Goal: Contribute content: Contribute content

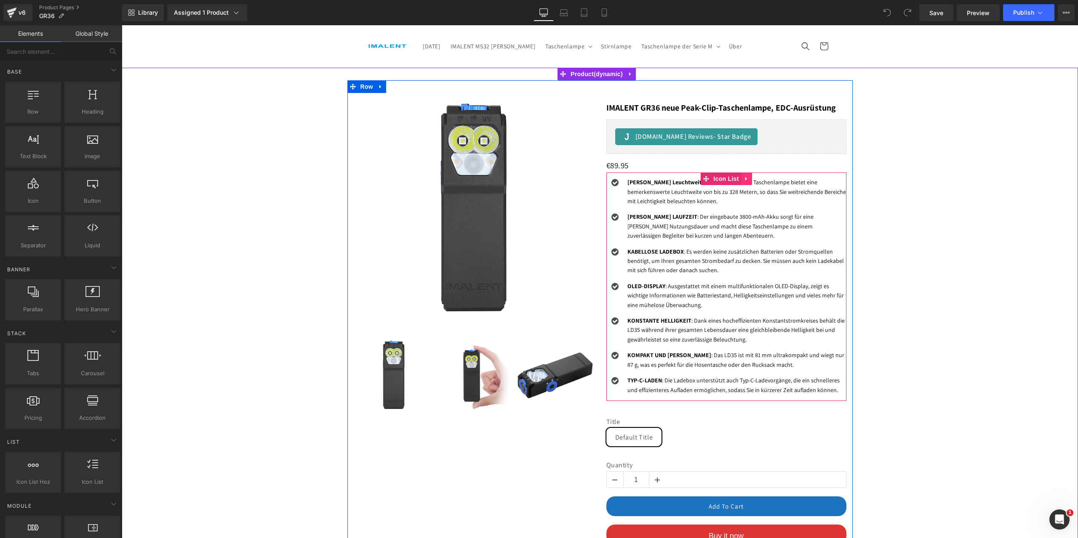
click at [744, 178] on icon at bounding box center [747, 179] width 6 height 6
click at [749, 179] on icon at bounding box center [752, 179] width 6 height 6
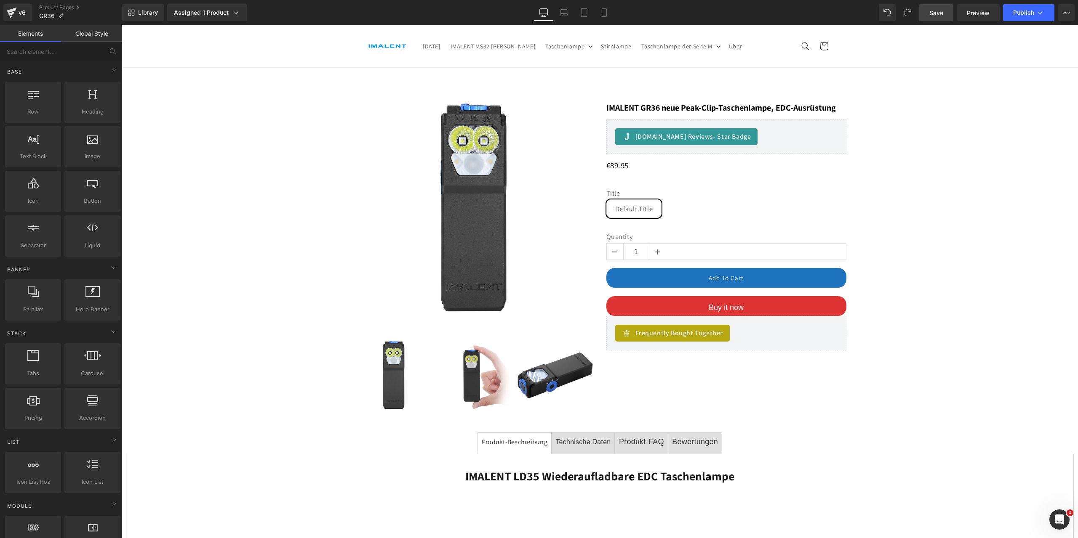
click at [937, 11] on span "Save" at bounding box center [936, 12] width 14 height 9
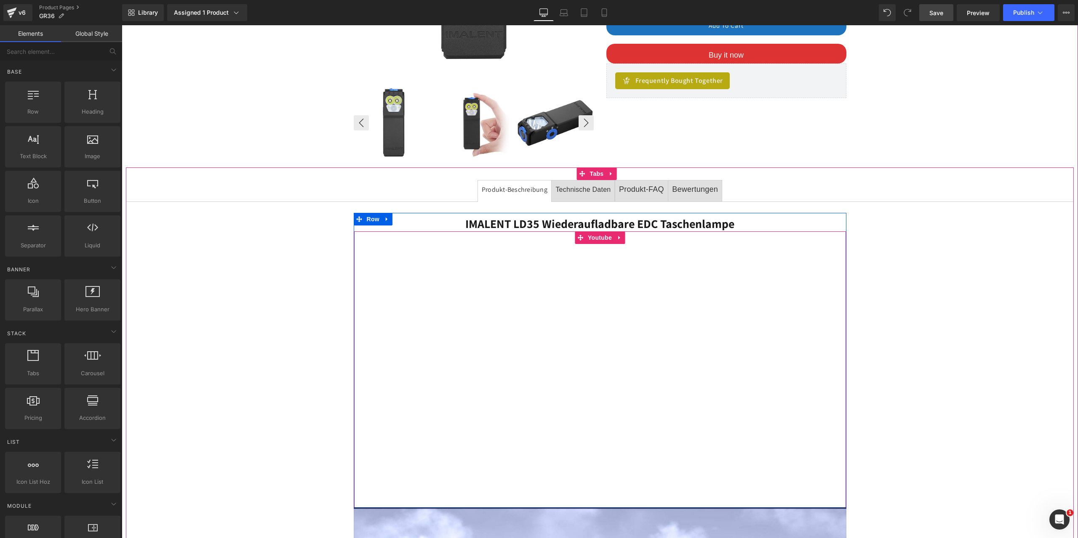
scroll to position [295, 0]
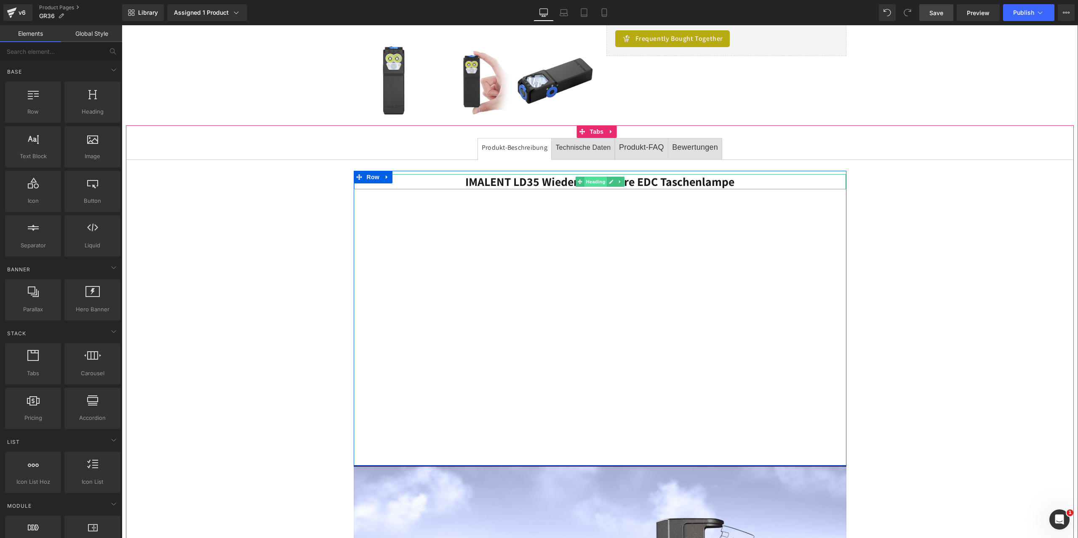
click at [589, 179] on span "Heading" at bounding box center [595, 182] width 23 height 10
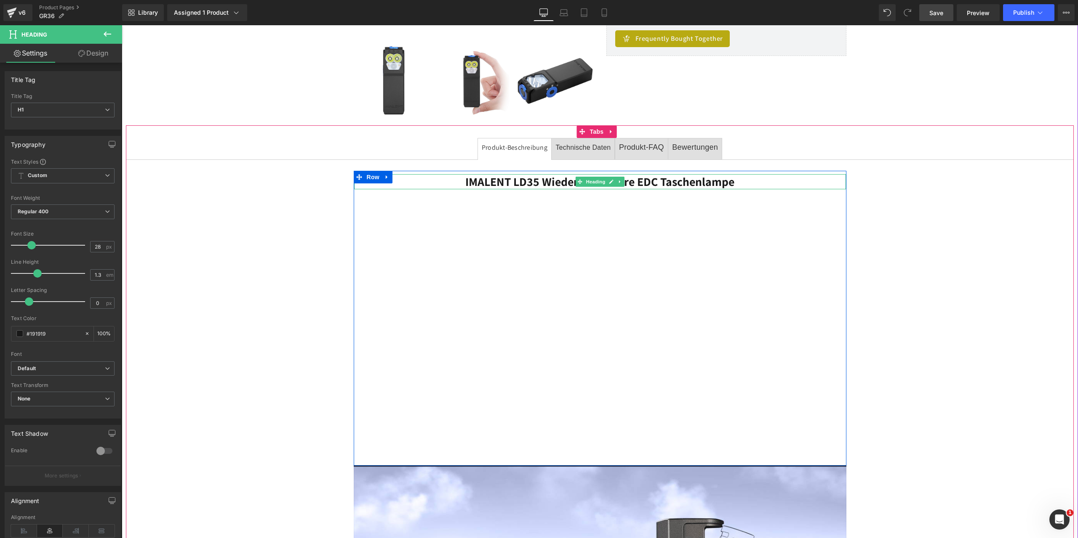
drag, startPoint x: 760, startPoint y: 181, endPoint x: 738, endPoint y: 181, distance: 21.5
click at [758, 181] on h1 "IMALENT LD35 Wiederaufladbare EDC Taschenlampe" at bounding box center [600, 181] width 492 height 15
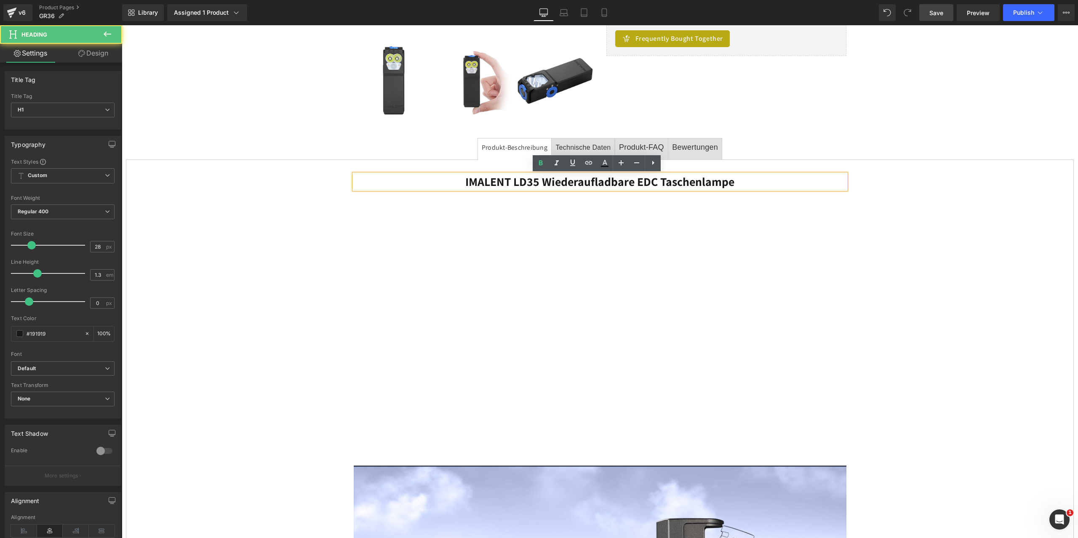
click at [734, 181] on h1 "IMALENT LD35 Wiederaufladbare EDC Taschenlampe" at bounding box center [600, 181] width 492 height 15
paste div
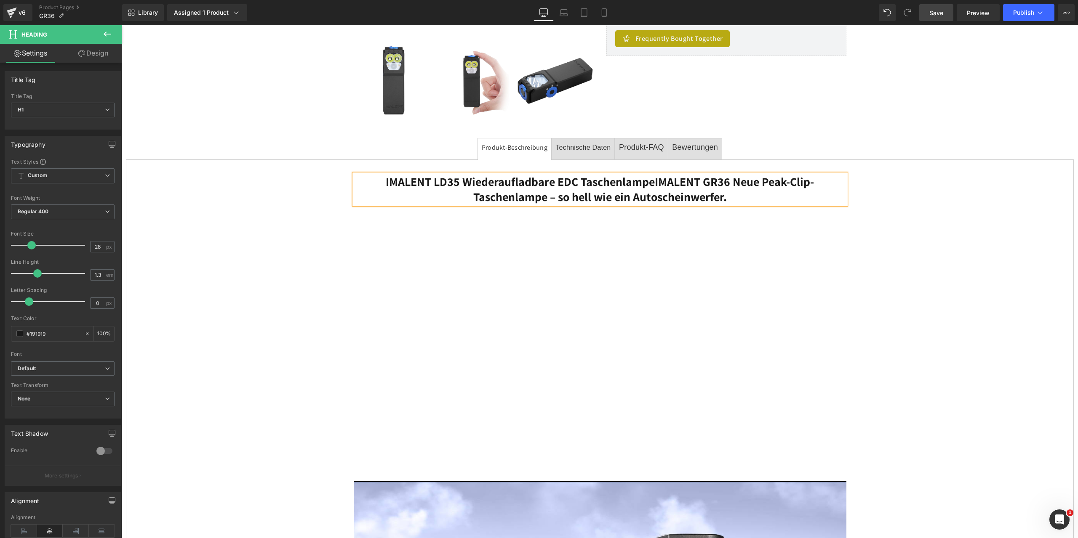
click at [652, 184] on b "IMALENT LD35 Wiederaufladbare EDC TaschenlampeIMALENT GR36 Neue Peak-Clip-Tasch…" at bounding box center [600, 189] width 428 height 31
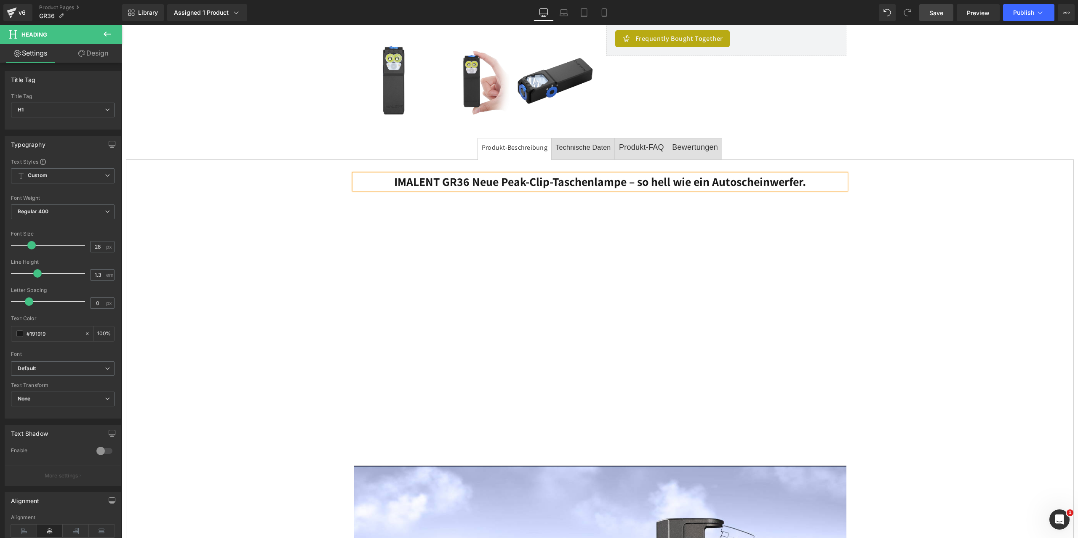
click at [936, 12] on span "Save" at bounding box center [936, 12] width 14 height 9
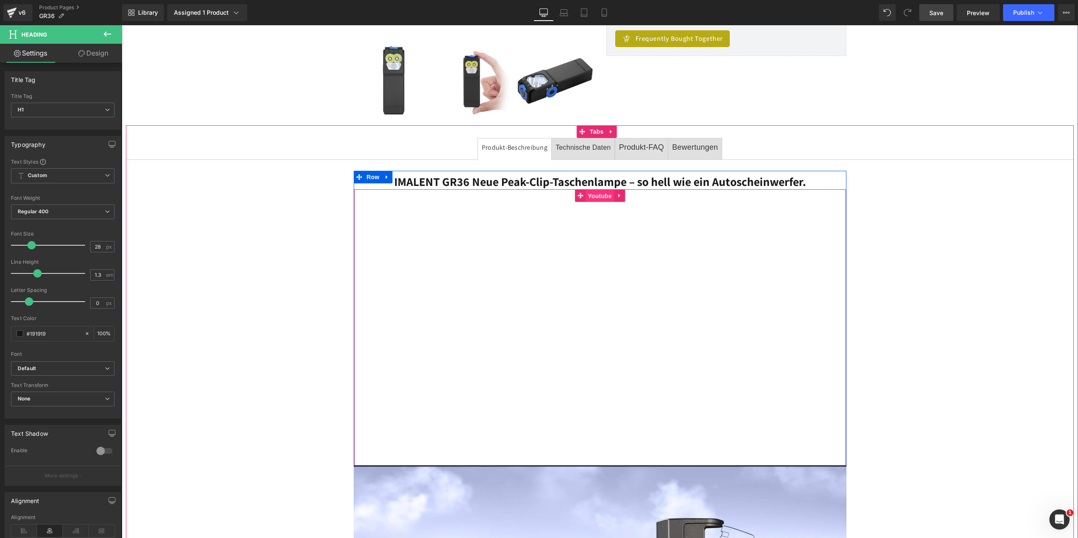
click at [597, 192] on span "Youtube" at bounding box center [600, 196] width 28 height 13
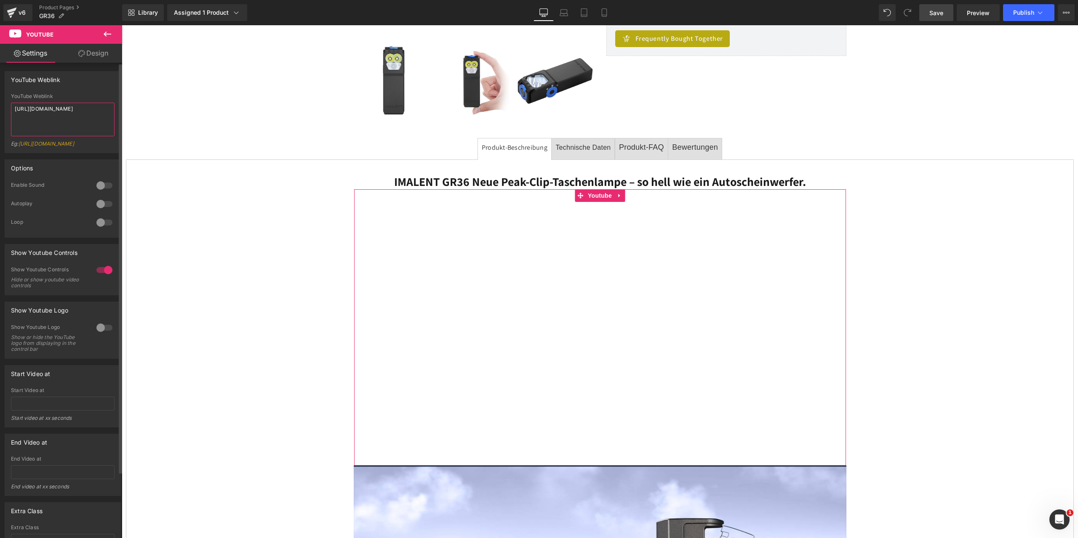
drag, startPoint x: 97, startPoint y: 111, endPoint x: 0, endPoint y: 104, distance: 97.1
click at [0, 104] on div "YouTube Weblink YouTube Weblink [URL][DOMAIN_NAME] Eg: [URL][DOMAIN_NAME]" at bounding box center [63, 109] width 126 height 88
paste textarea "[DOMAIN_NAME][URL]"
type textarea "[URL][DOMAIN_NAME]"
click at [944, 13] on link "Save" at bounding box center [936, 12] width 34 height 17
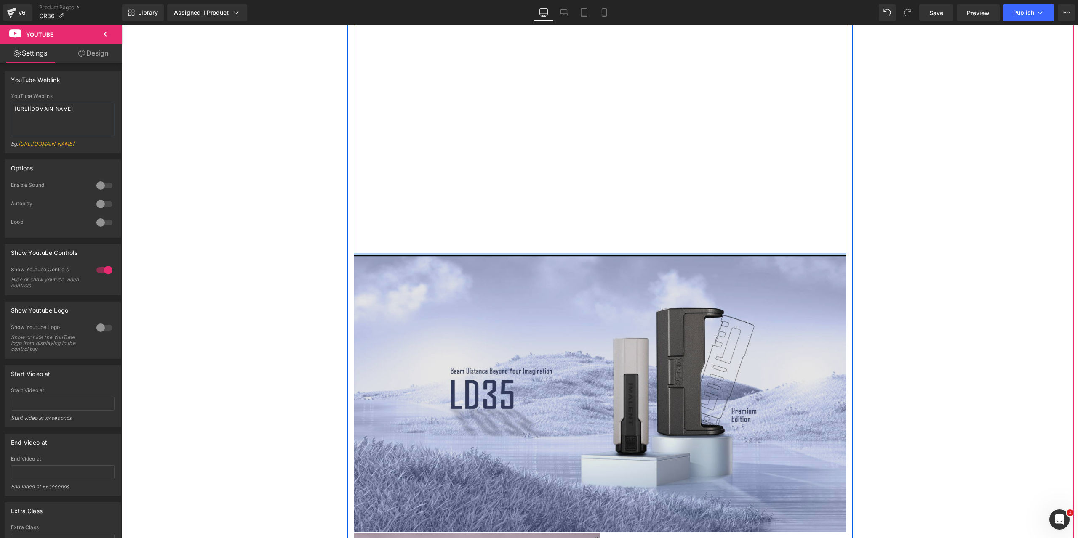
scroll to position [589, 0]
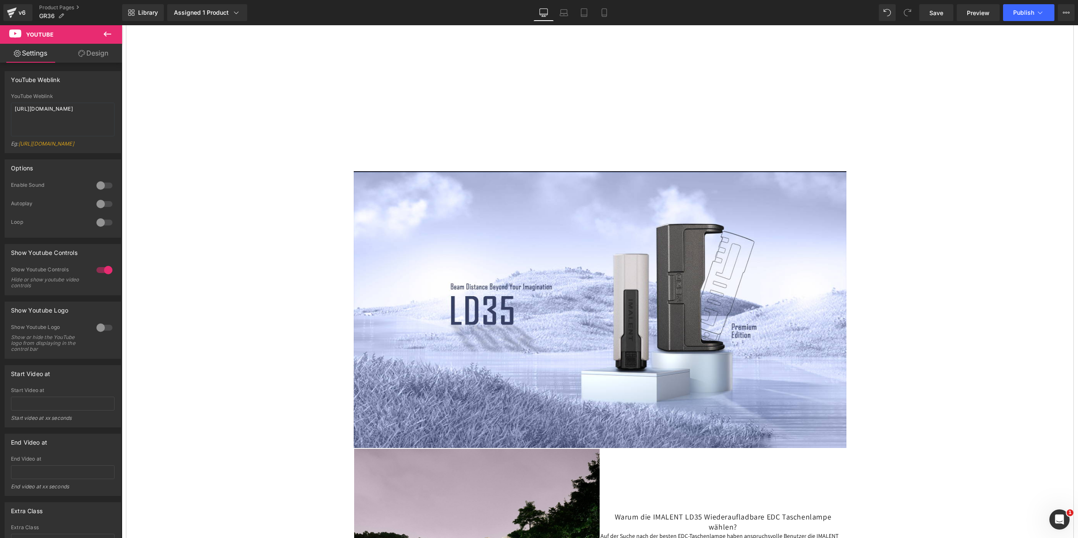
click at [107, 34] on icon at bounding box center [108, 34] width 8 height 5
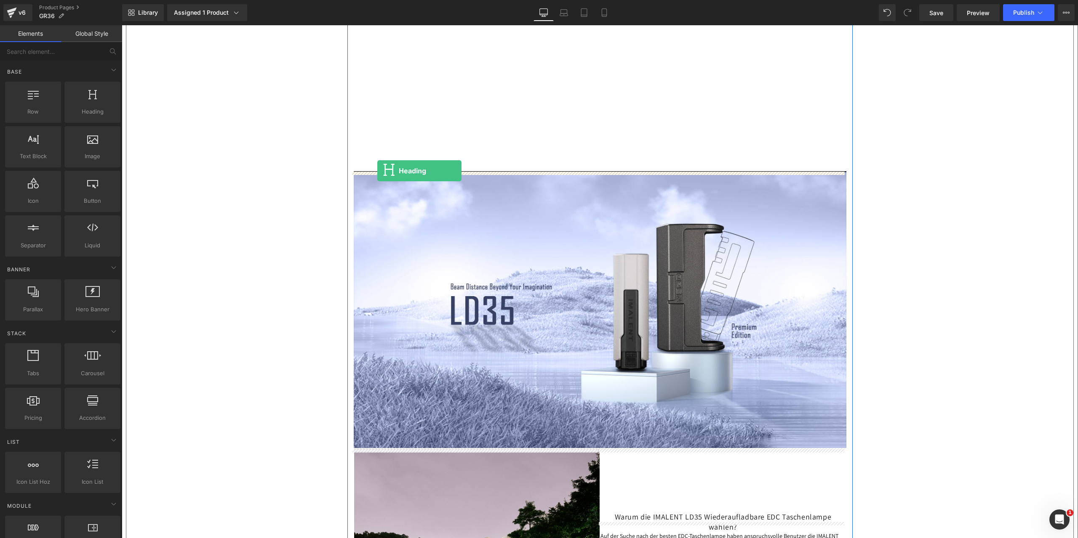
drag, startPoint x: 211, startPoint y: 131, endPoint x: 377, endPoint y: 171, distance: 170.5
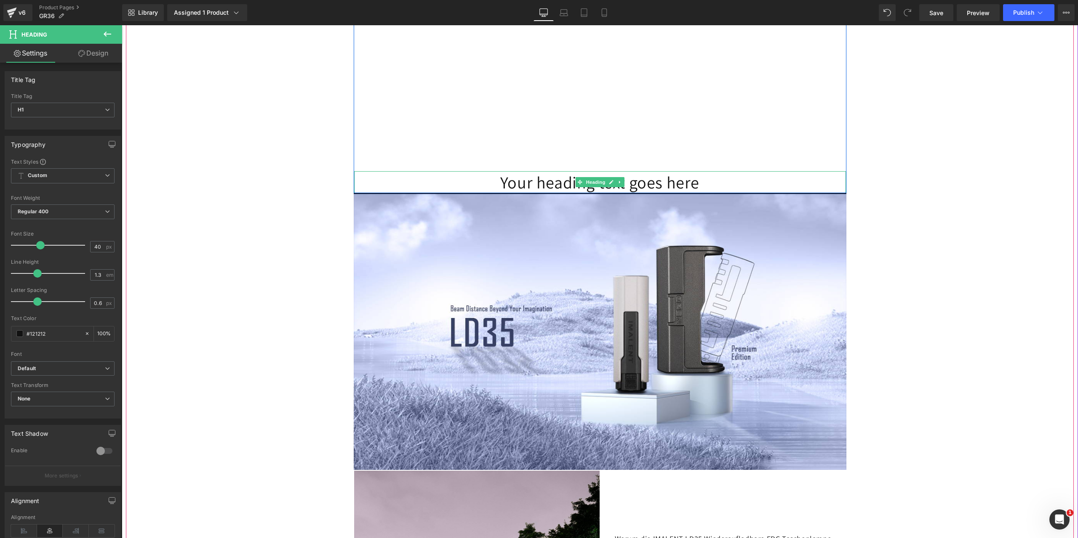
click at [500, 182] on h1 "Your heading text goes here" at bounding box center [600, 182] width 492 height 22
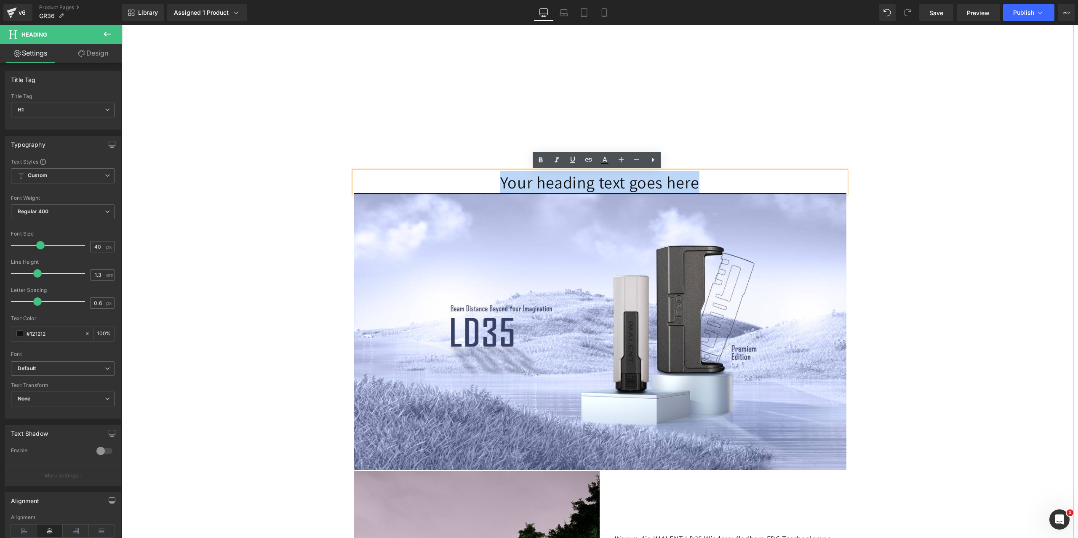
drag, startPoint x: 500, startPoint y: 182, endPoint x: 711, endPoint y: 187, distance: 211.4
click at [711, 187] on h1 "Your heading text goes here" at bounding box center [600, 182] width 492 height 22
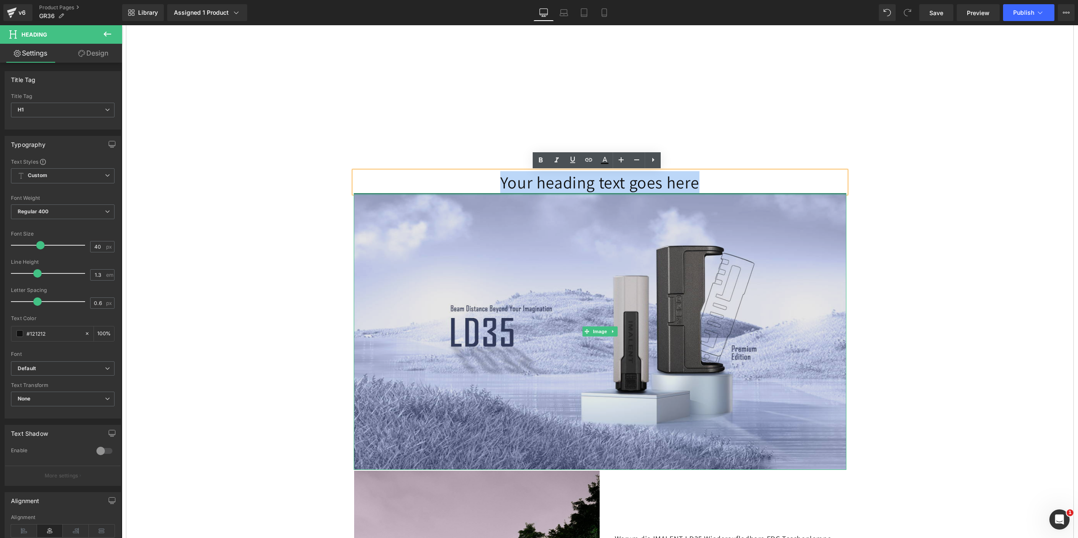
paste div
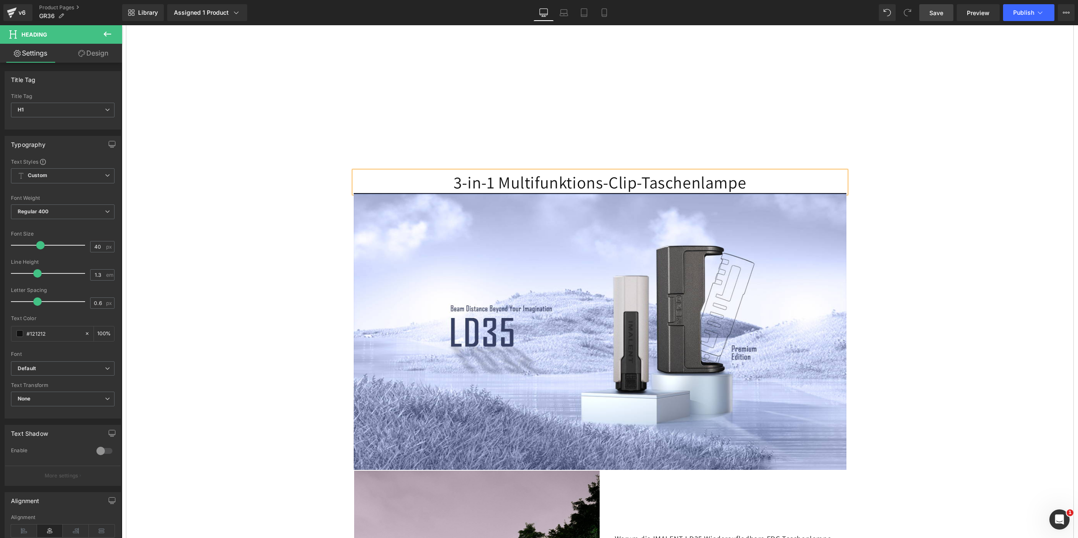
click at [943, 13] on span "Save" at bounding box center [936, 12] width 14 height 9
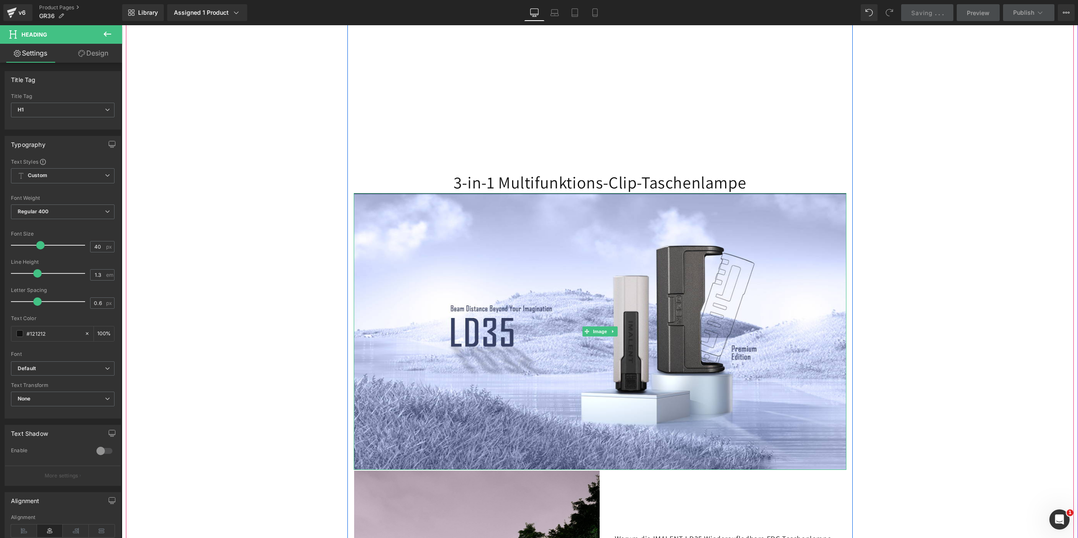
scroll to position [505, 0]
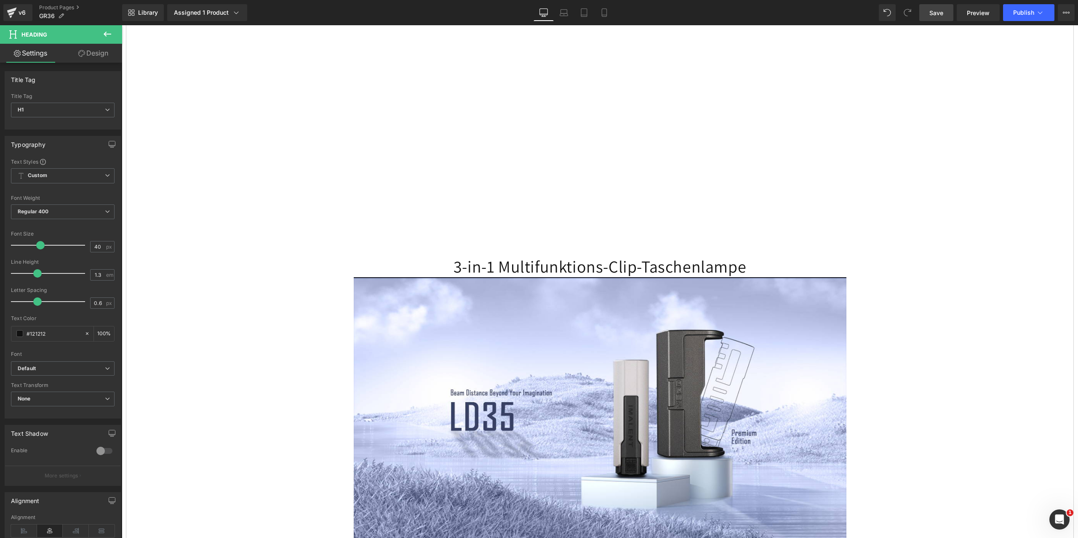
click at [107, 34] on icon at bounding box center [108, 34] width 8 height 5
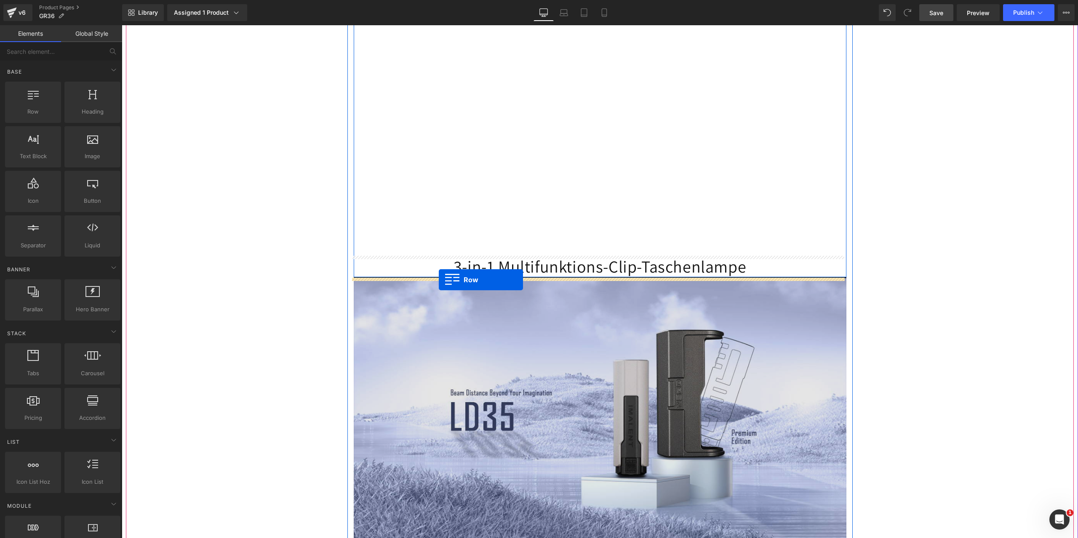
drag, startPoint x: 159, startPoint y: 127, endPoint x: 439, endPoint y: 280, distance: 319.2
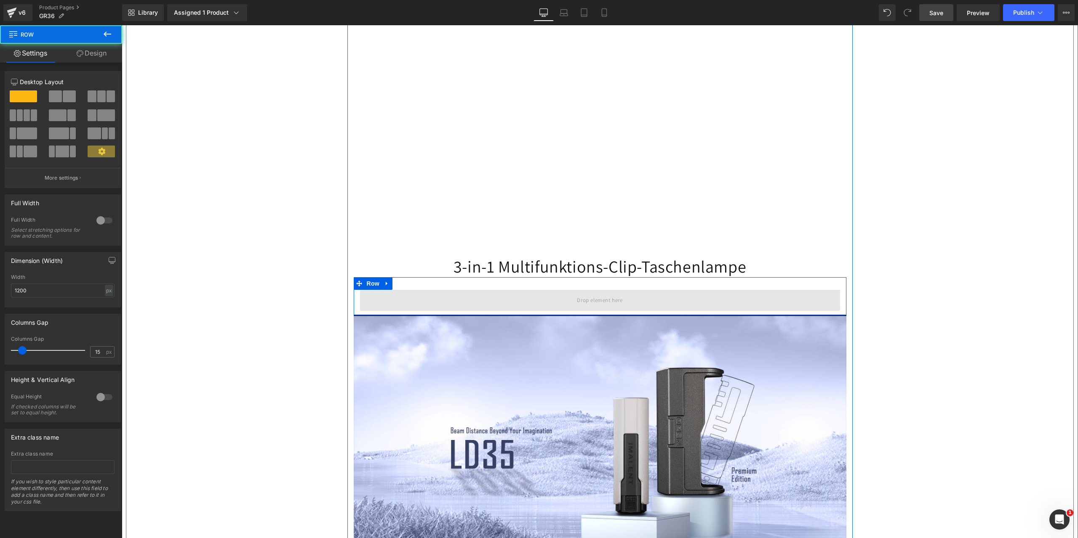
click at [388, 301] on span at bounding box center [600, 300] width 480 height 21
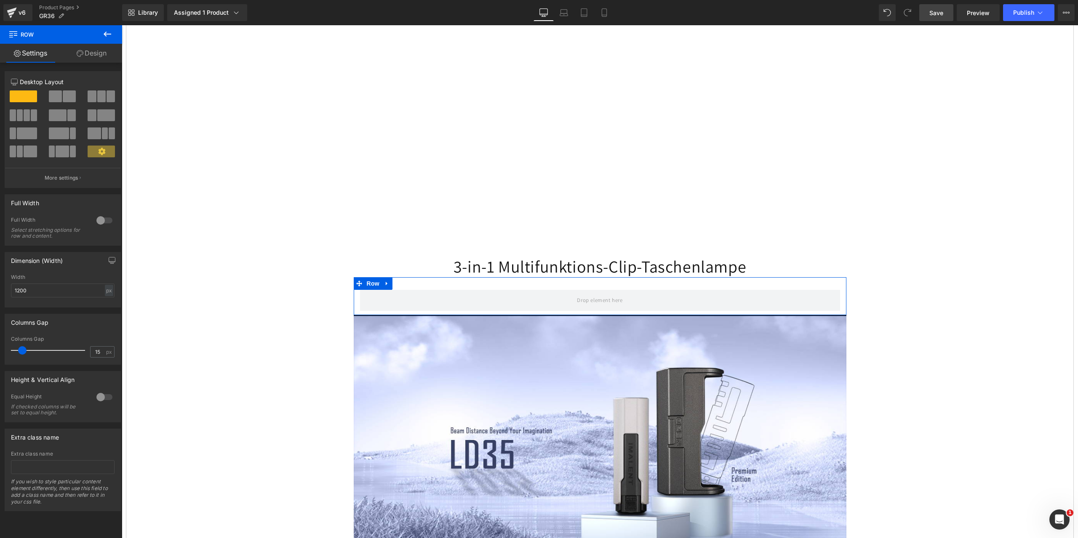
click at [107, 95] on span at bounding box center [111, 97] width 8 height 12
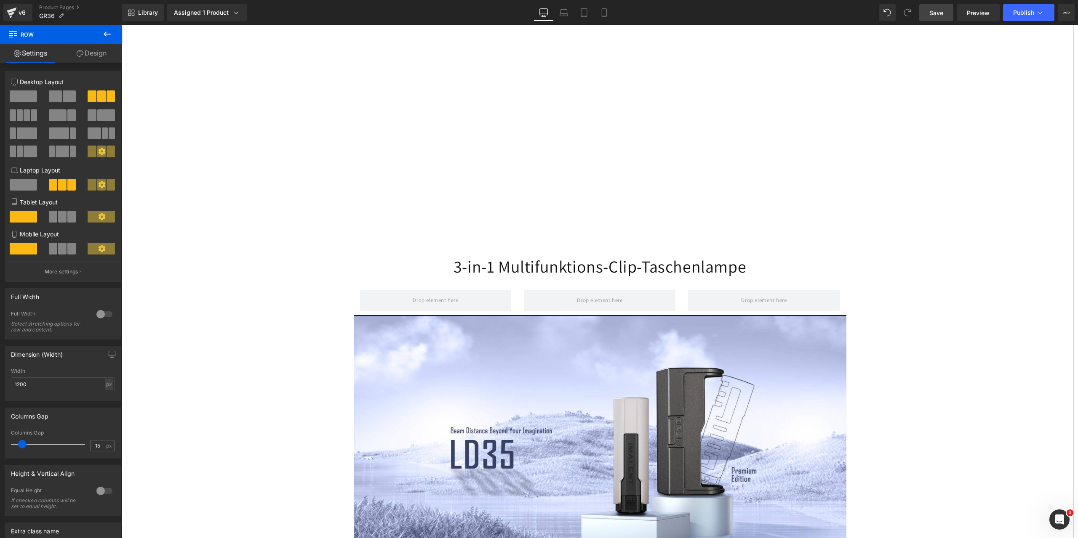
click at [935, 16] on span "Save" at bounding box center [936, 12] width 14 height 9
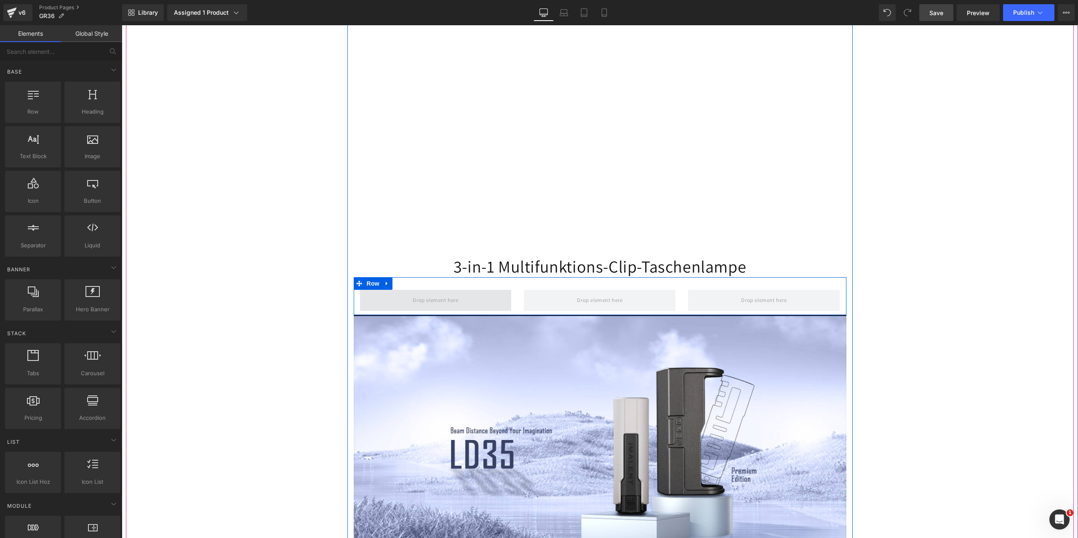
click at [431, 300] on span at bounding box center [435, 301] width 51 height 14
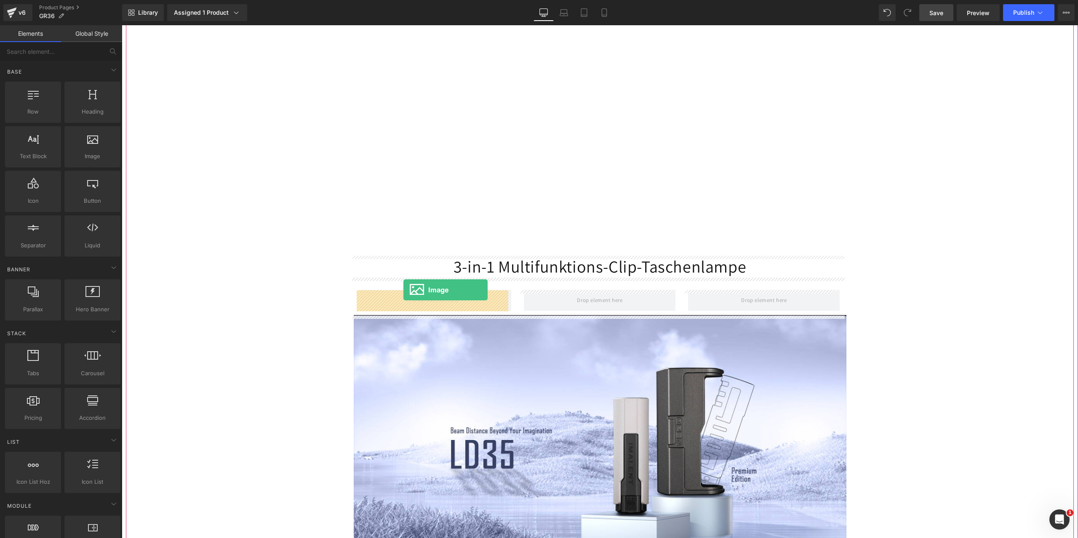
drag, startPoint x: 221, startPoint y: 175, endPoint x: 403, endPoint y: 290, distance: 215.2
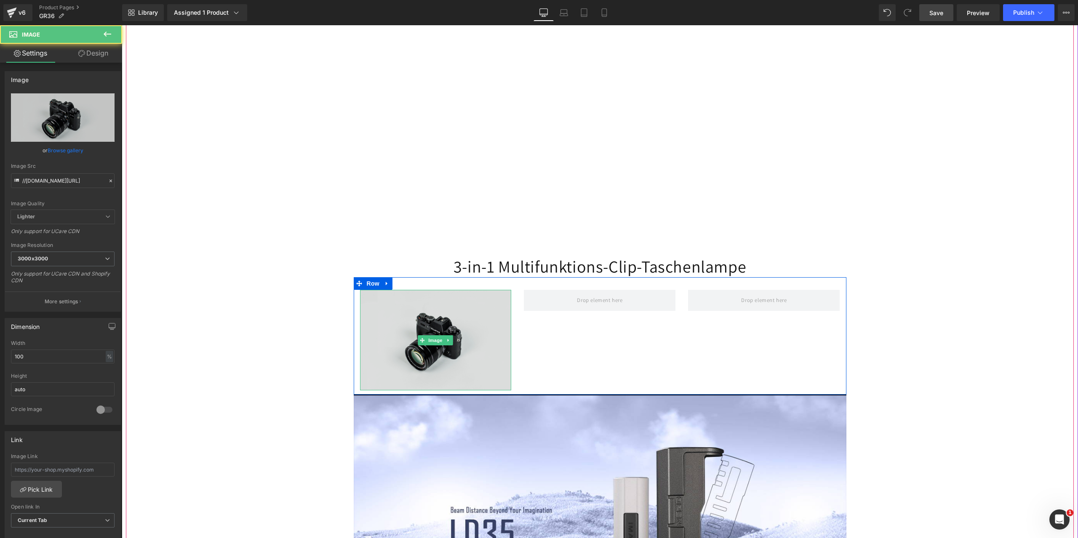
click at [426, 357] on img at bounding box center [436, 340] width 152 height 100
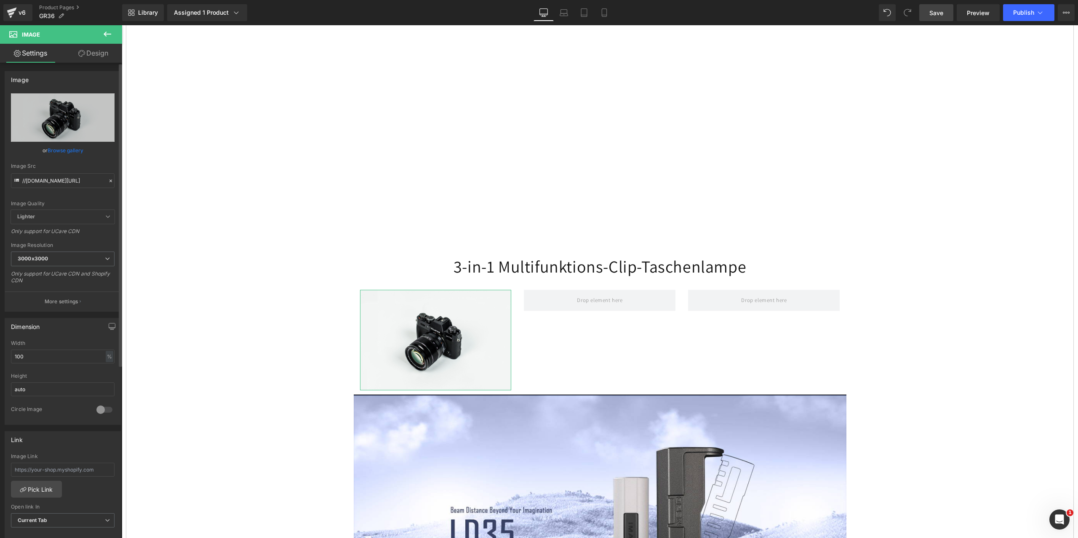
click at [108, 179] on icon at bounding box center [111, 181] width 6 height 6
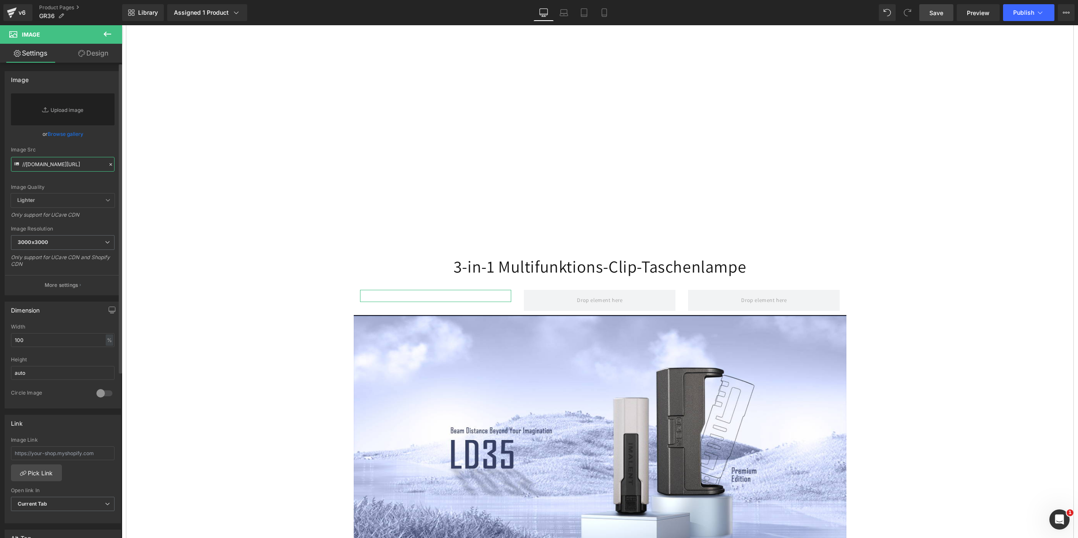
click at [51, 165] on input "//[DOMAIN_NAME][URL]" at bounding box center [63, 164] width 104 height 15
paste input "[URL][DOMAIN_NAME]"
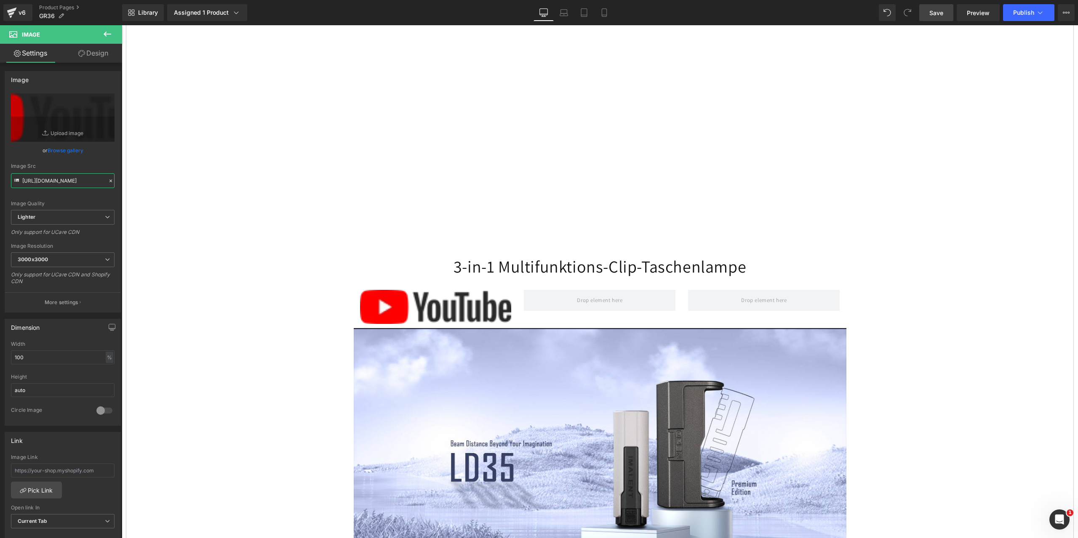
type input "[URL][DOMAIN_NAME]"
click at [936, 9] on span "Save" at bounding box center [936, 12] width 14 height 9
click at [106, 32] on icon at bounding box center [108, 34] width 8 height 5
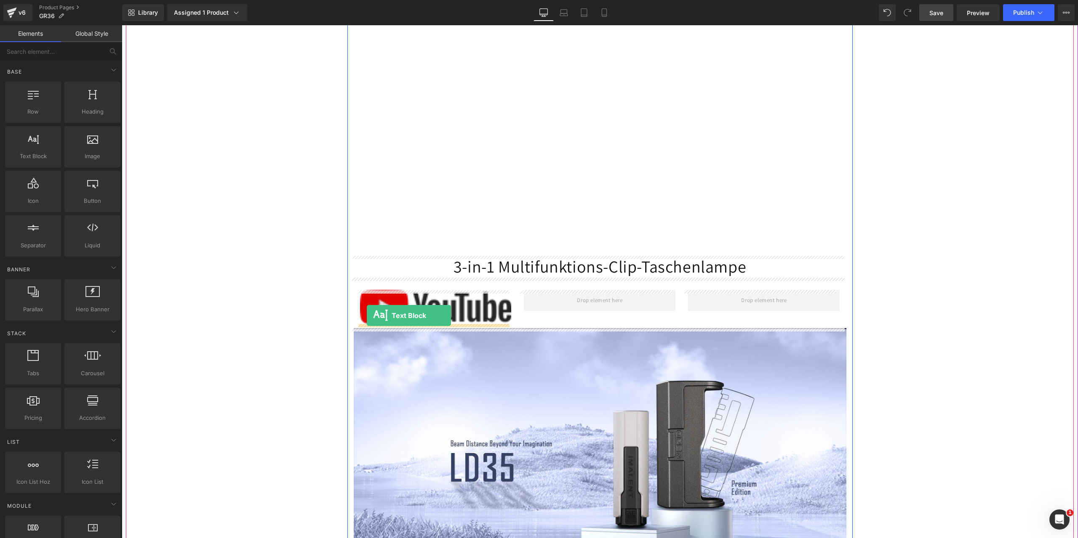
drag, startPoint x: 152, startPoint y: 173, endPoint x: 367, endPoint y: 316, distance: 257.2
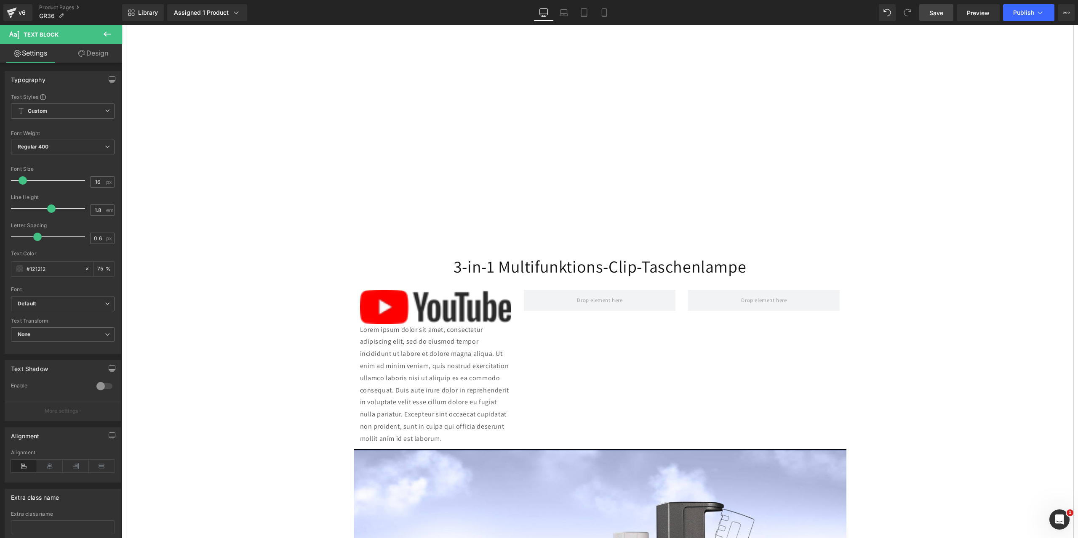
click at [943, 13] on span "Save" at bounding box center [936, 12] width 14 height 9
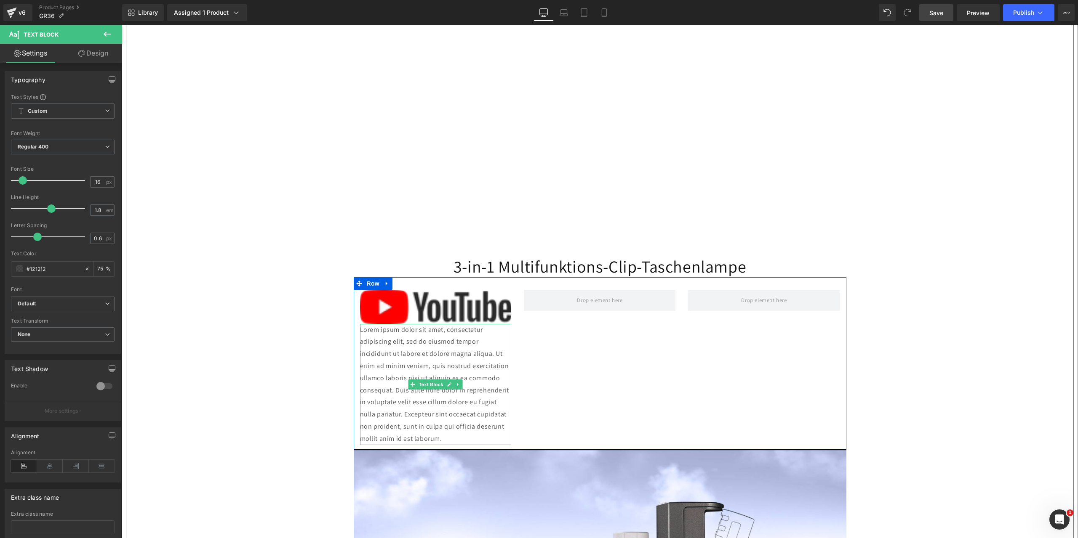
click at [391, 378] on p "Lorem ipsum dolor sit amet, consectetur adipiscing elit, sed do eiusmod tempor …" at bounding box center [436, 384] width 152 height 121
drag, startPoint x: 413, startPoint y: 432, endPoint x: 408, endPoint y: 433, distance: 5.6
click at [410, 432] on p "Lorem ipsum dolor sit amet, consectetur adipiscing elit, sed do eiusmod tempor …" at bounding box center [436, 384] width 152 height 121
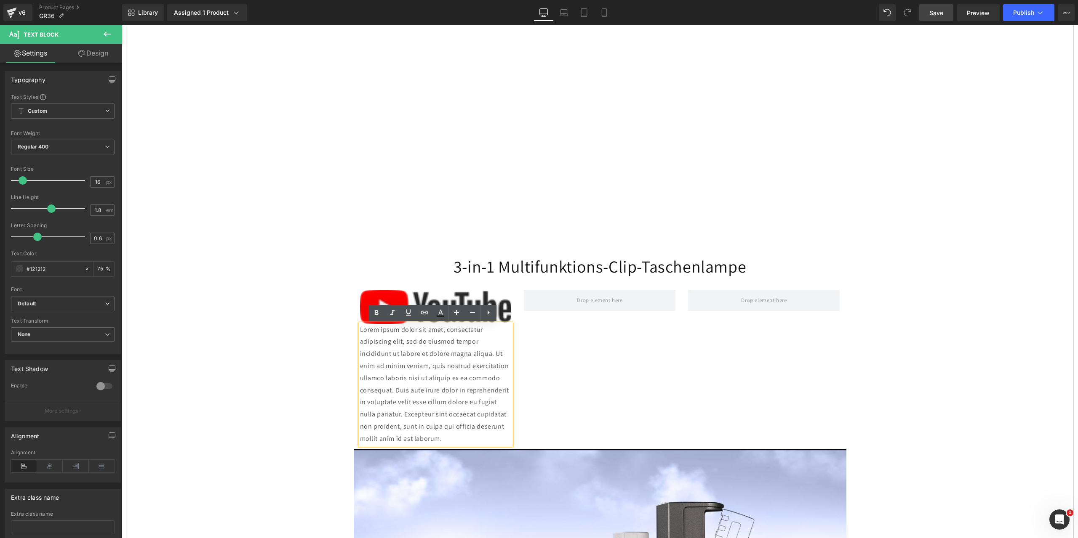
drag, startPoint x: 399, startPoint y: 439, endPoint x: 355, endPoint y: 339, distance: 108.7
click at [360, 339] on div "Lorem ipsum dolor sit amet, consectetur adipiscing elit, sed do eiusmod tempor …" at bounding box center [436, 384] width 152 height 121
click at [397, 438] on p "Lorem ipsum dolor sit amet, consectetur adipiscing elit, sed do eiusmod tempor …" at bounding box center [436, 384] width 152 height 121
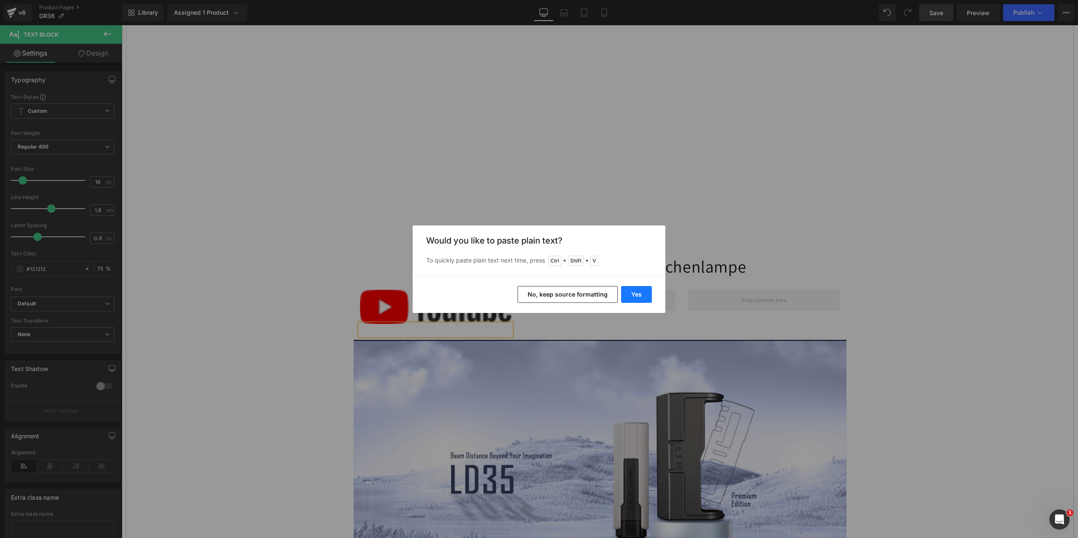
click at [636, 293] on button "Yes" at bounding box center [636, 294] width 31 height 17
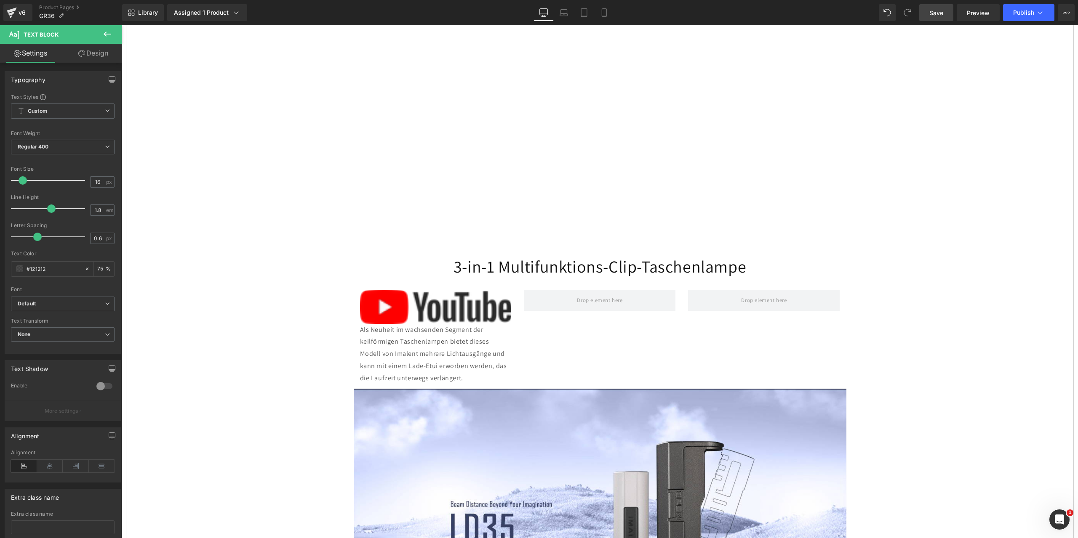
click at [935, 10] on span "Save" at bounding box center [936, 12] width 14 height 9
click at [104, 35] on icon at bounding box center [107, 34] width 10 height 10
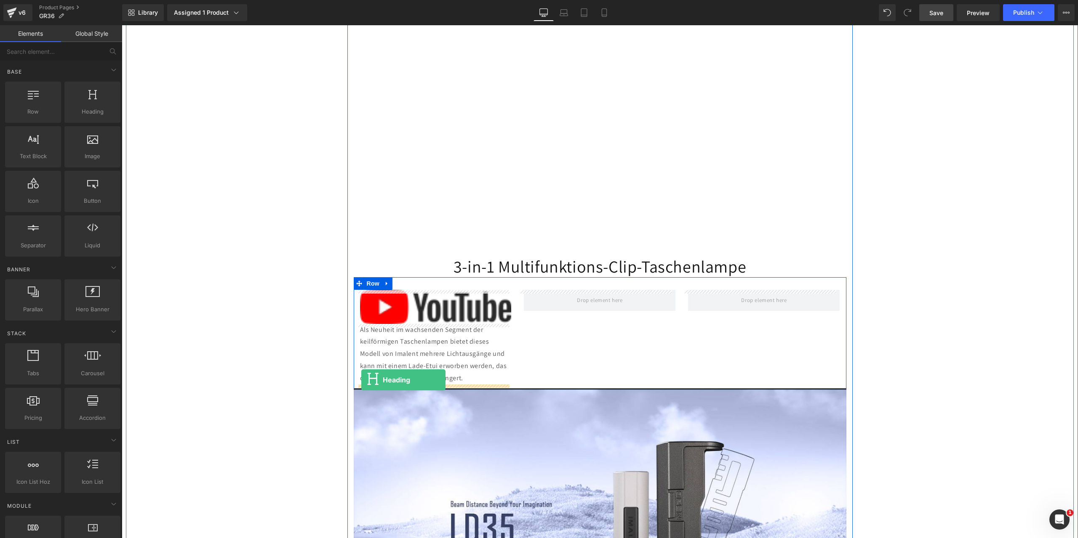
drag, startPoint x: 204, startPoint y: 129, endPoint x: 361, endPoint y: 380, distance: 296.6
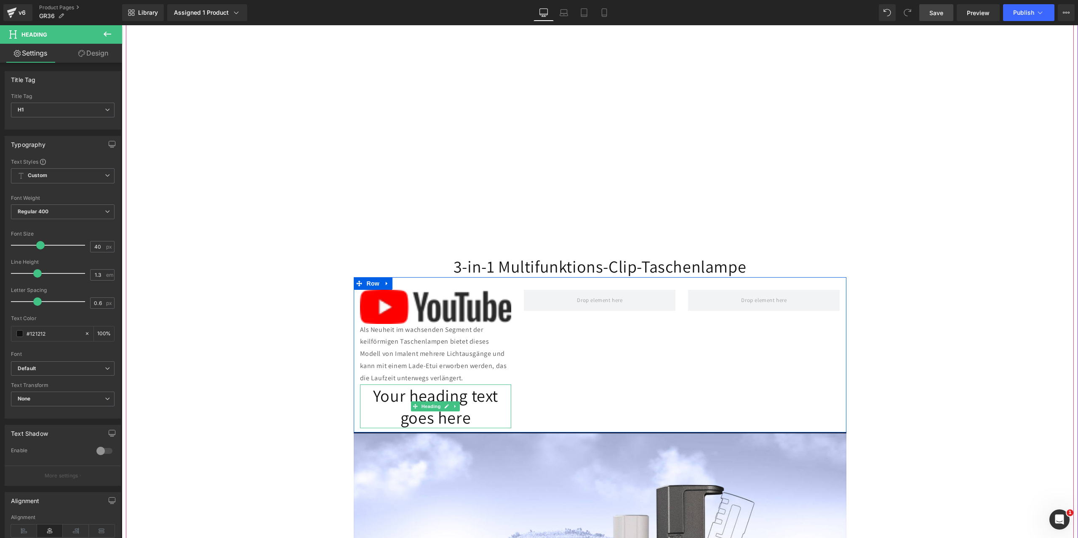
click at [478, 420] on h1 "Your heading text goes here" at bounding box center [436, 407] width 152 height 44
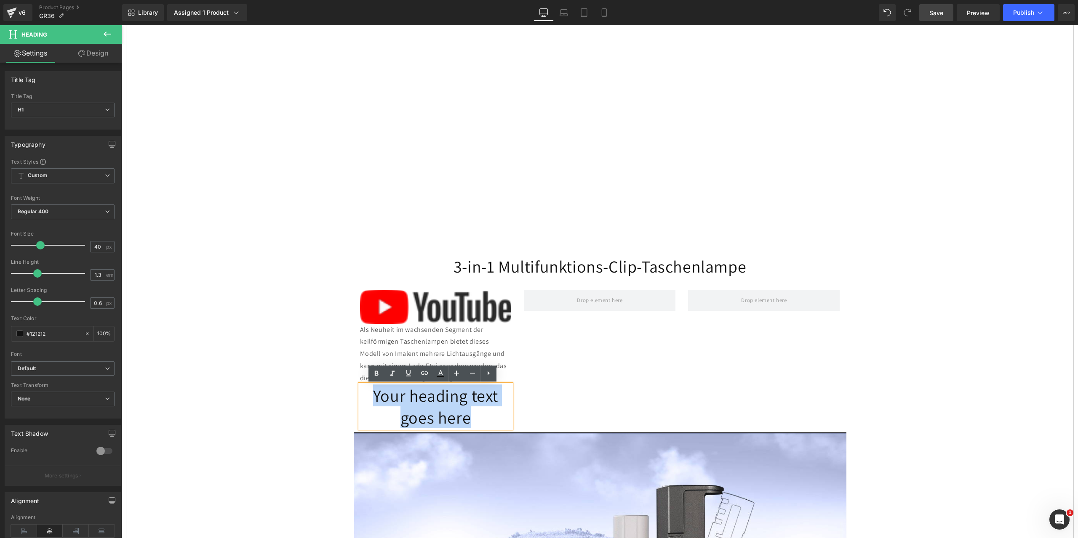
drag, startPoint x: 458, startPoint y: 418, endPoint x: 368, endPoint y: 397, distance: 92.1
click at [368, 397] on h1 "Your heading text goes here" at bounding box center [436, 407] width 152 height 44
paste div
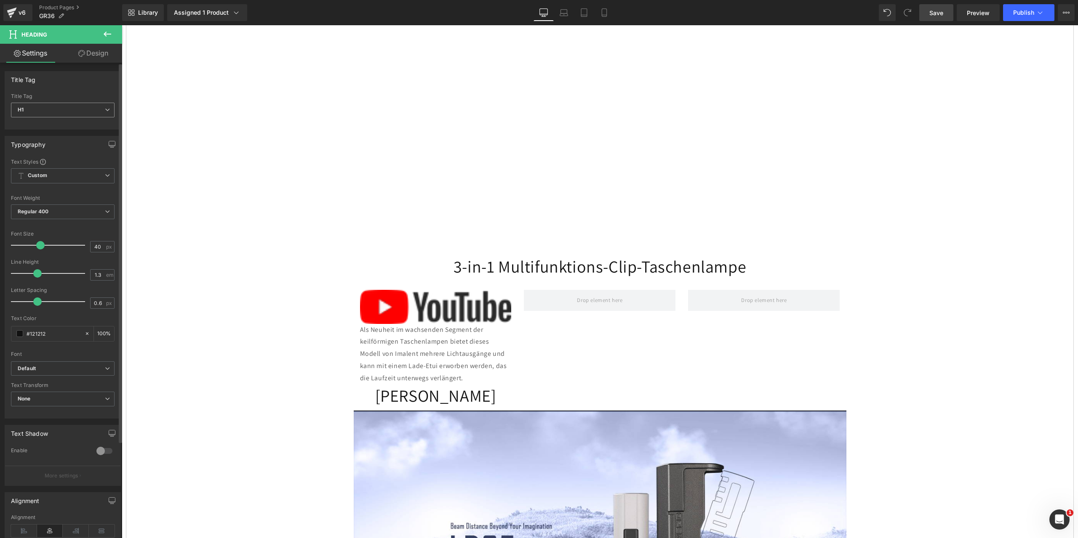
click at [108, 110] on span "H1" at bounding box center [63, 110] width 104 height 15
click at [71, 137] on li "H2" at bounding box center [63, 137] width 104 height 13
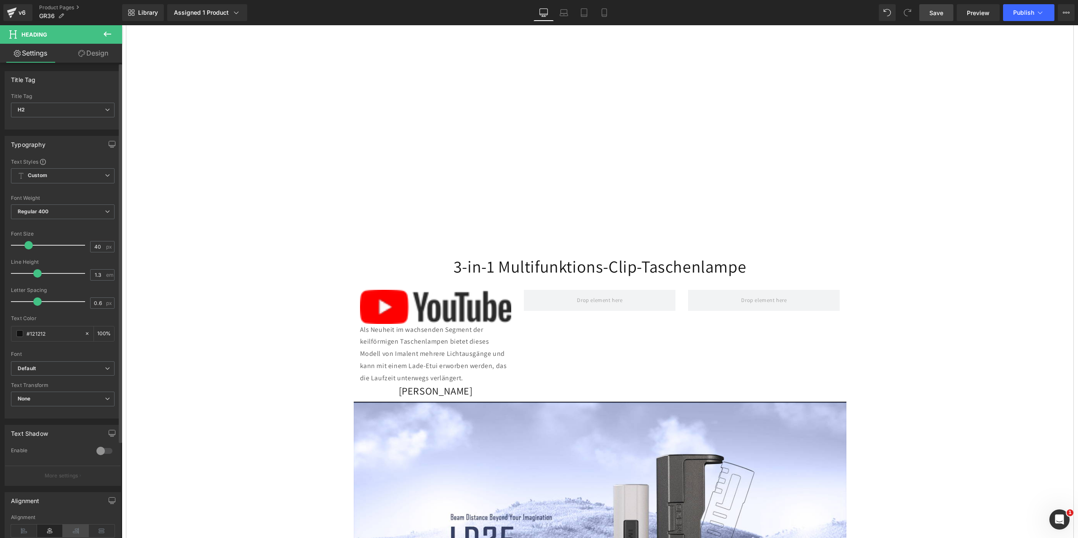
scroll to position [122, 0]
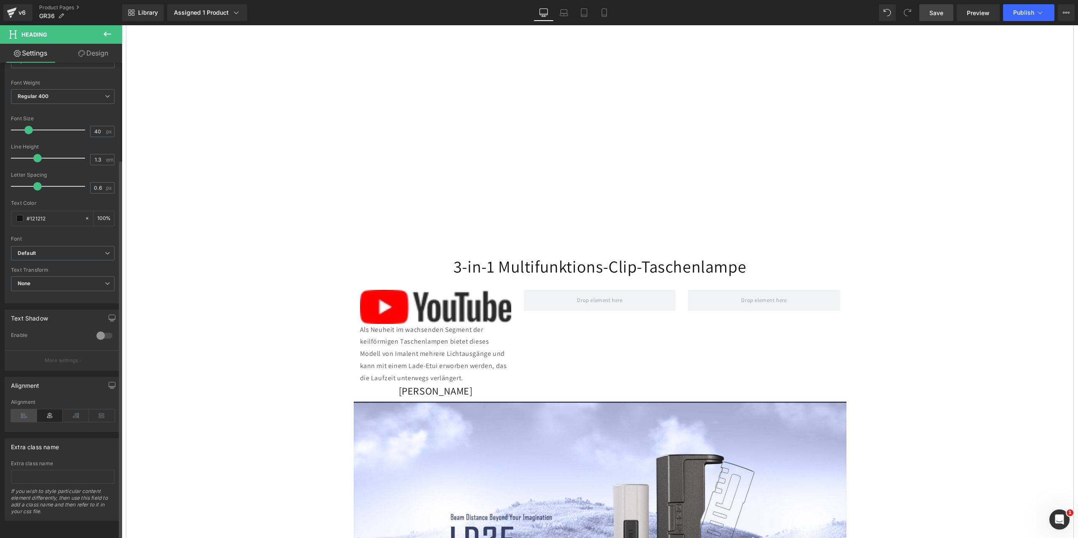
click at [26, 410] on icon at bounding box center [24, 416] width 26 height 13
click at [941, 10] on span "Save" at bounding box center [936, 12] width 14 height 9
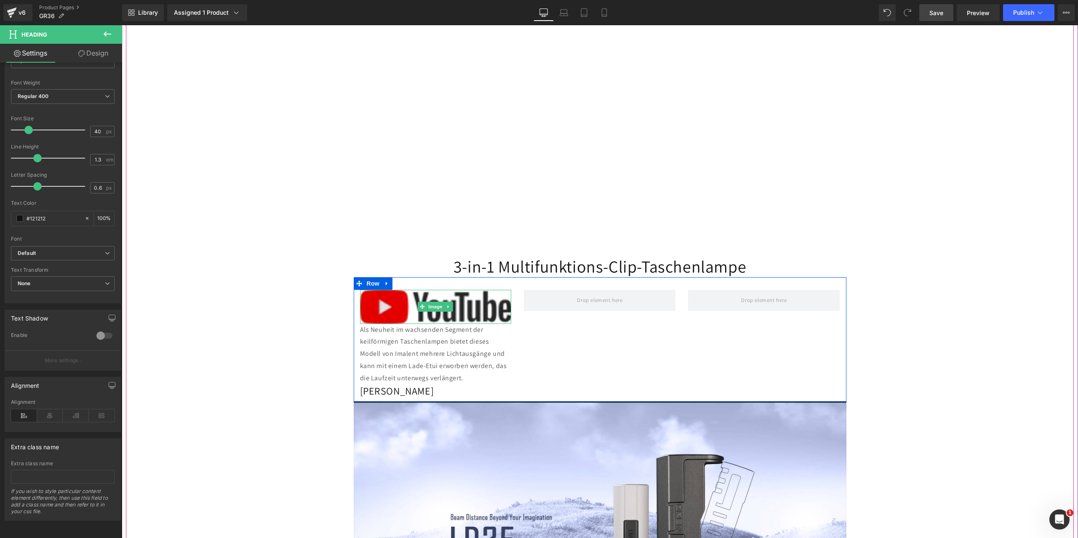
click at [413, 304] on img at bounding box center [436, 307] width 152 height 34
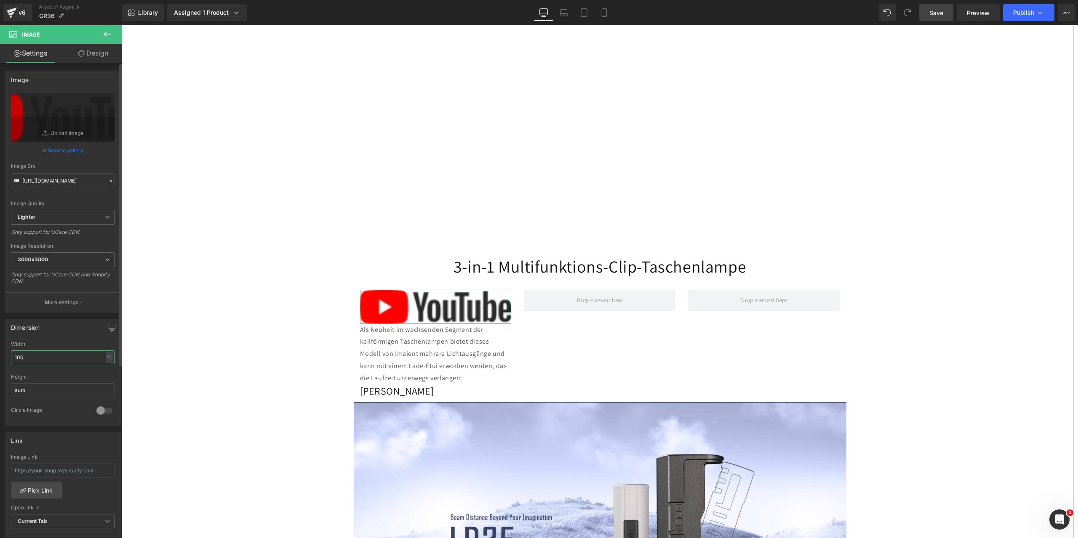
drag, startPoint x: 41, startPoint y: 358, endPoint x: 0, endPoint y: 353, distance: 41.2
click at [0, 353] on div "Dimension 100% Width 100 % % px auto Height auto 0 Circle Image" at bounding box center [63, 369] width 126 height 113
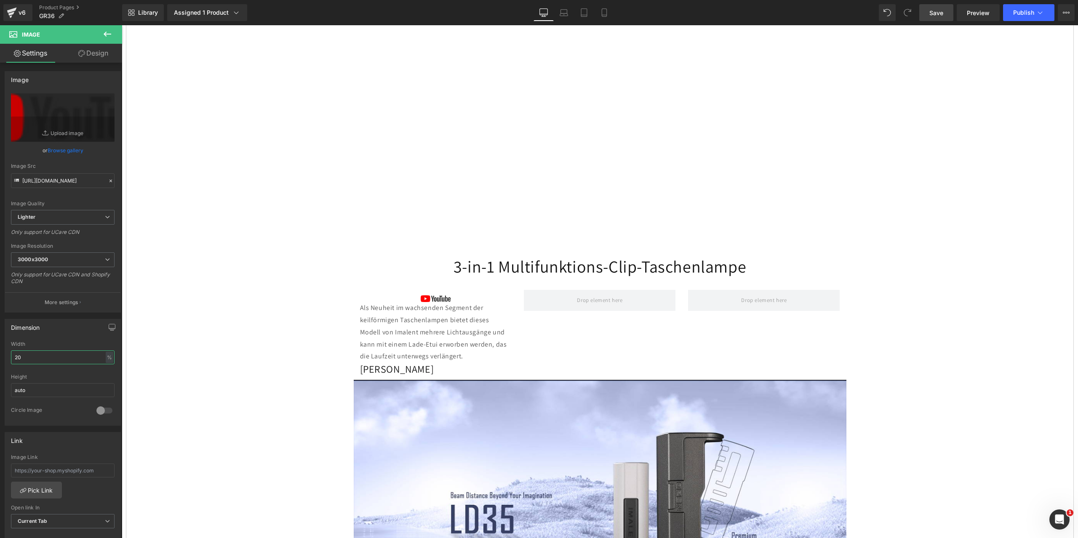
type input "20"
click at [941, 13] on span "Save" at bounding box center [936, 12] width 14 height 9
click at [106, 32] on icon at bounding box center [108, 34] width 8 height 5
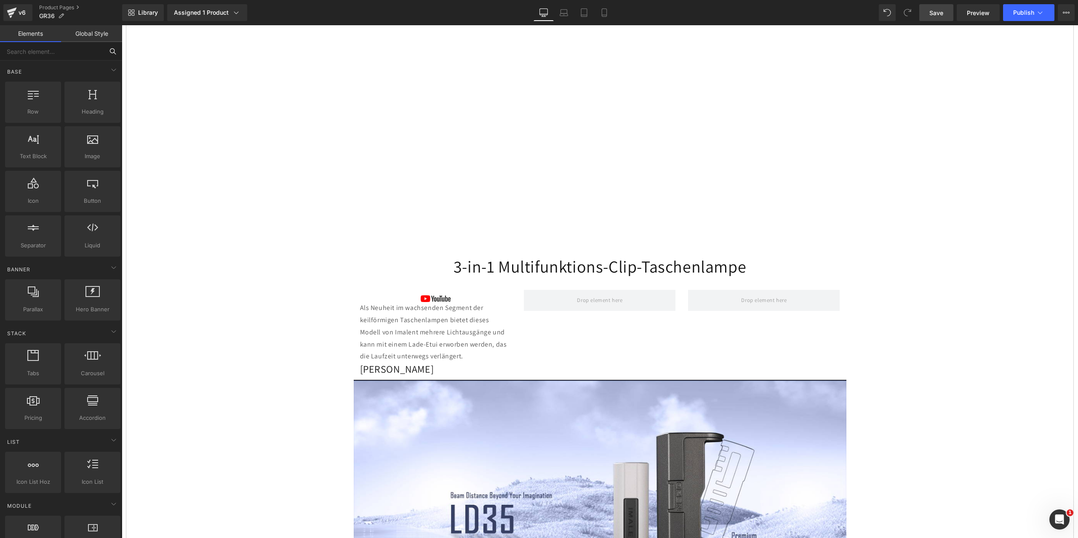
click at [59, 51] on input "text" at bounding box center [52, 51] width 104 height 19
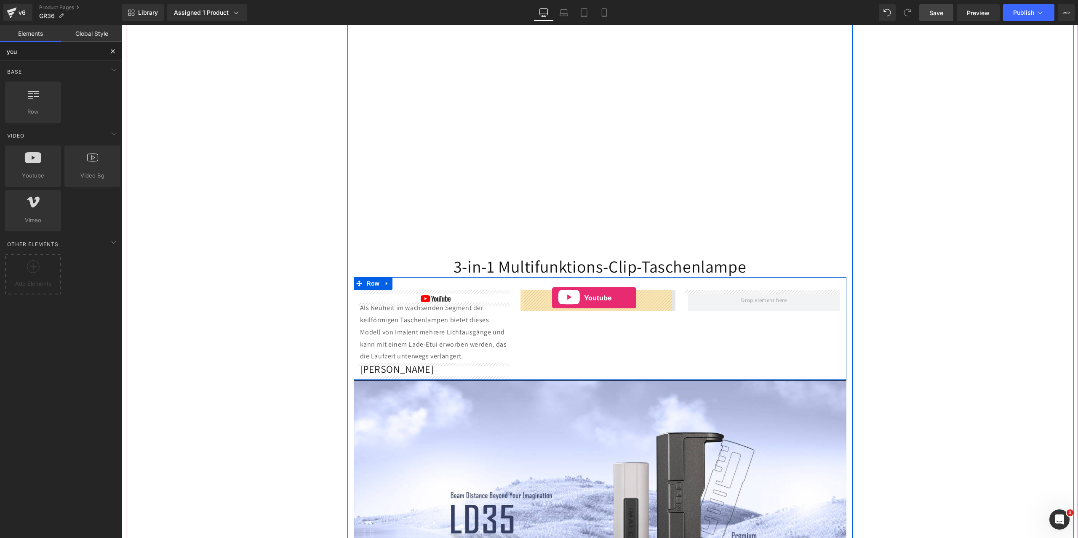
drag, startPoint x: 148, startPoint y: 191, endPoint x: 552, endPoint y: 298, distance: 418.1
type input "you"
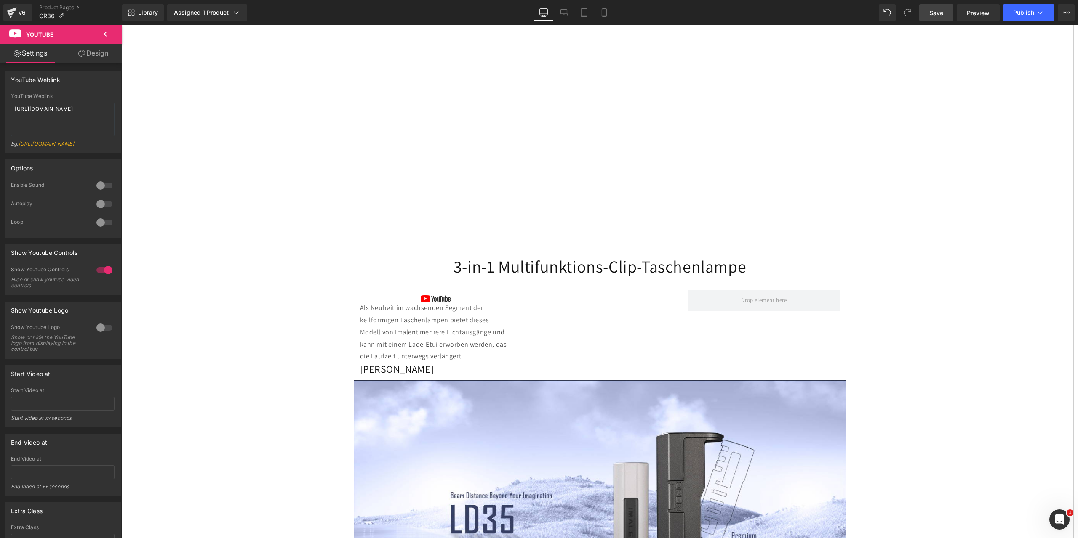
click at [103, 34] on icon at bounding box center [107, 34] width 10 height 10
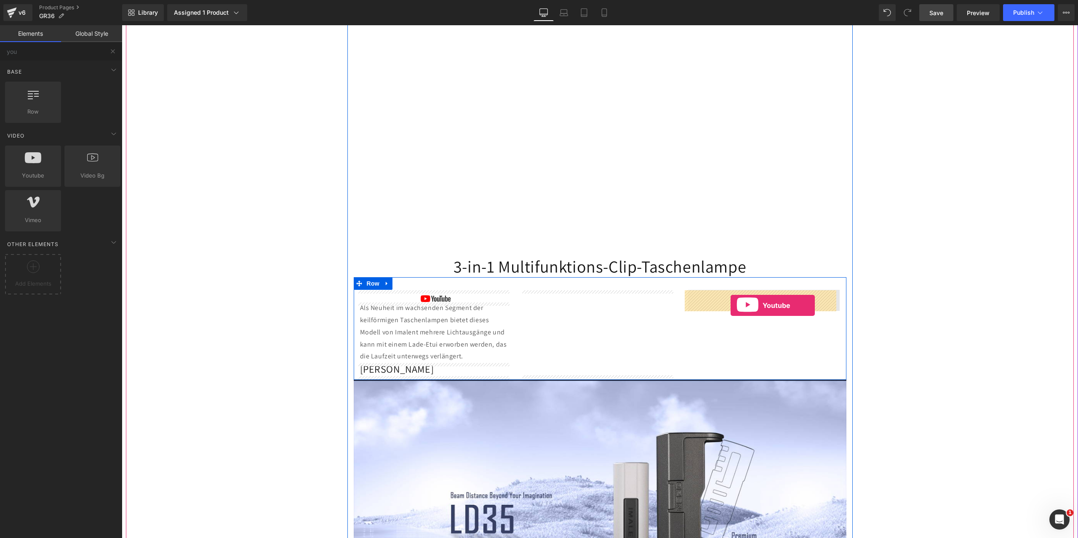
drag, startPoint x: 157, startPoint y: 189, endPoint x: 730, endPoint y: 306, distance: 584.8
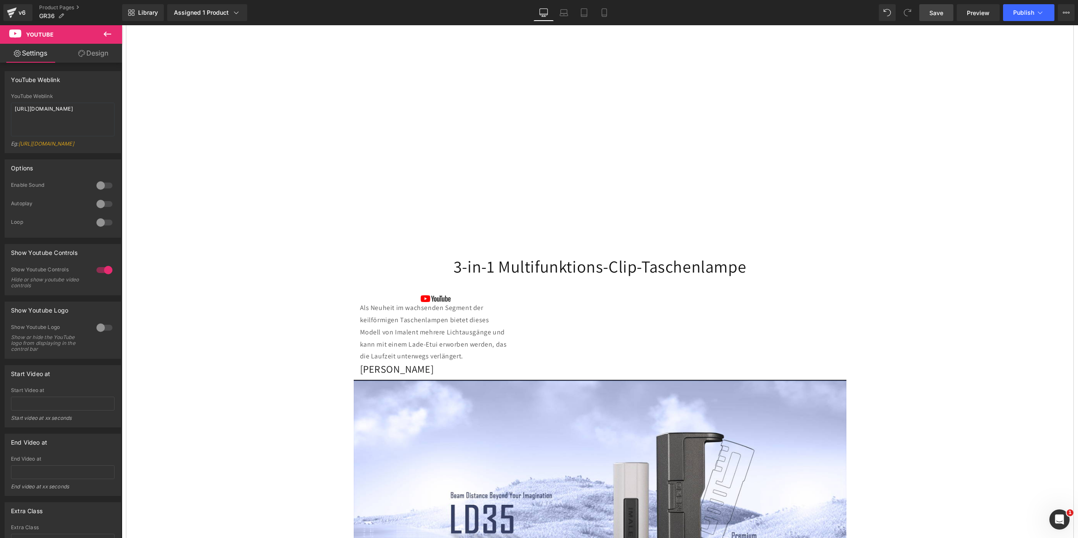
click at [933, 13] on span "Save" at bounding box center [936, 12] width 14 height 9
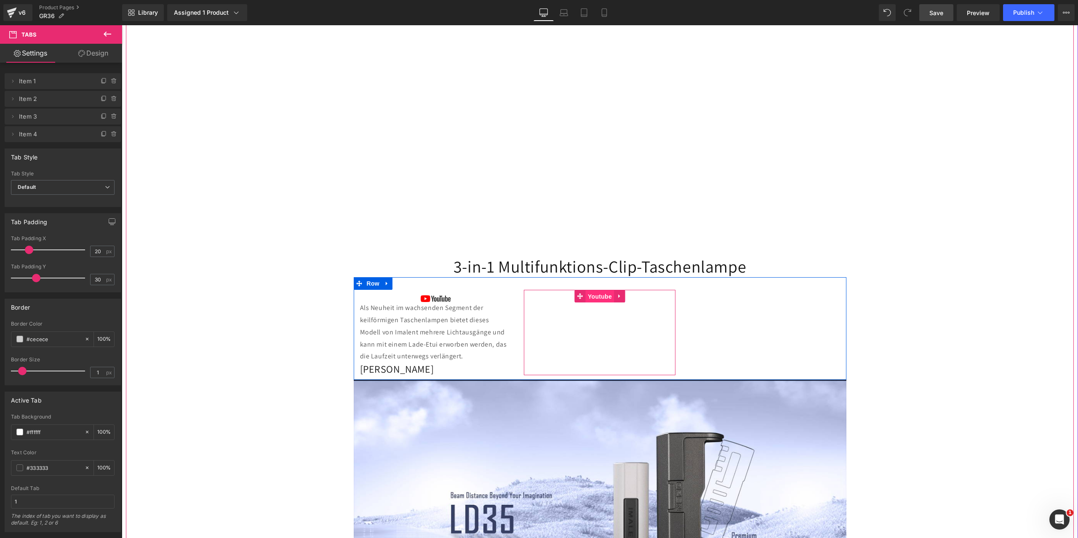
click at [590, 296] on span "Youtube" at bounding box center [600, 297] width 28 height 13
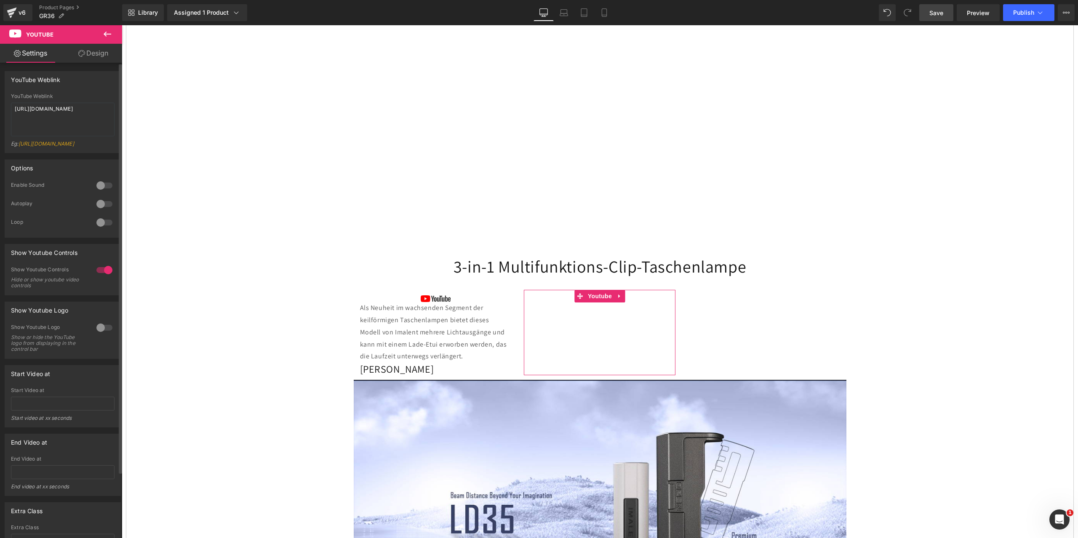
drag, startPoint x: 60, startPoint y: 119, endPoint x: 0, endPoint y: 101, distance: 62.3
click at [0, 101] on div "YouTube Weblink YouTube Weblink [URL][DOMAIN_NAME] Eg: [URL][DOMAIN_NAME]" at bounding box center [63, 109] width 126 height 88
type textarea "[URL][DOMAIN_NAME]"
click at [932, 9] on span "Save" at bounding box center [936, 12] width 14 height 9
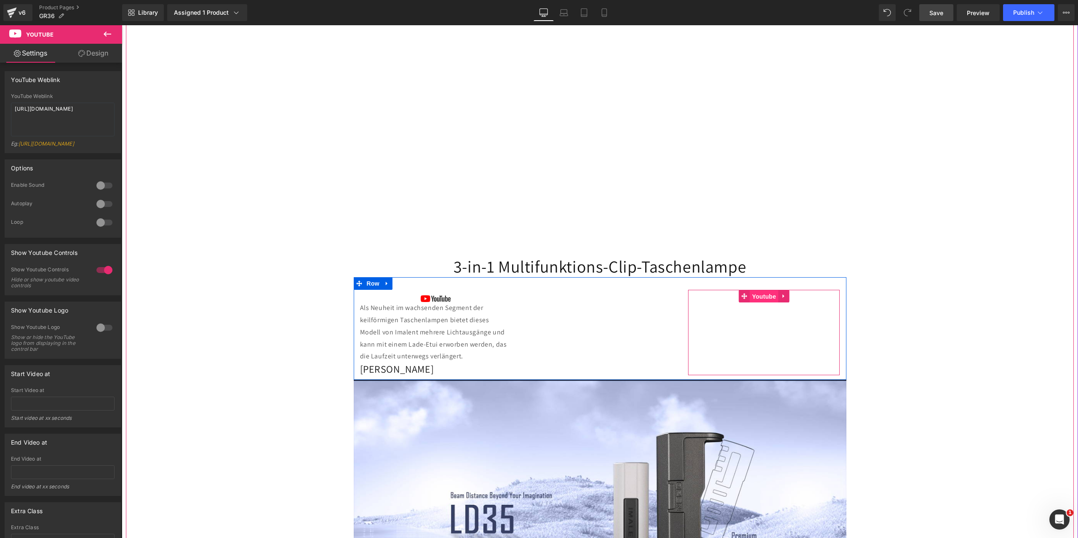
click at [757, 294] on span "Youtube" at bounding box center [764, 297] width 28 height 13
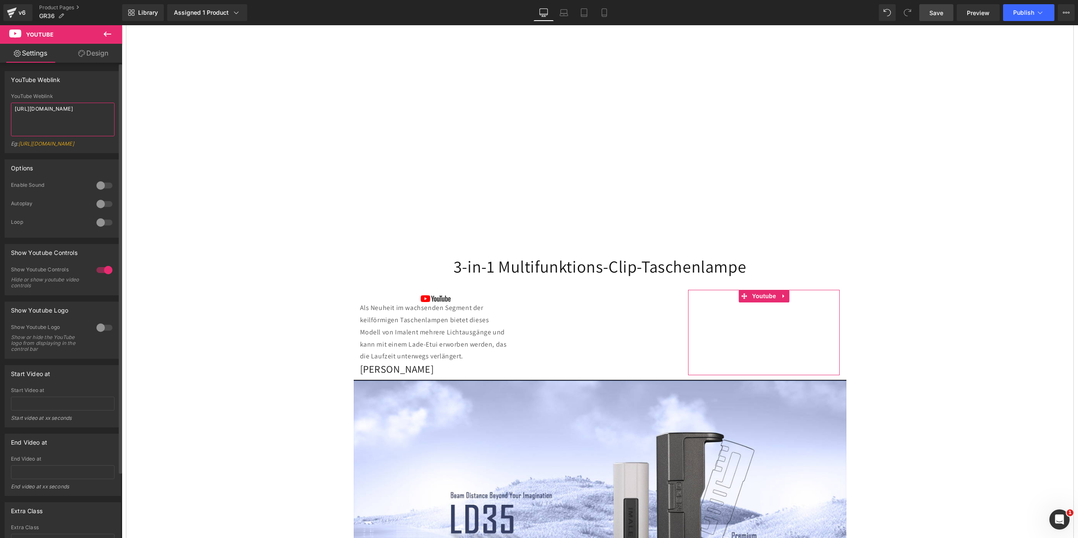
drag, startPoint x: 75, startPoint y: 120, endPoint x: 0, endPoint y: 99, distance: 77.8
click at [0, 99] on div "YouTube Weblink YouTube Weblink [URL][DOMAIN_NAME] Eg: [URL][DOMAIN_NAME]" at bounding box center [63, 109] width 126 height 88
paste textarea "IHAjLABlJks"
type textarea "[URL][DOMAIN_NAME]"
click at [938, 11] on span "Save" at bounding box center [936, 12] width 14 height 9
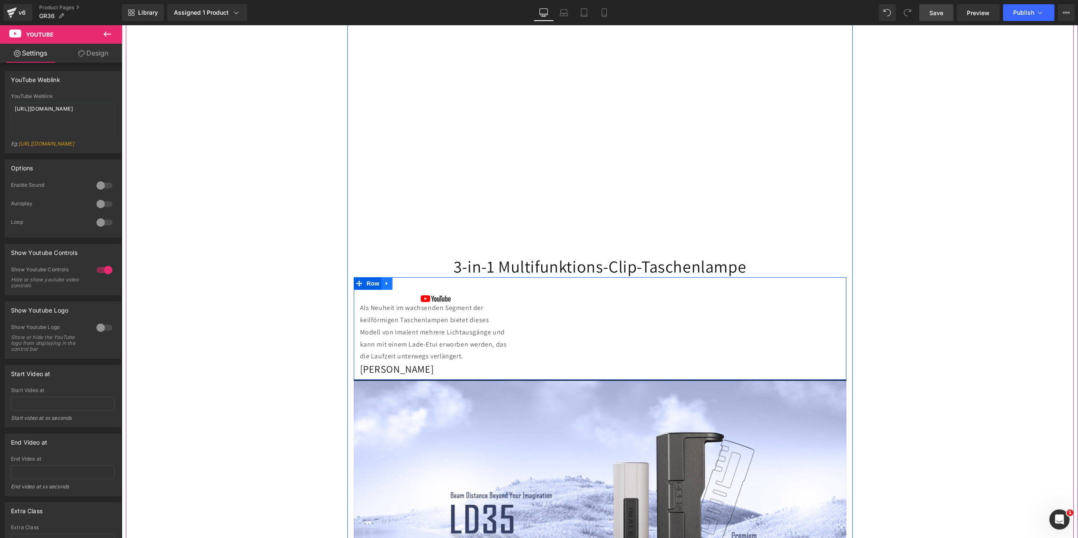
click at [386, 285] on icon at bounding box center [387, 284] width 2 height 4
click at [395, 283] on icon at bounding box center [398, 284] width 6 height 6
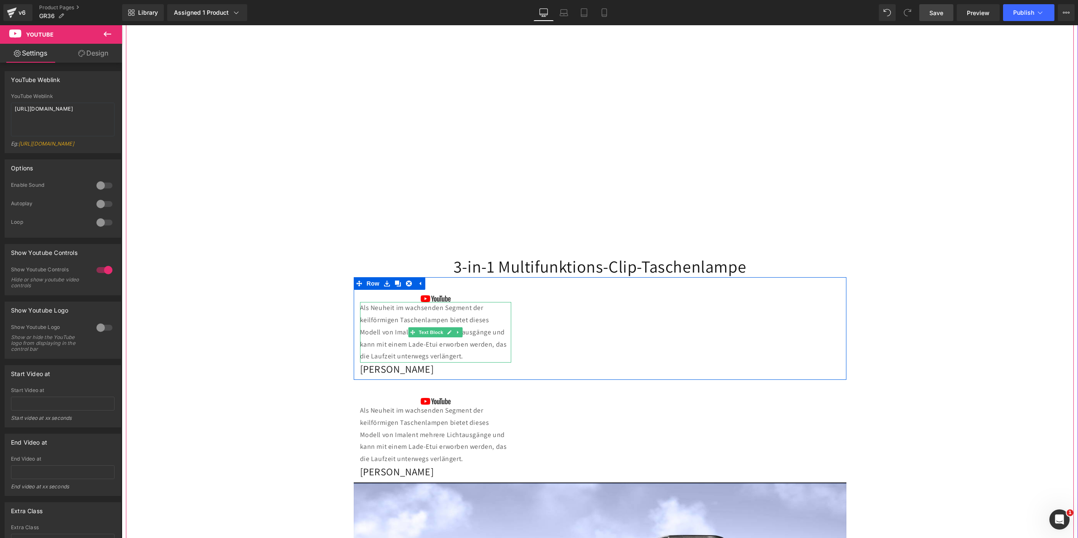
scroll to position [589, 0]
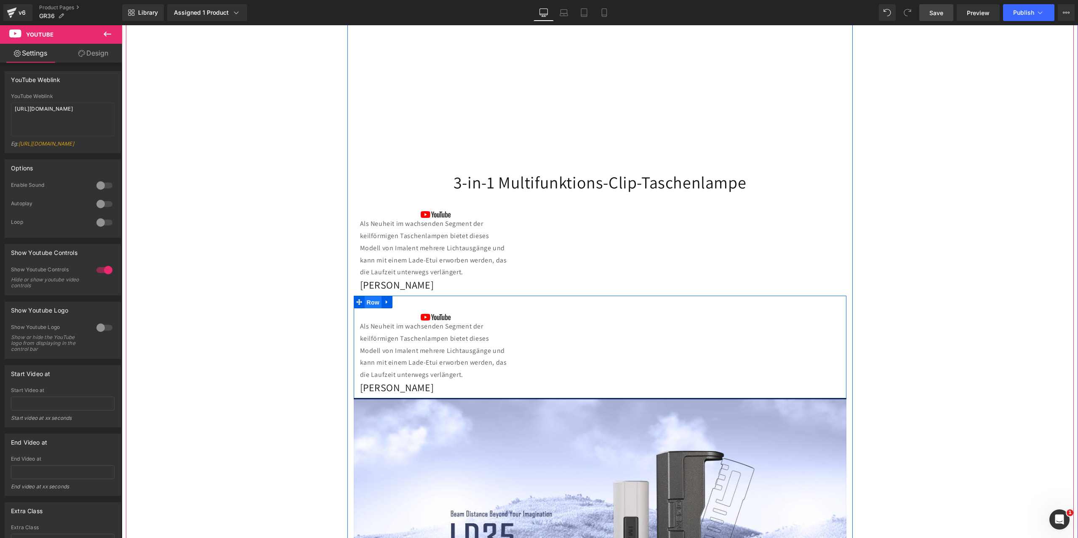
click at [369, 302] on span "Row" at bounding box center [373, 302] width 17 height 13
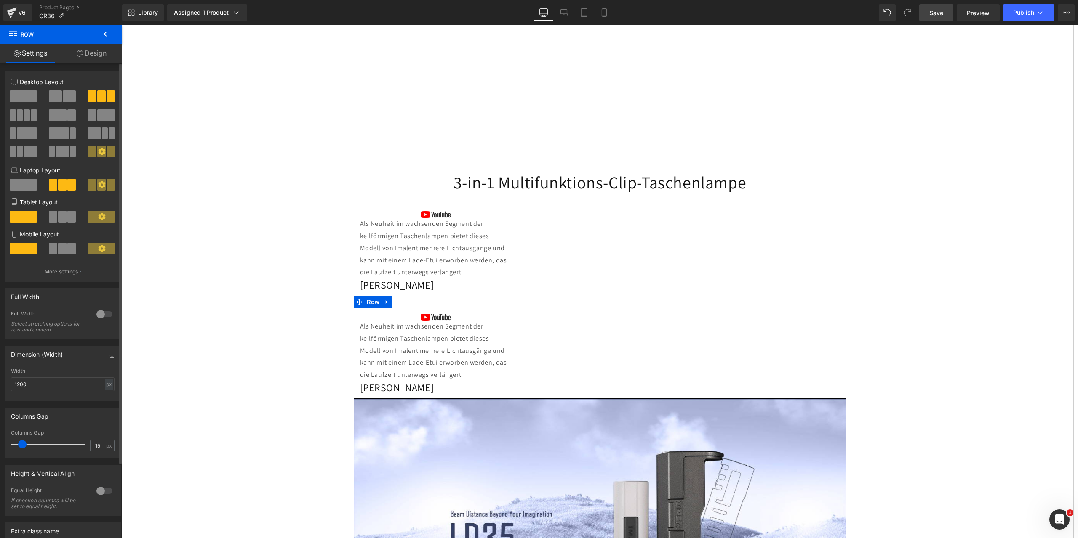
click at [66, 95] on span at bounding box center [69, 97] width 13 height 12
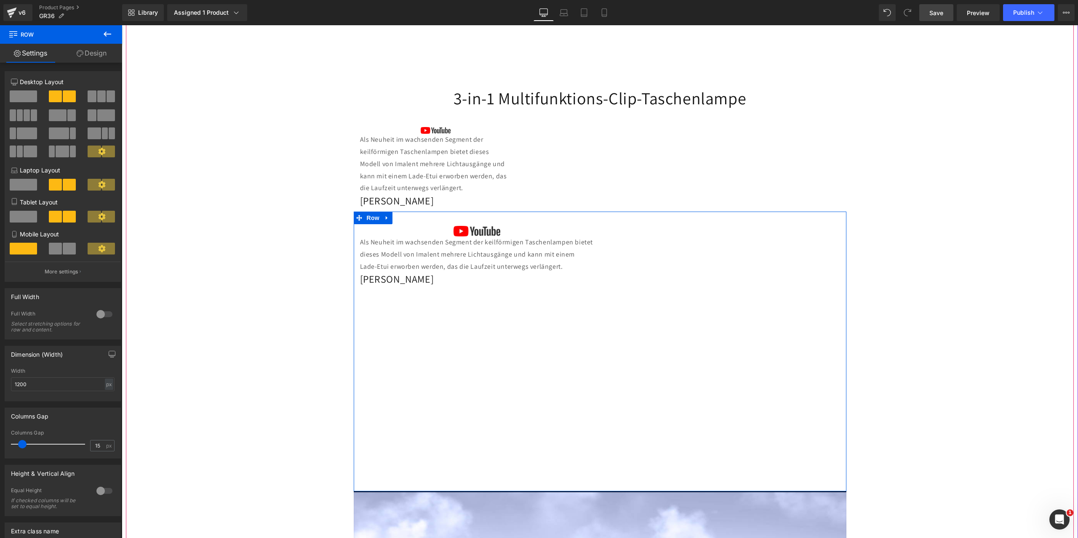
scroll to position [716, 0]
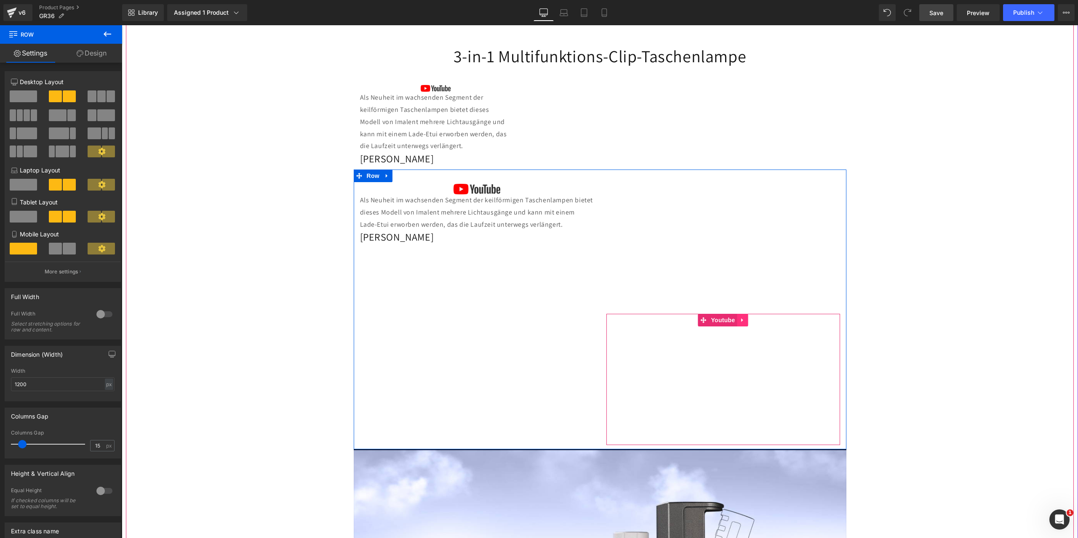
click at [741, 320] on icon at bounding box center [742, 320] width 2 height 4
click at [746, 320] on icon at bounding box center [748, 320] width 6 height 6
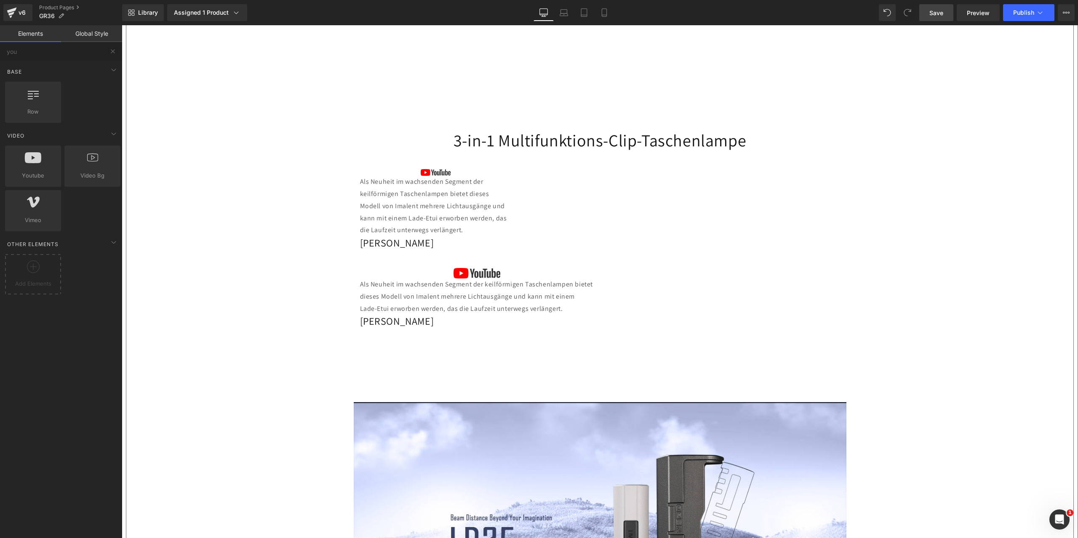
scroll to position [547, 0]
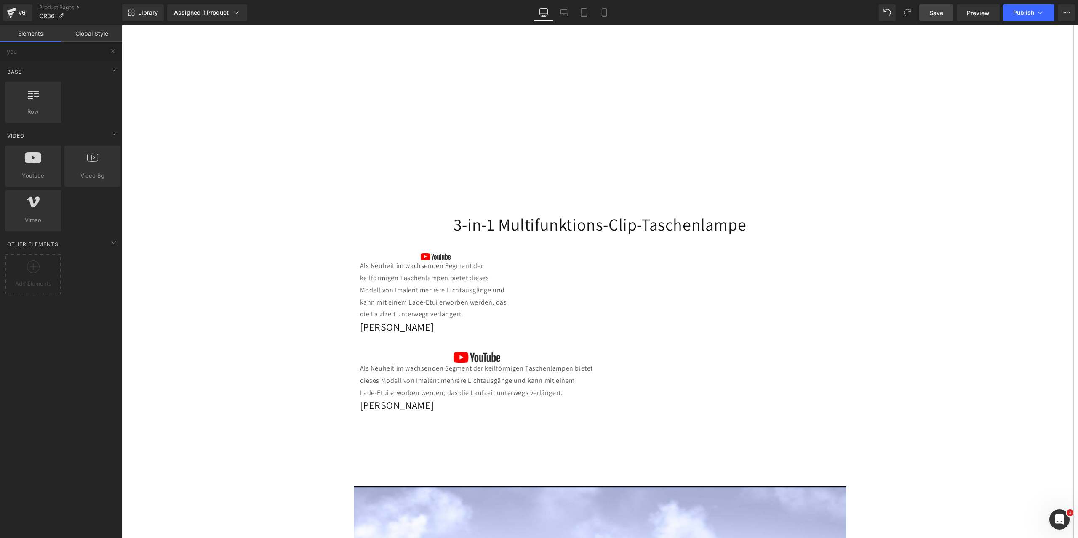
click at [942, 13] on span "Save" at bounding box center [936, 12] width 14 height 9
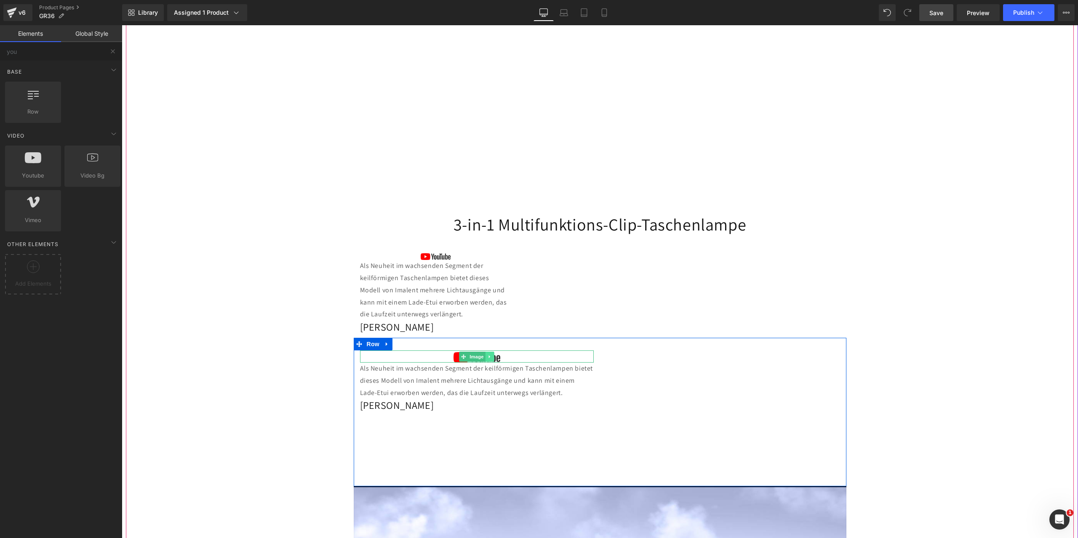
click at [489, 357] on icon at bounding box center [489, 356] width 1 height 3
click at [492, 356] on icon at bounding box center [494, 356] width 5 height 5
click at [406, 395] on h2 "[PERSON_NAME]" at bounding box center [477, 393] width 234 height 13
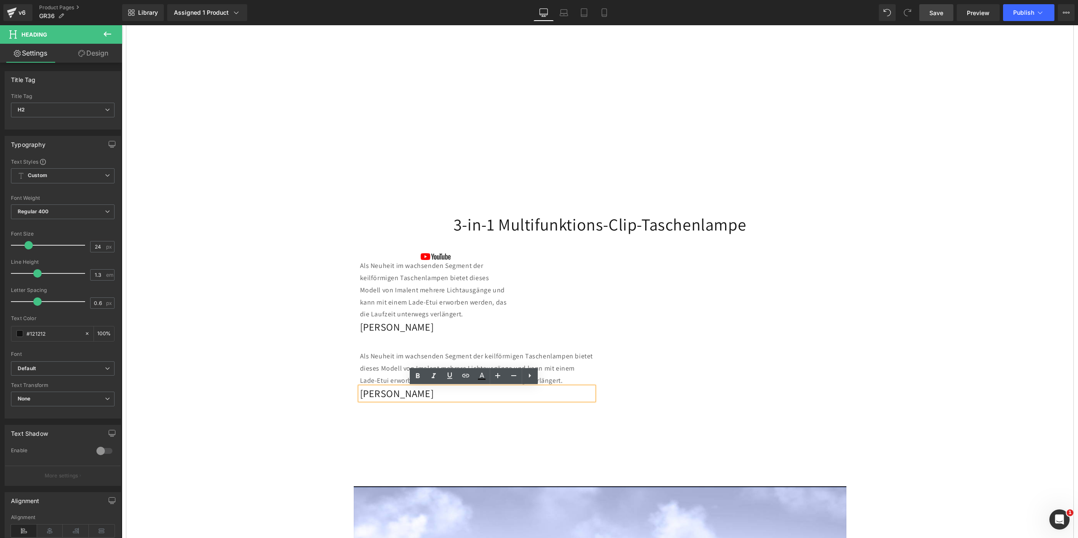
drag, startPoint x: 434, startPoint y: 397, endPoint x: 317, endPoint y: 389, distance: 117.3
paste div
click at [448, 437] on div "Als Neuheit im wachsenden Segment der keilförmigen Taschenlampen bietet dieses …" at bounding box center [600, 412] width 493 height 148
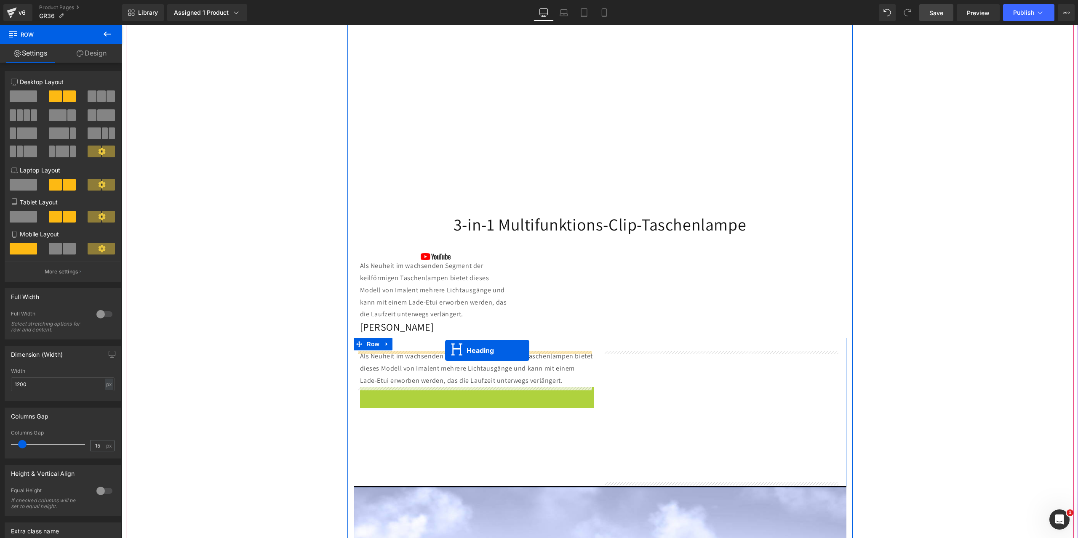
drag, startPoint x: 452, startPoint y: 396, endPoint x: 445, endPoint y: 351, distance: 45.6
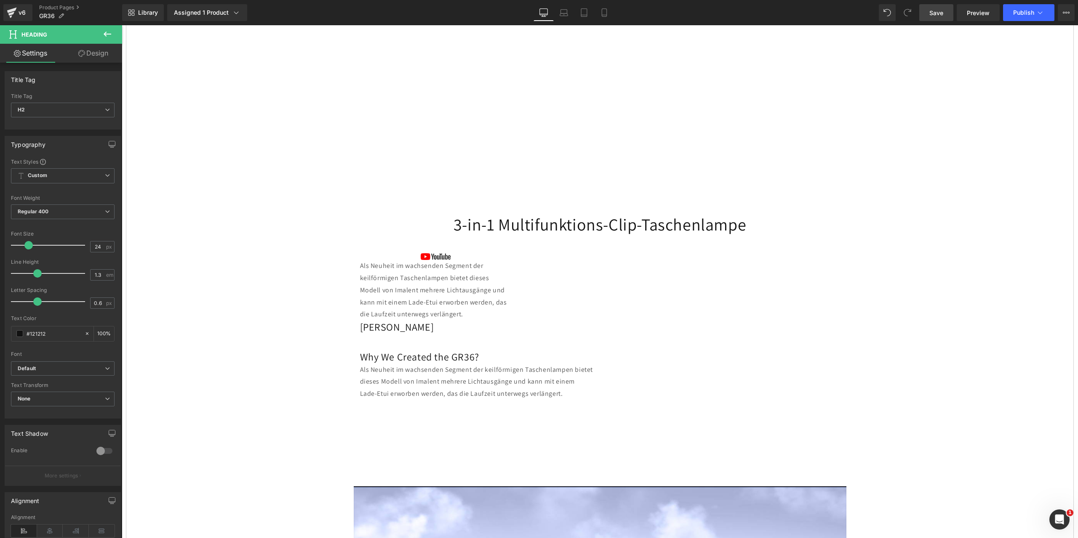
click at [935, 13] on span "Save" at bounding box center [936, 12] width 14 height 9
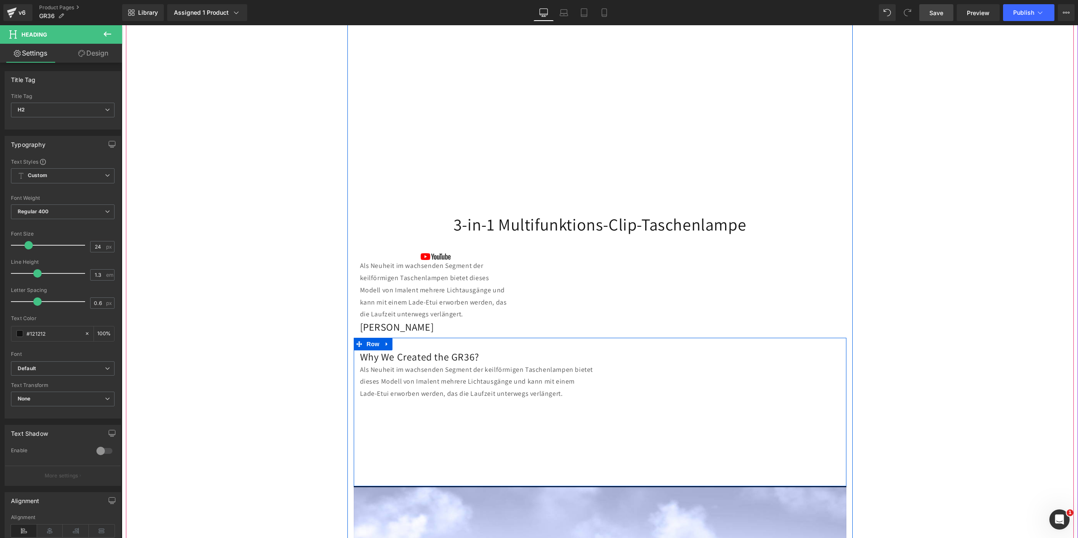
click at [545, 394] on p "Als Neuheit im wachsenden Segment der keilförmigen Taschenlampen bietet dieses …" at bounding box center [477, 382] width 234 height 36
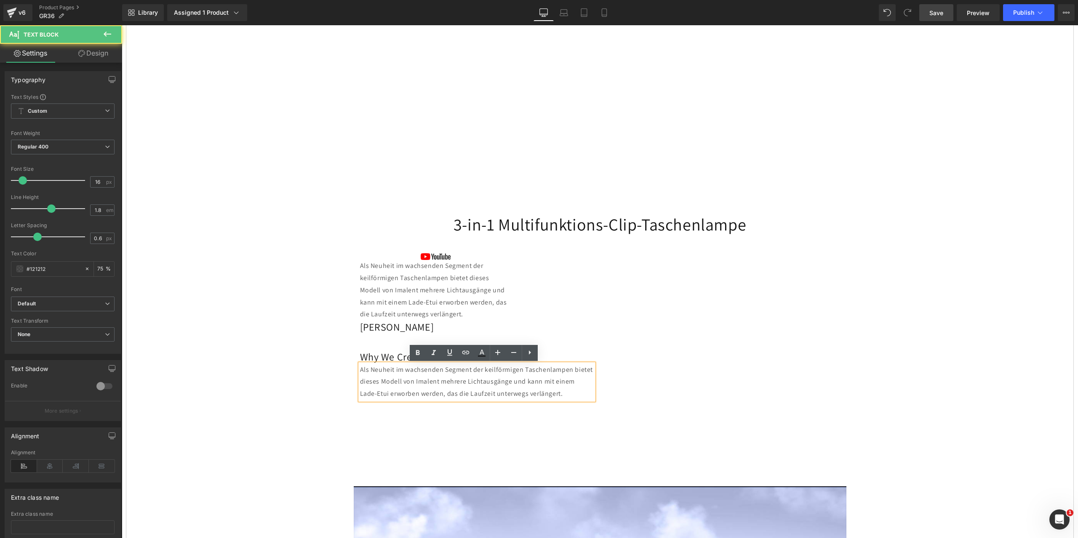
click at [550, 395] on p "Als Neuheit im wachsenden Segment der keilförmigen Taschenlampen bietet dieses …" at bounding box center [477, 382] width 234 height 36
click at [549, 394] on p "Als Neuheit im wachsenden Segment der keilförmigen Taschenlampen bietet dieses …" at bounding box center [477, 382] width 234 height 36
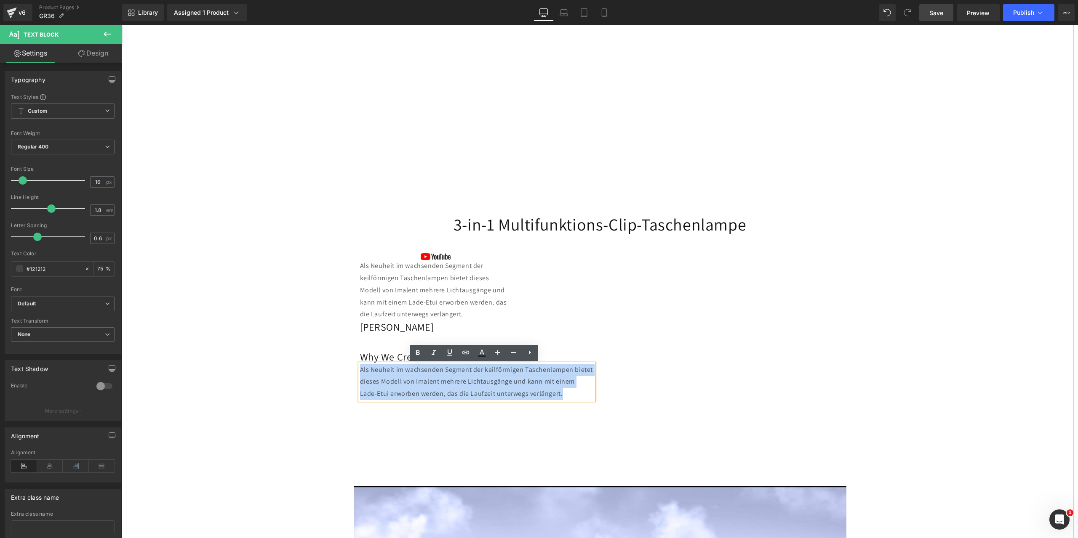
drag, startPoint x: 536, startPoint y: 392, endPoint x: 354, endPoint y: 369, distance: 184.1
click at [354, 369] on div "Why We Created the GR36? Heading Als Neuheit im wachsenden Segment der keilförm…" at bounding box center [477, 376] width 246 height 50
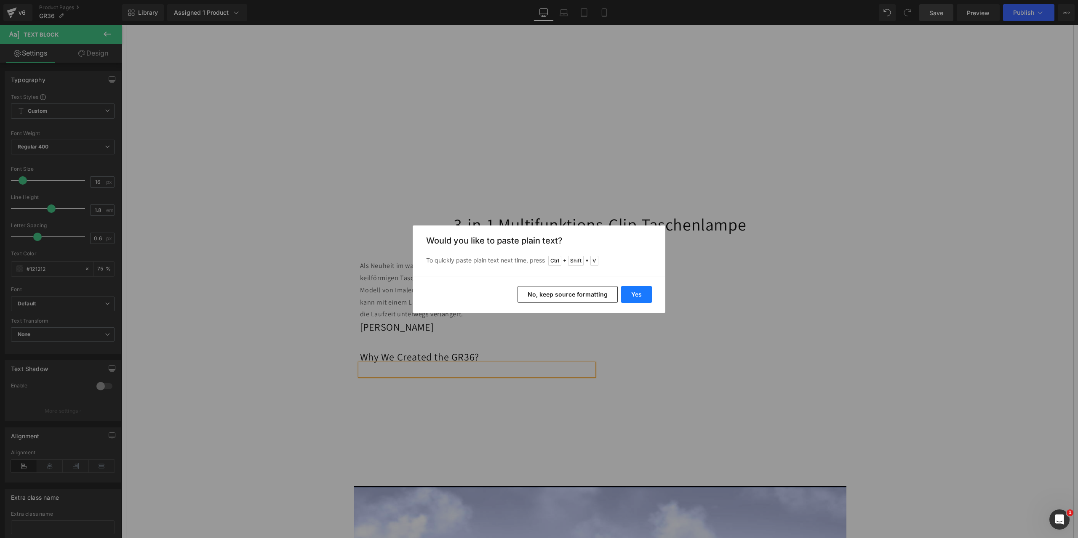
click at [629, 292] on button "Yes" at bounding box center [636, 294] width 31 height 17
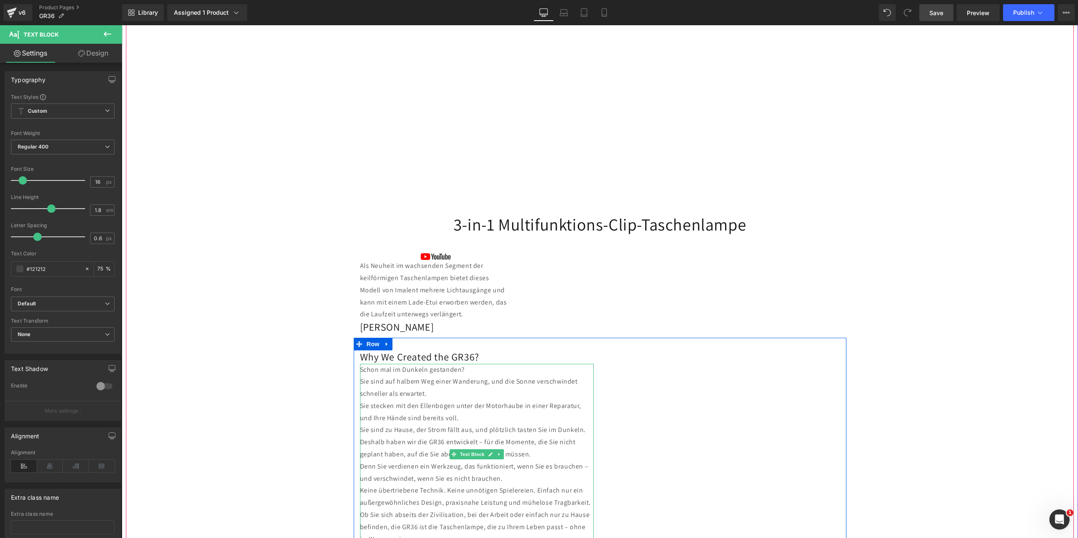
scroll to position [674, 0]
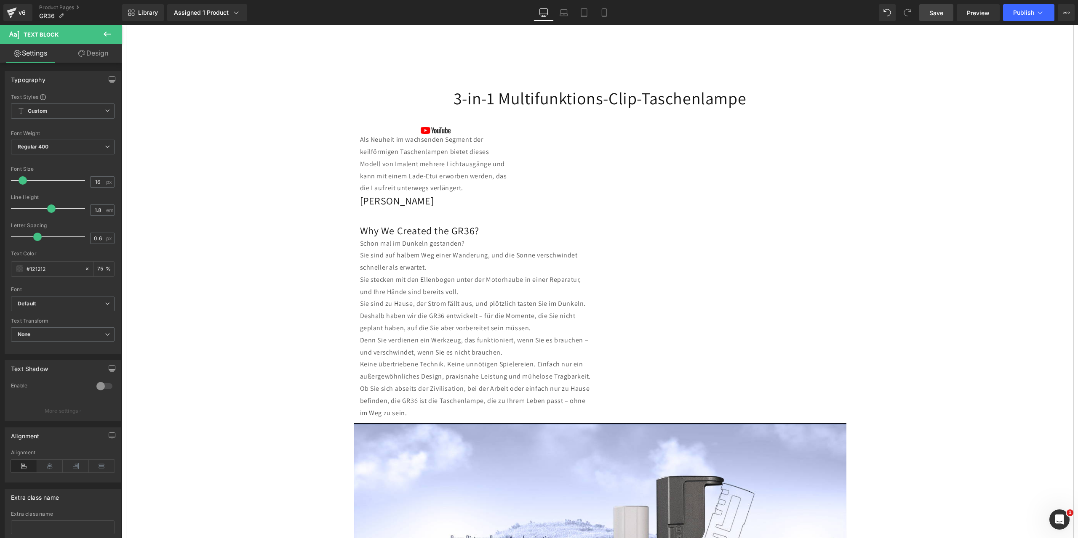
click at [935, 13] on span "Save" at bounding box center [936, 12] width 14 height 9
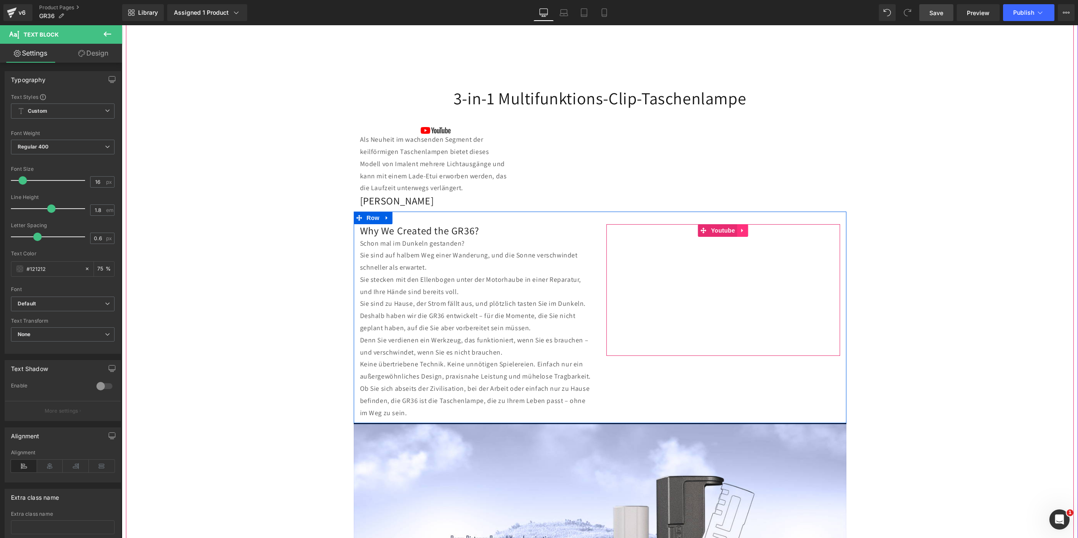
click at [740, 229] on icon at bounding box center [743, 231] width 6 height 6
click at [747, 231] on icon at bounding box center [748, 231] width 6 height 6
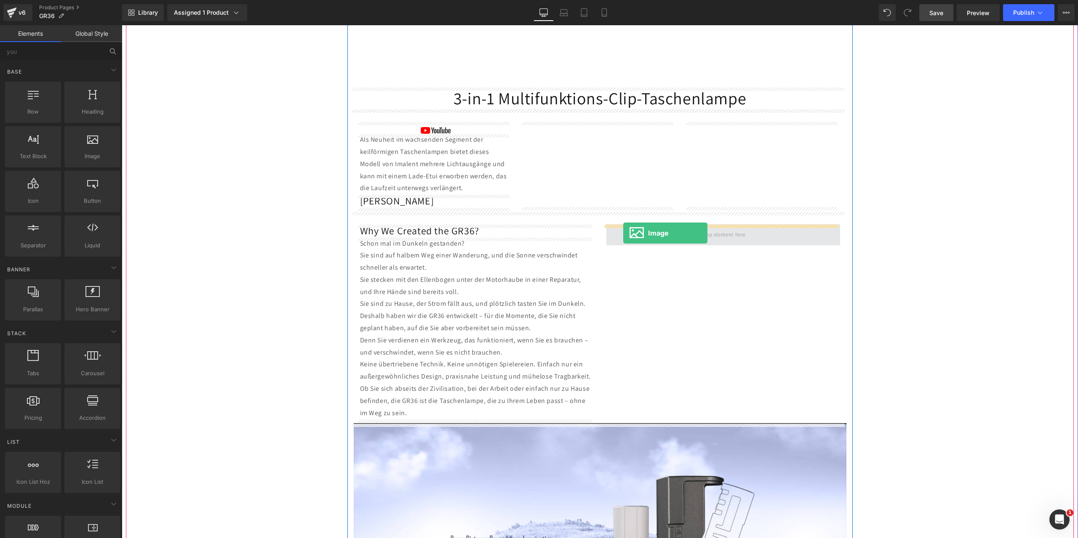
drag, startPoint x: 205, startPoint y: 171, endPoint x: 623, endPoint y: 233, distance: 422.6
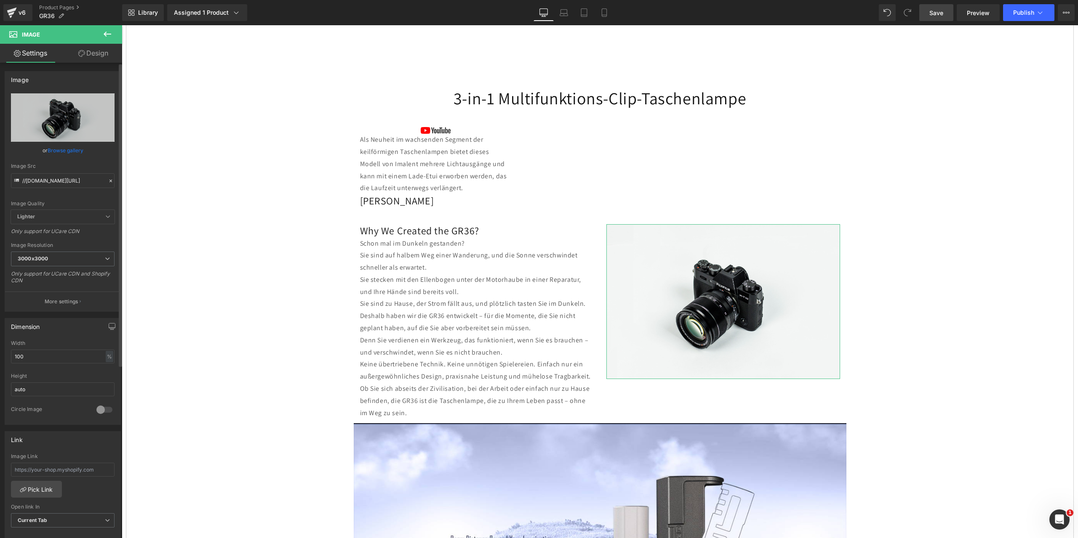
click at [108, 181] on icon at bounding box center [111, 181] width 6 height 6
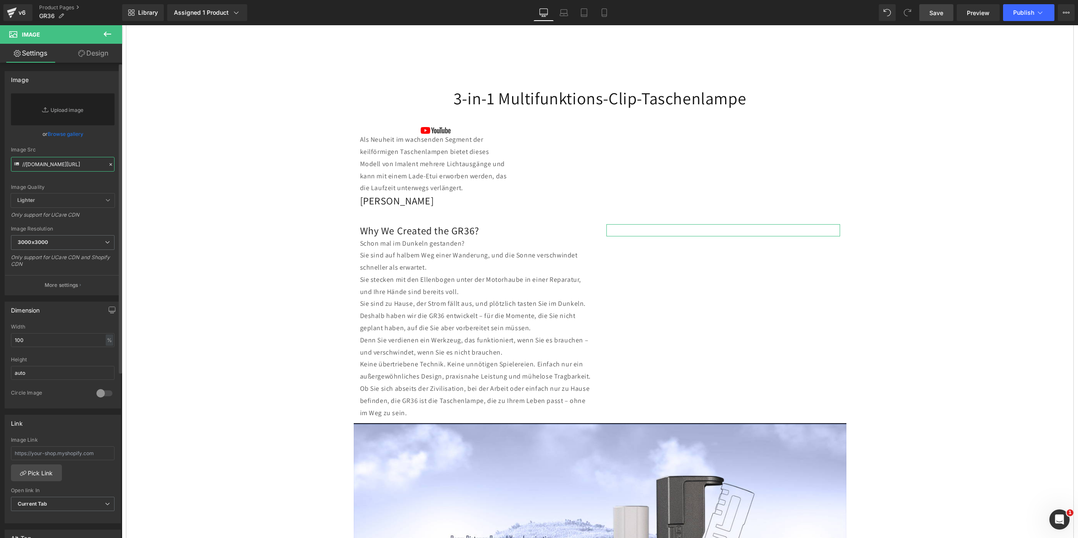
click at [37, 162] on input "//[DOMAIN_NAME][URL]" at bounding box center [63, 164] width 104 height 15
paste input "[URL][DOMAIN_NAME]"
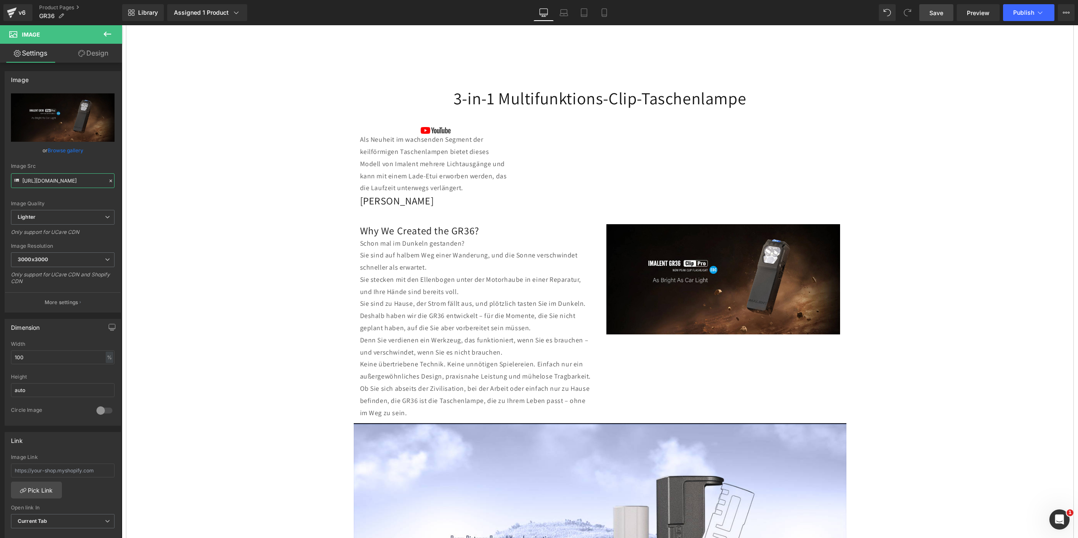
type input "[URL][DOMAIN_NAME]"
click at [940, 13] on span "Save" at bounding box center [936, 12] width 14 height 9
click at [104, 37] on icon at bounding box center [107, 34] width 10 height 10
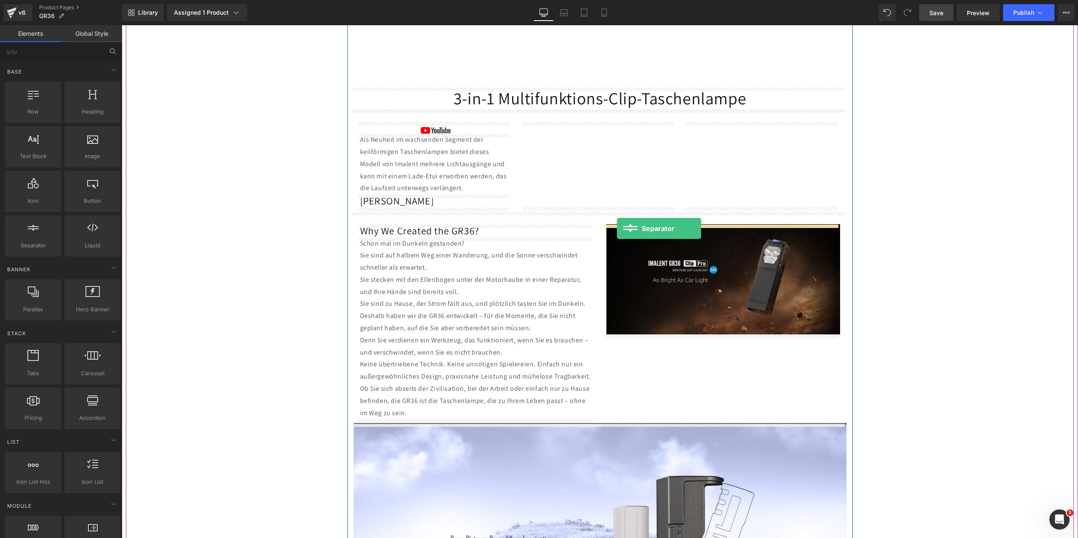
drag, startPoint x: 150, startPoint y: 260, endPoint x: 617, endPoint y: 229, distance: 467.6
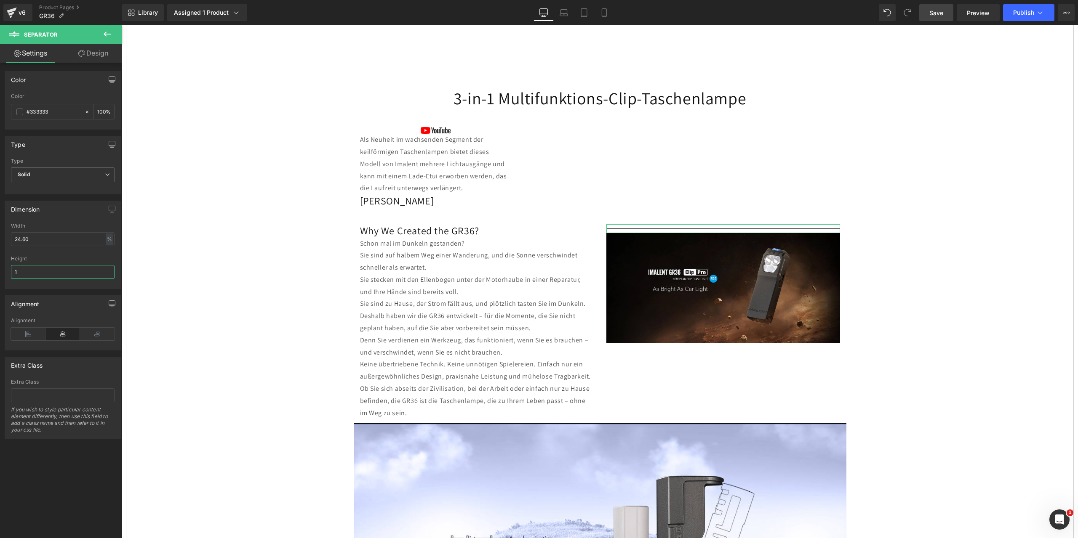
drag, startPoint x: 33, startPoint y: 277, endPoint x: 0, endPoint y: 267, distance: 34.4
click at [0, 267] on div "Dimension 24.60% Width 24.60 % % px 1px Height 1" at bounding box center [63, 242] width 126 height 95
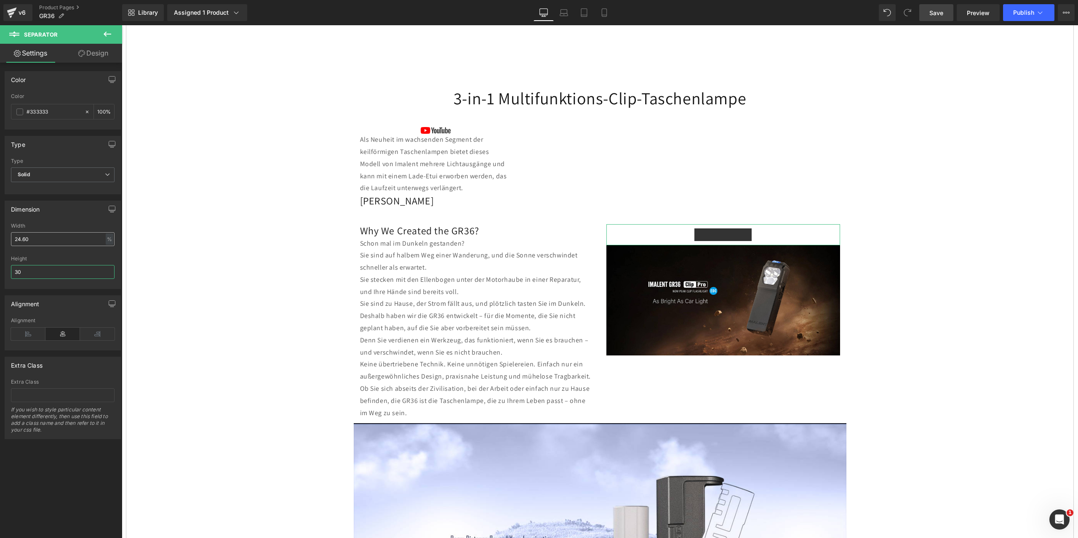
type input "30"
drag, startPoint x: 40, startPoint y: 242, endPoint x: 0, endPoint y: 232, distance: 41.6
click at [0, 232] on div "Dimension 24.60% Width 24.60 % % px 1px Height 30" at bounding box center [63, 242] width 126 height 95
type input "0"
click at [102, 257] on div "Height" at bounding box center [63, 259] width 104 height 6
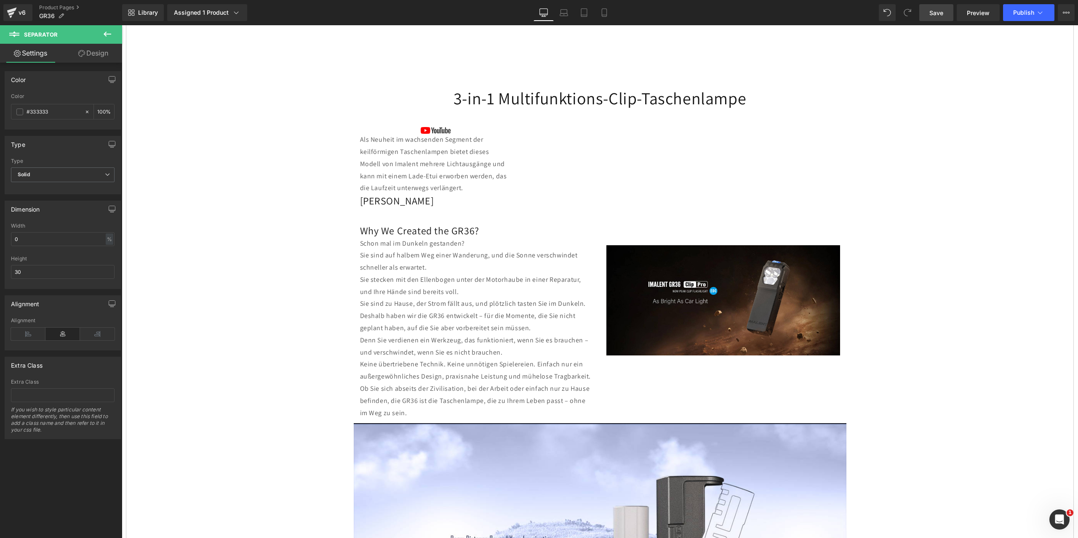
click at [938, 15] on span "Save" at bounding box center [936, 12] width 14 height 9
drag, startPoint x: 107, startPoint y: 34, endPoint x: 104, endPoint y: 40, distance: 6.7
click at [107, 34] on icon at bounding box center [108, 34] width 8 height 5
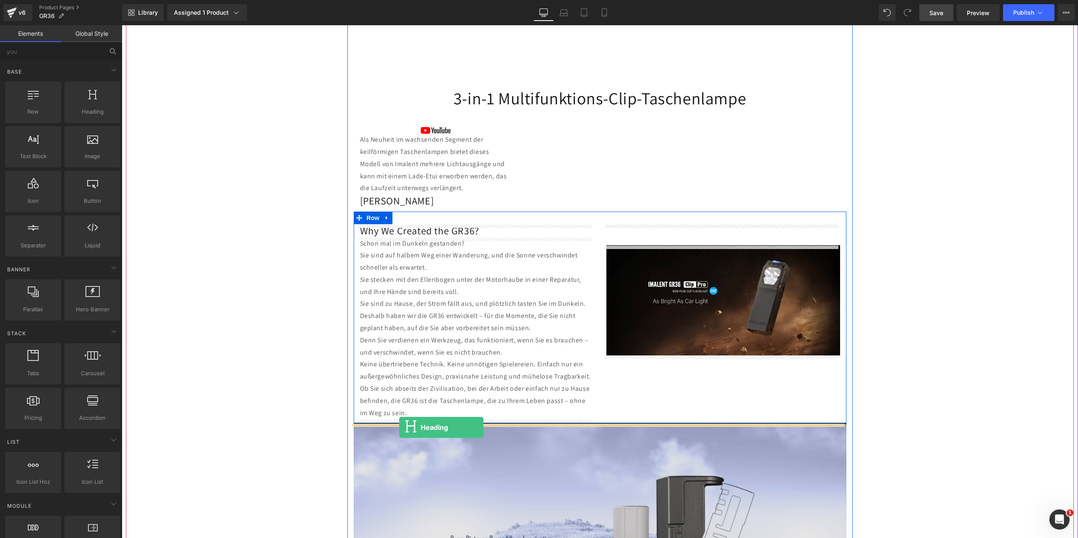
drag, startPoint x: 216, startPoint y: 126, endPoint x: 399, endPoint y: 428, distance: 353.1
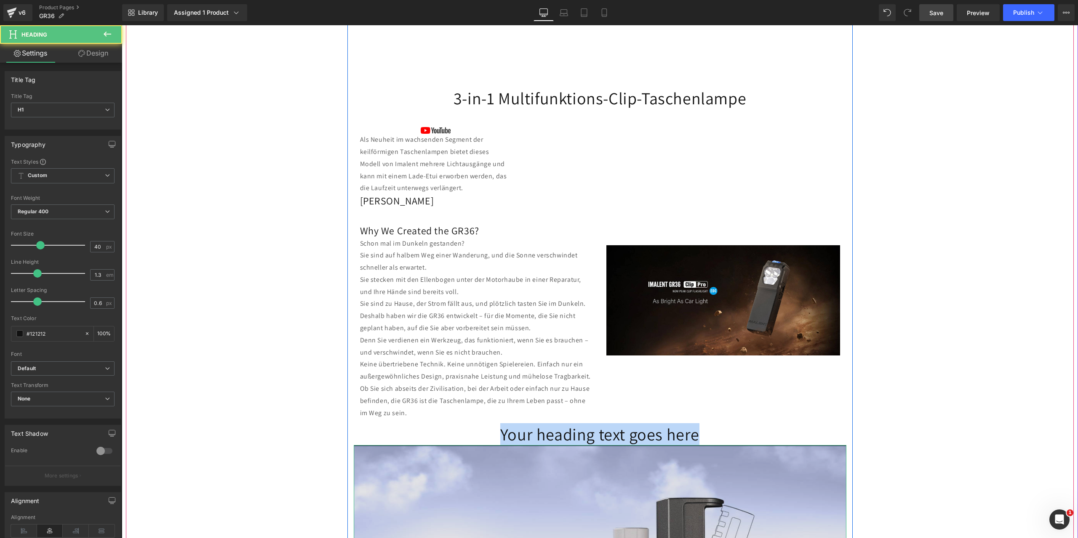
drag, startPoint x: 500, startPoint y: 434, endPoint x: 718, endPoint y: 450, distance: 219.1
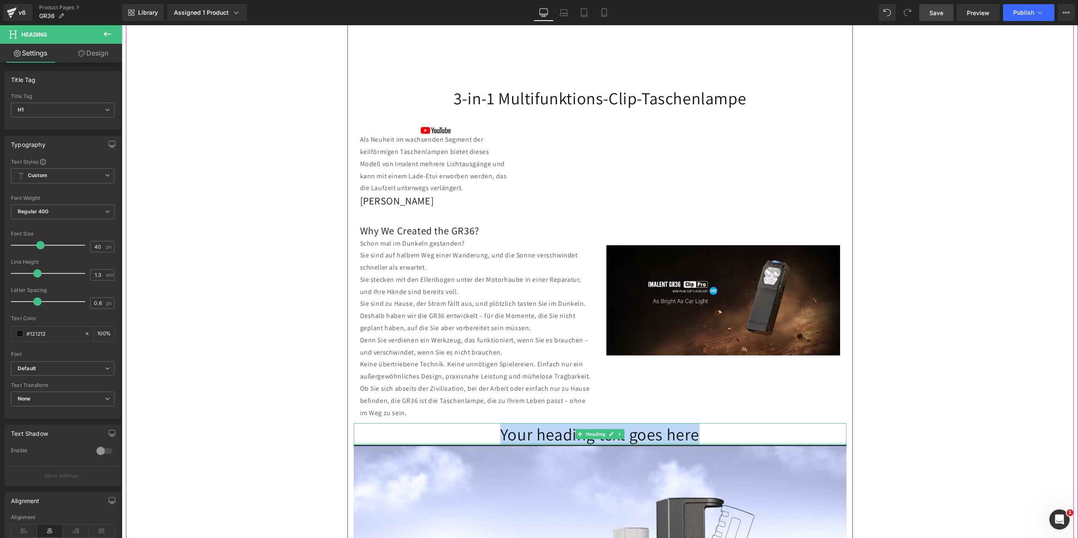
paste div
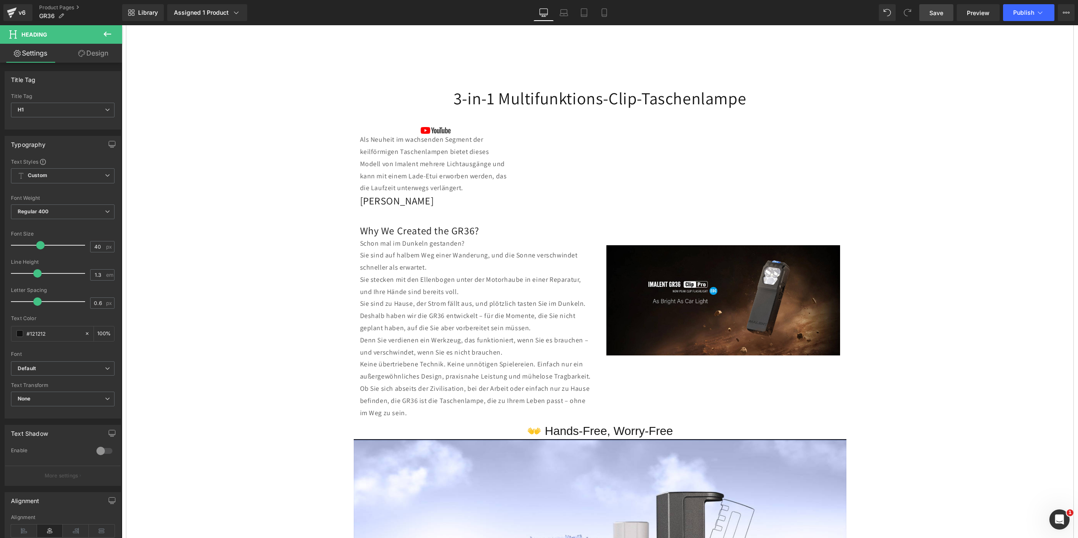
click at [109, 35] on icon at bounding box center [107, 34] width 10 height 10
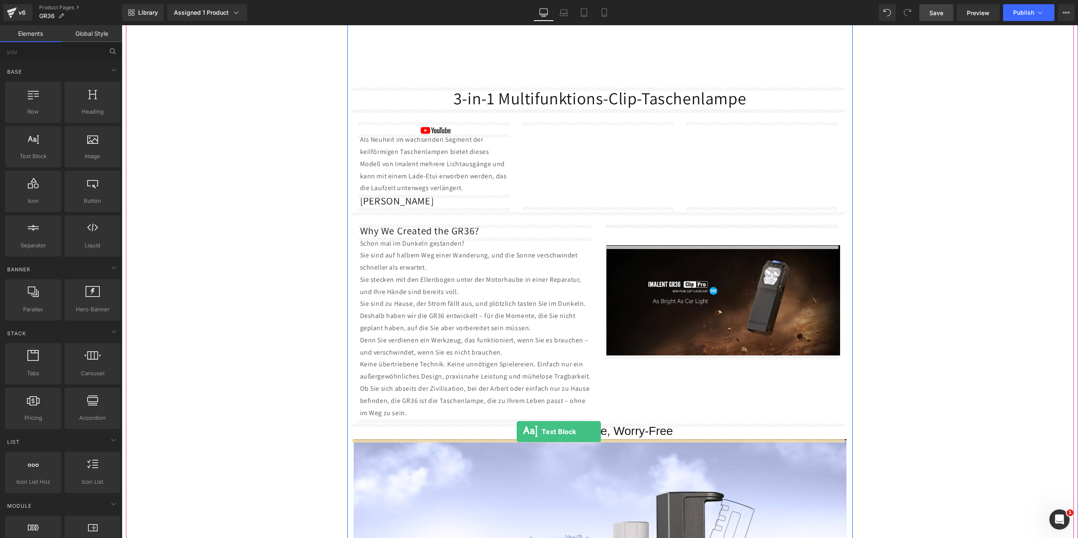
drag, startPoint x: 163, startPoint y: 171, endPoint x: 517, endPoint y: 432, distance: 439.0
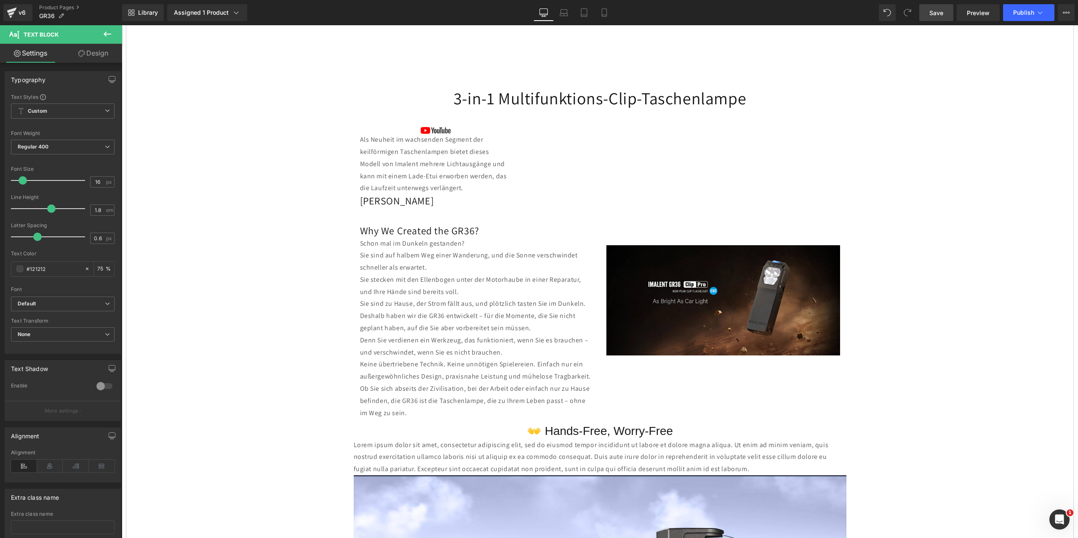
click at [939, 11] on span "Save" at bounding box center [936, 12] width 14 height 9
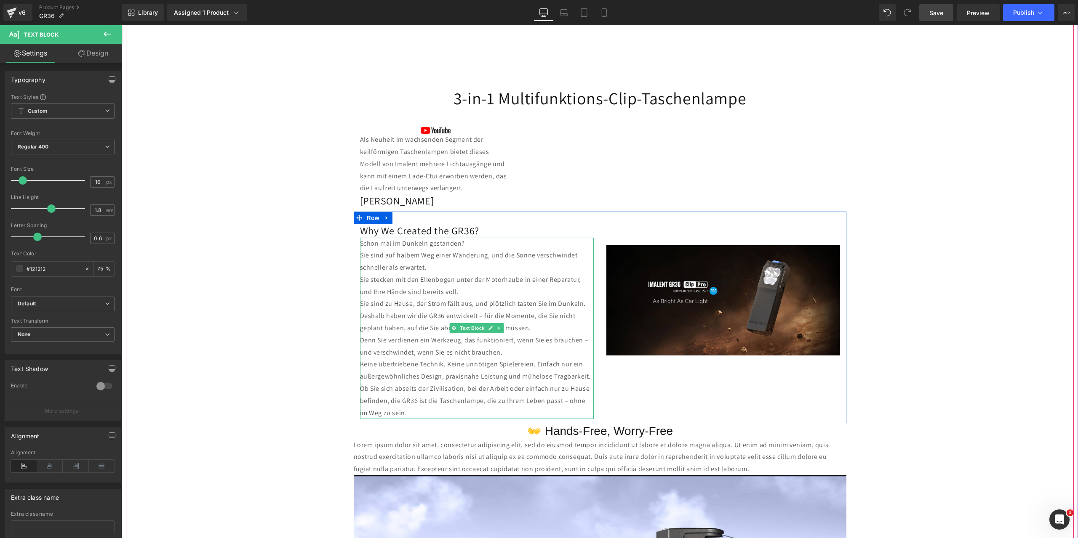
scroll to position [842, 0]
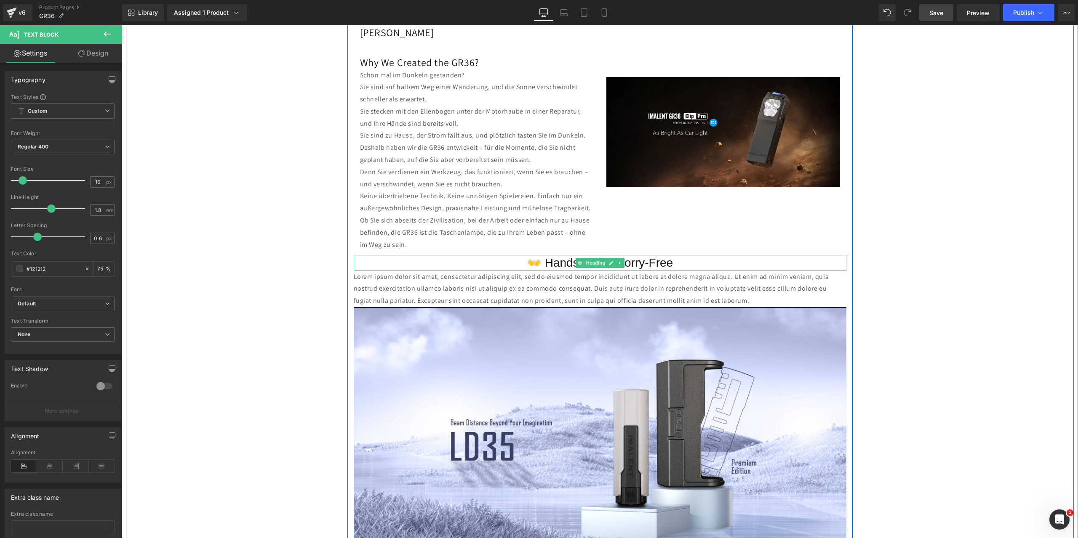
click at [688, 264] on h3 "👐 Hands-Free, Worry-Free" at bounding box center [600, 263] width 493 height 16
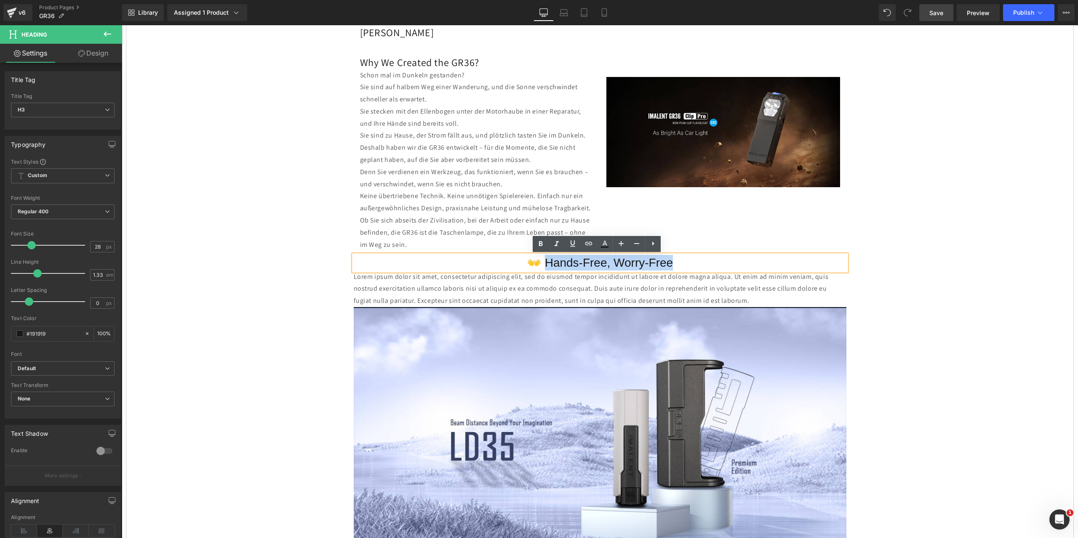
drag, startPoint x: 681, startPoint y: 264, endPoint x: 540, endPoint y: 266, distance: 141.0
click at [540, 266] on h3 "👐 Hands-Free, Worry-Free" at bounding box center [600, 263] width 493 height 16
paste div
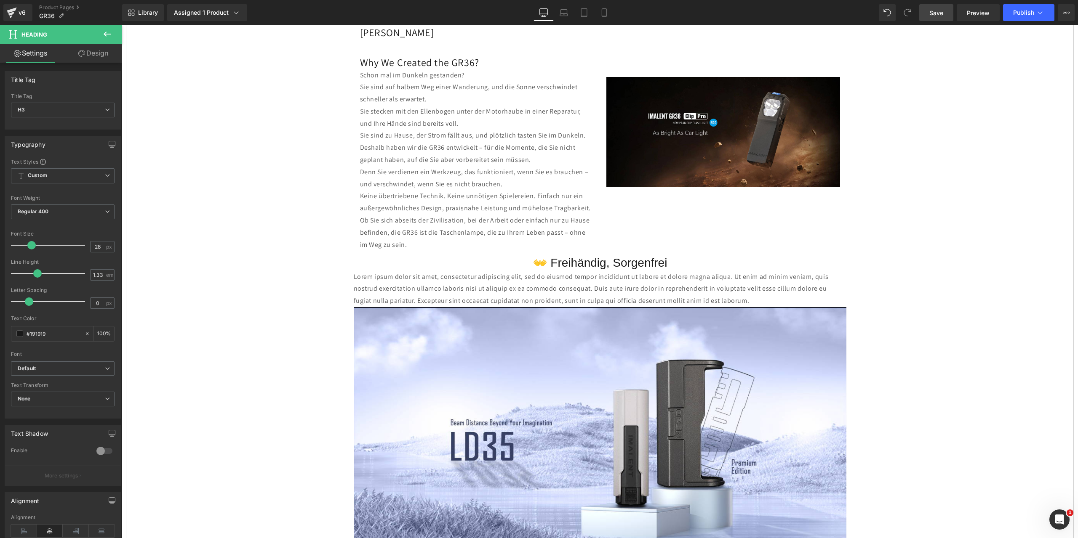
click at [940, 14] on span "Save" at bounding box center [936, 12] width 14 height 9
click at [595, 293] on span "Text Block" at bounding box center [595, 289] width 28 height 10
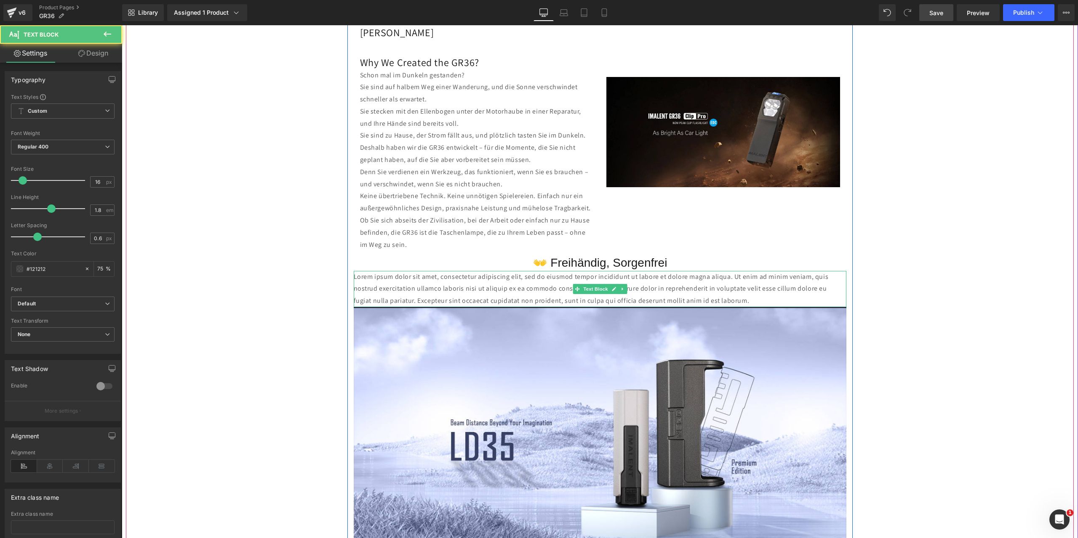
click at [741, 296] on p "Lorem ipsum dolor sit amet, consectetur adipiscing elit, sed do eiusmod tempor …" at bounding box center [600, 289] width 493 height 36
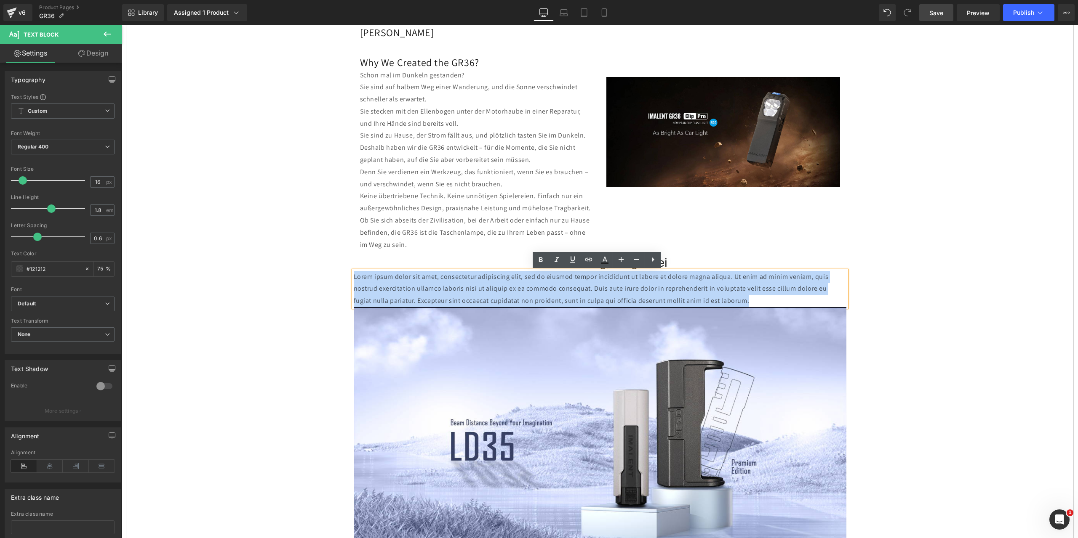
drag, startPoint x: 738, startPoint y: 300, endPoint x: 413, endPoint y: 290, distance: 325.6
click at [354, 276] on div "Lorem ipsum dolor sit amet, consectetur adipiscing elit, sed do eiusmod tempor …" at bounding box center [600, 289] width 493 height 36
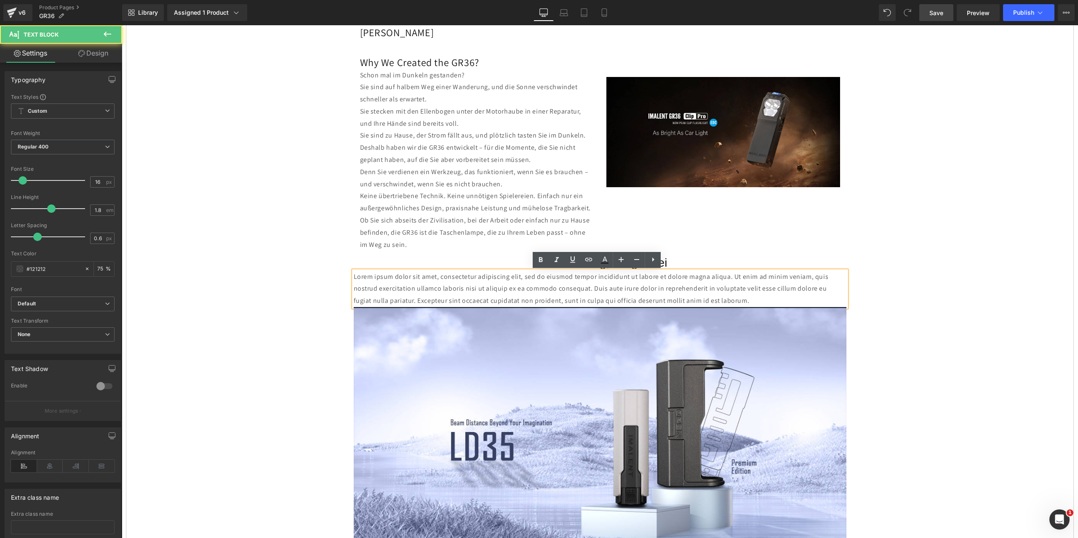
click at [736, 298] on p "Lorem ipsum dolor sit amet, consectetur adipiscing elit, sed do eiusmod tempor …" at bounding box center [600, 289] width 493 height 36
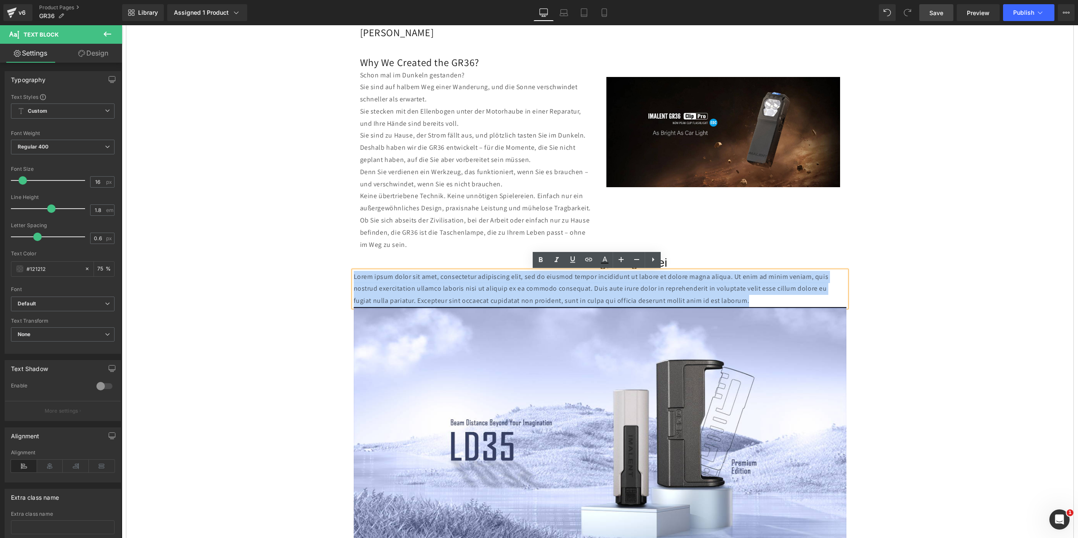
drag, startPoint x: 737, startPoint y: 300, endPoint x: 352, endPoint y: 278, distance: 385.8
click at [354, 278] on p "Lorem ipsum dolor sit amet, consectetur adipiscing elit, sed do eiusmod tempor …" at bounding box center [600, 289] width 493 height 36
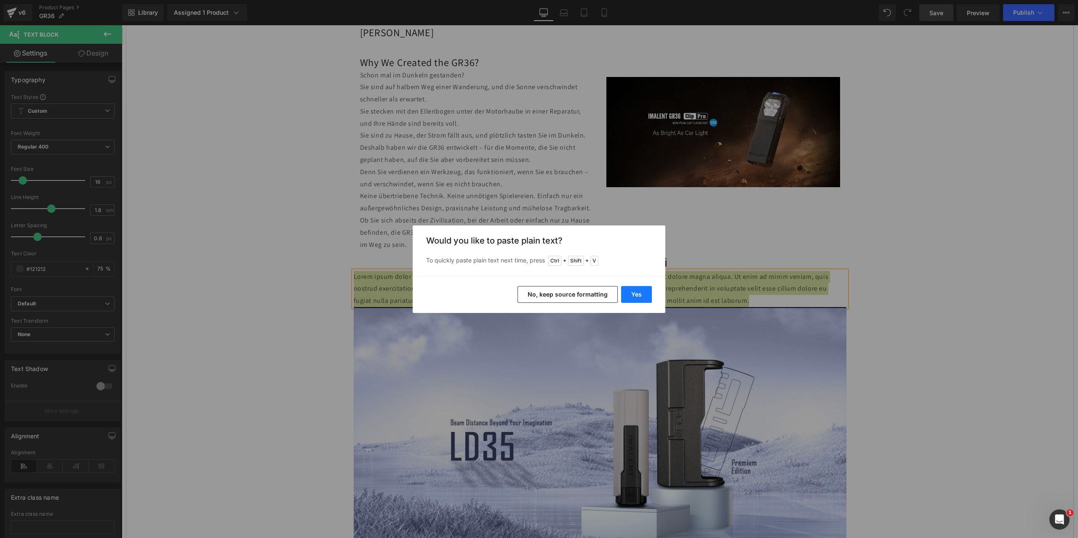
click at [638, 293] on button "Yes" at bounding box center [636, 294] width 31 height 17
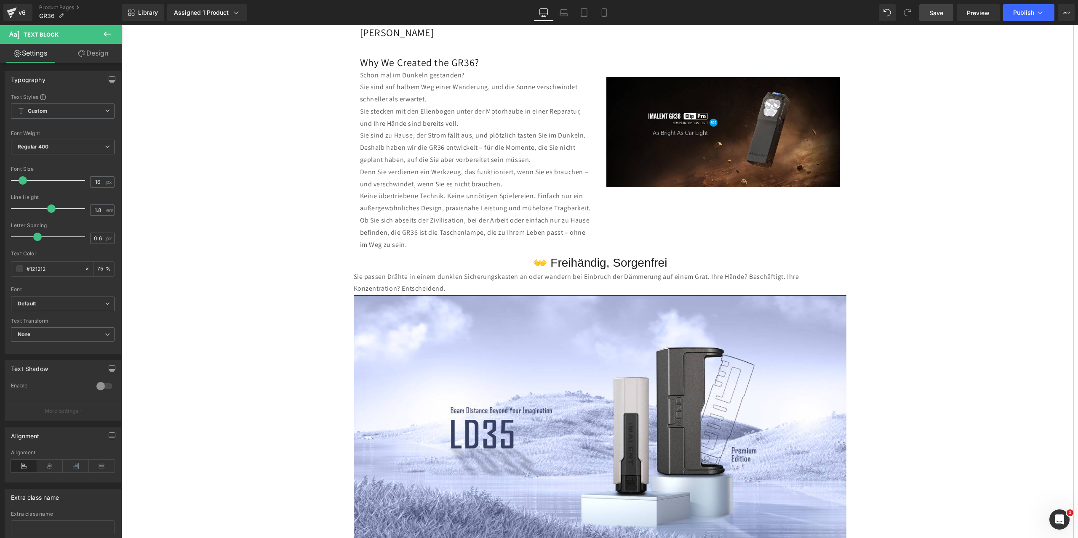
drag, startPoint x: 933, startPoint y: 13, endPoint x: 432, endPoint y: 177, distance: 527.9
click at [933, 13] on span "Save" at bounding box center [936, 12] width 14 height 9
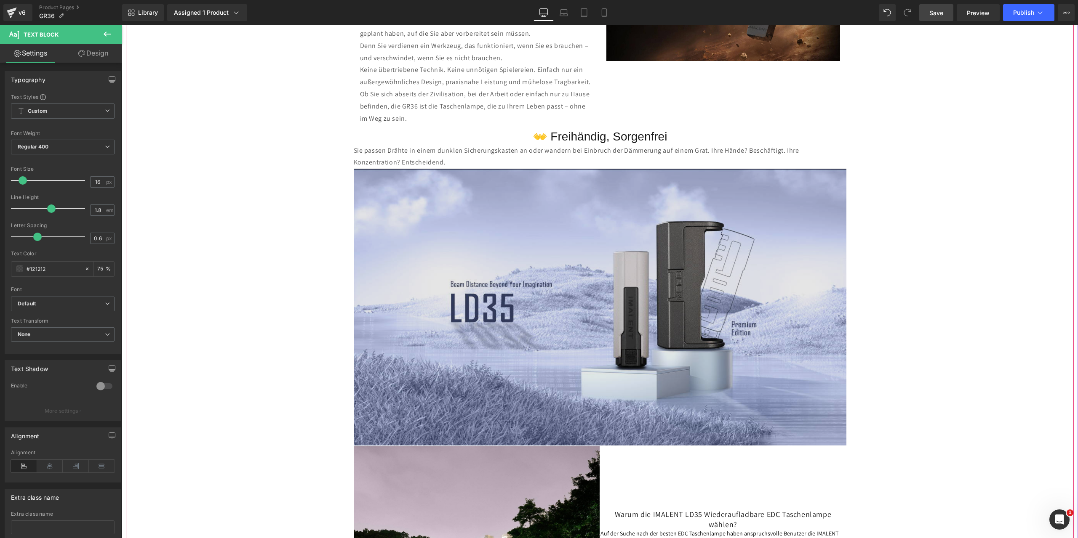
click at [401, 218] on img at bounding box center [600, 307] width 493 height 277
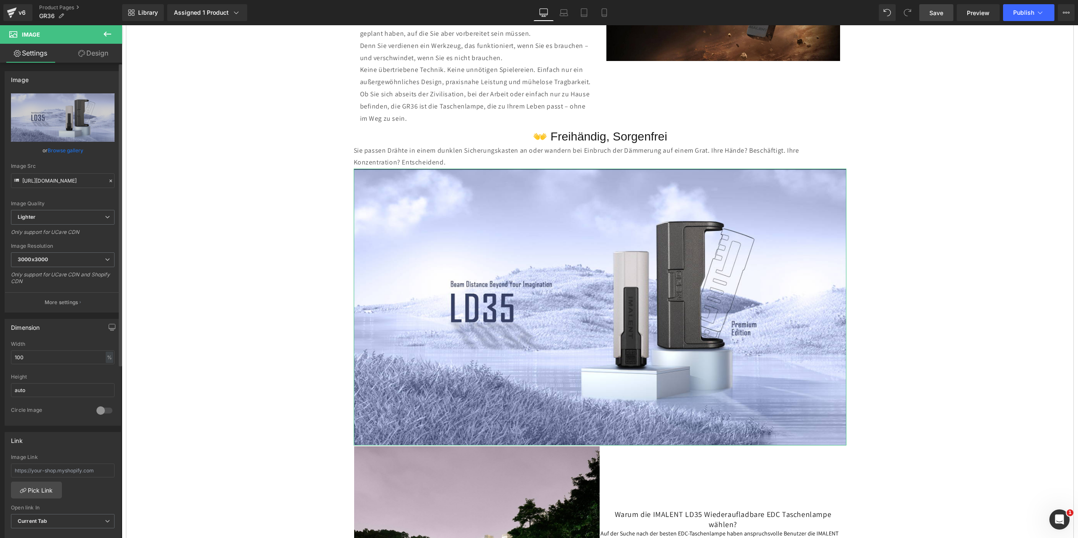
click at [108, 182] on icon at bounding box center [111, 181] width 6 height 6
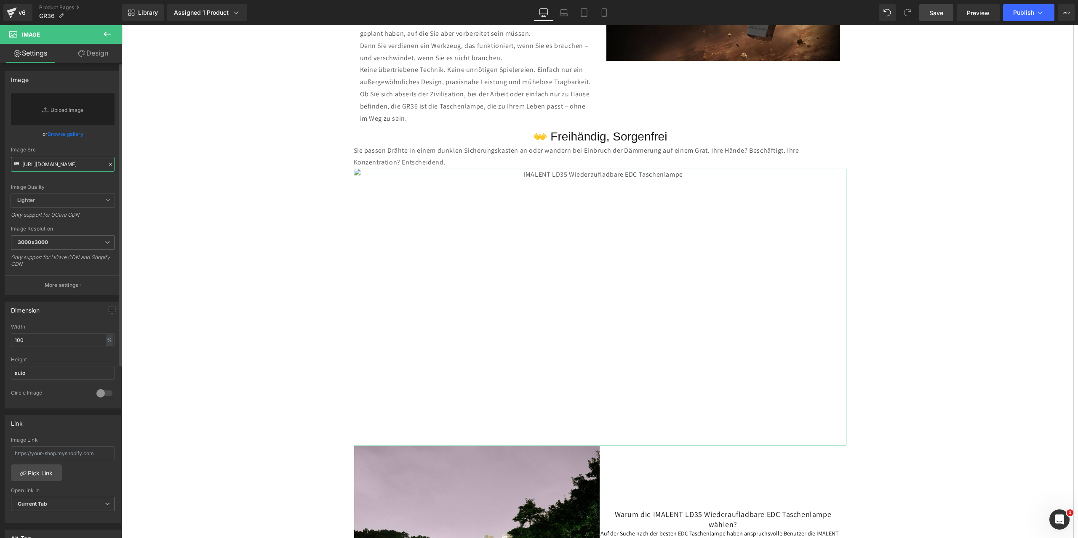
click at [41, 162] on input "[URL][DOMAIN_NAME]" at bounding box center [63, 164] width 104 height 15
paste input "[URL][DOMAIN_NAME]"
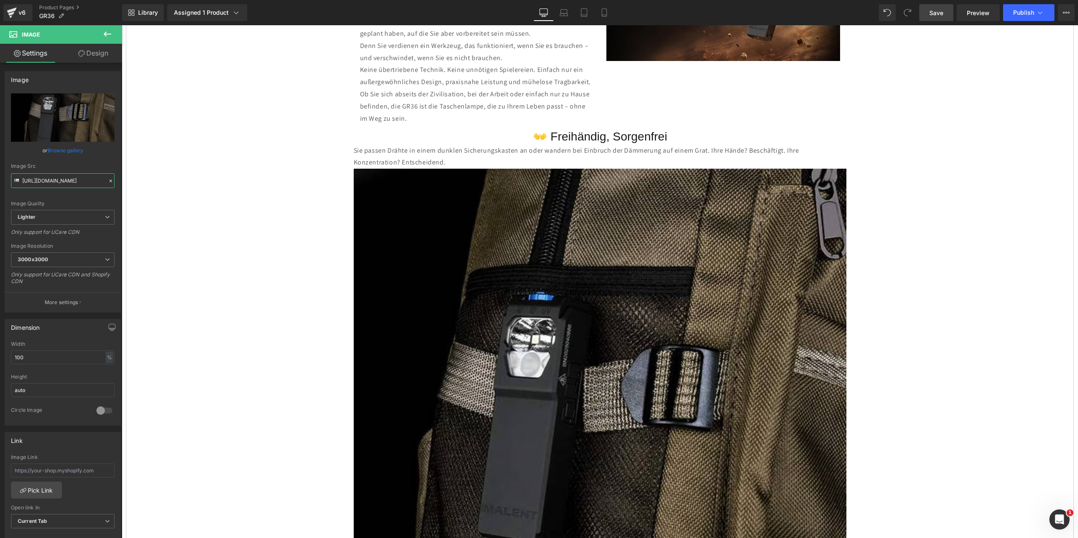
type input "[URL][DOMAIN_NAME]"
click at [932, 10] on span "Save" at bounding box center [936, 12] width 14 height 9
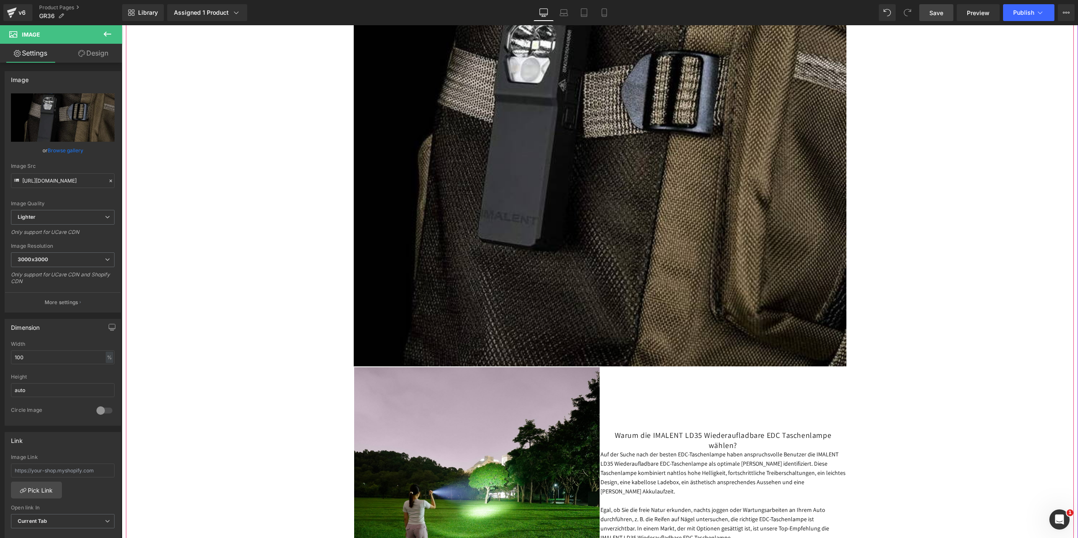
scroll to position [1474, 0]
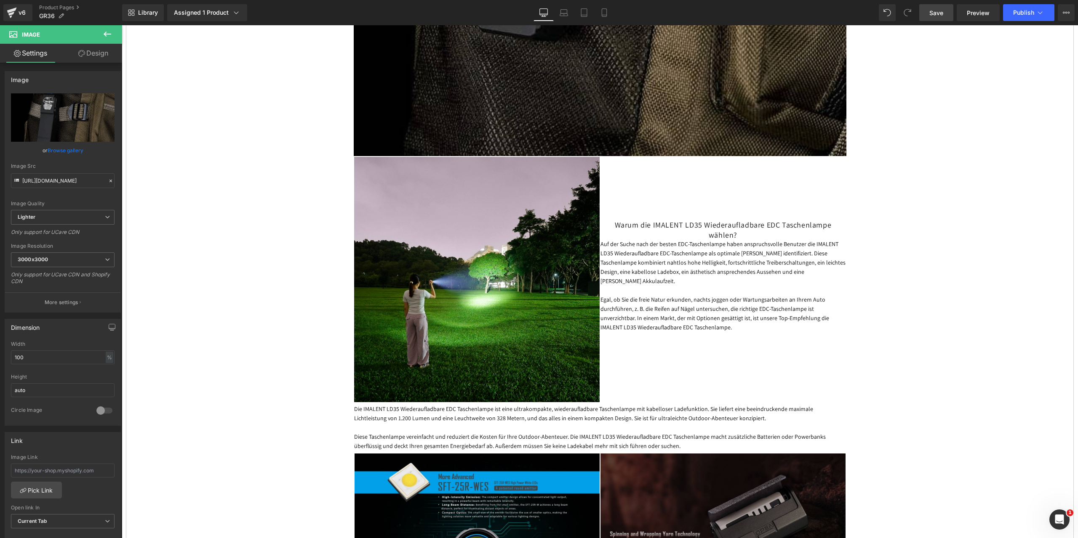
click at [108, 32] on icon at bounding box center [107, 34] width 10 height 10
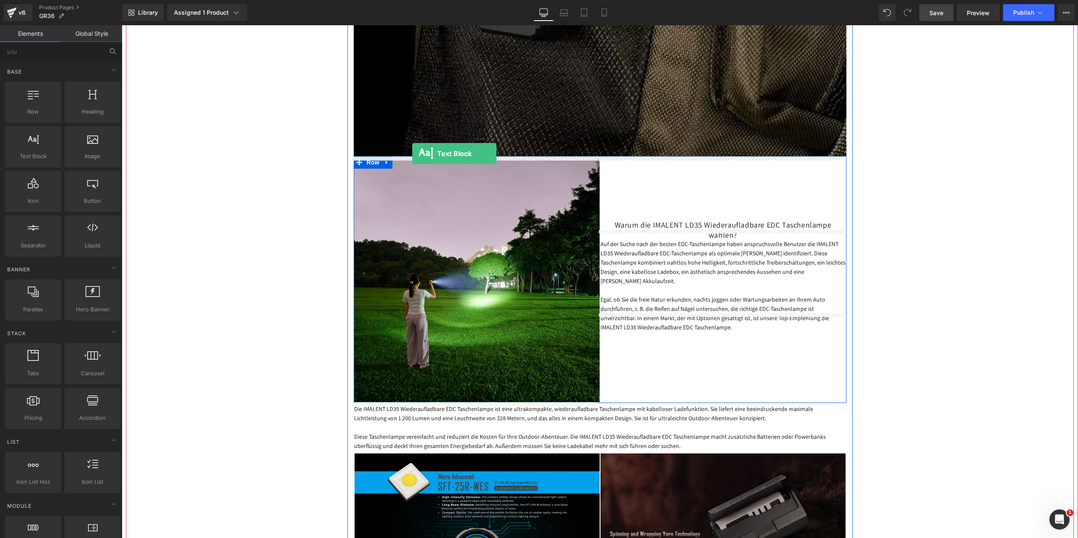
drag, startPoint x: 147, startPoint y: 179, endPoint x: 412, endPoint y: 154, distance: 266.4
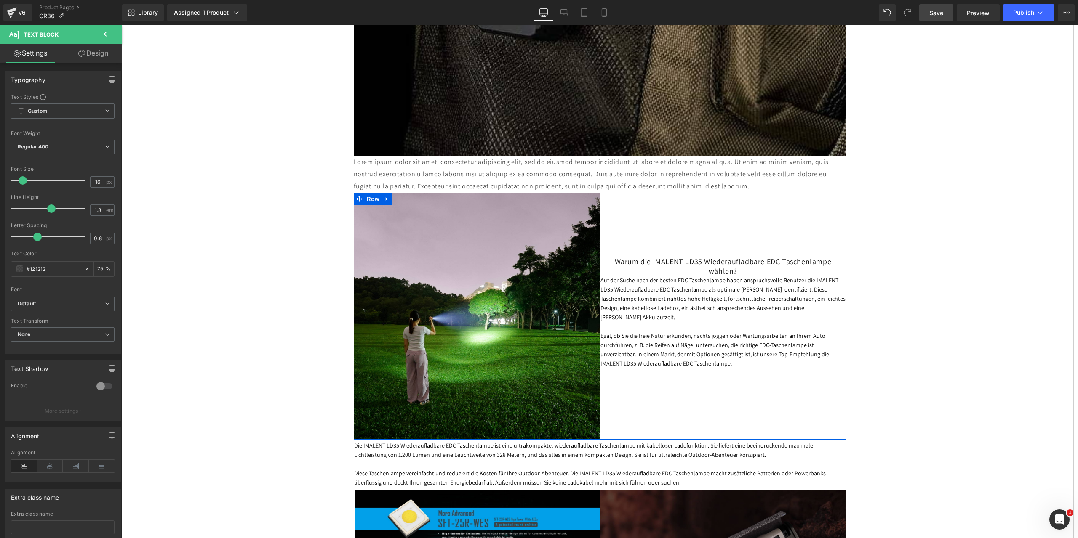
drag, startPoint x: 930, startPoint y: 14, endPoint x: 439, endPoint y: 39, distance: 491.5
click at [930, 14] on span "Save" at bounding box center [936, 12] width 14 height 9
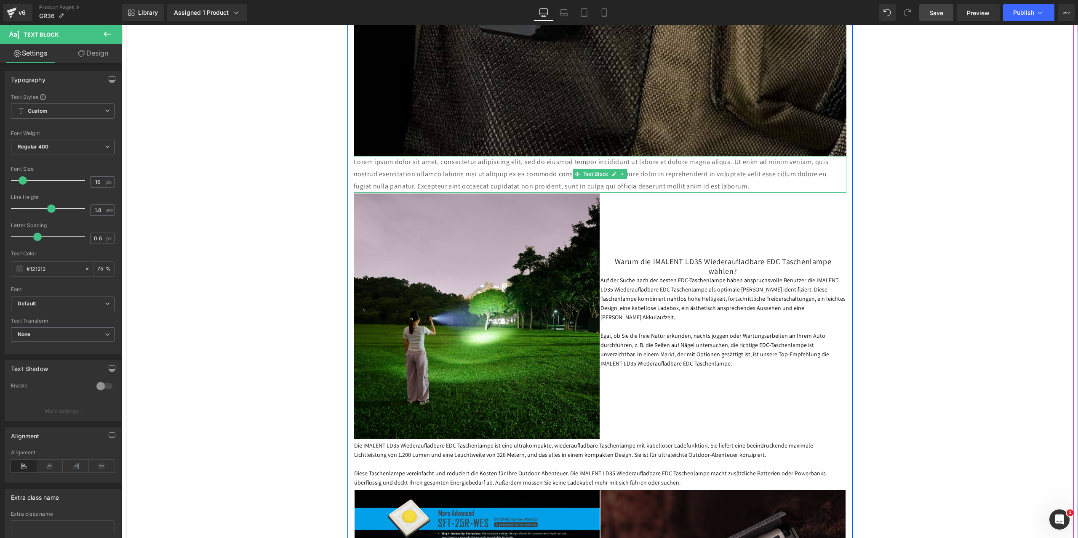
click at [713, 181] on p "Lorem ipsum dolor sit amet, consectetur adipiscing elit, sed do eiusmod tempor …" at bounding box center [600, 174] width 493 height 36
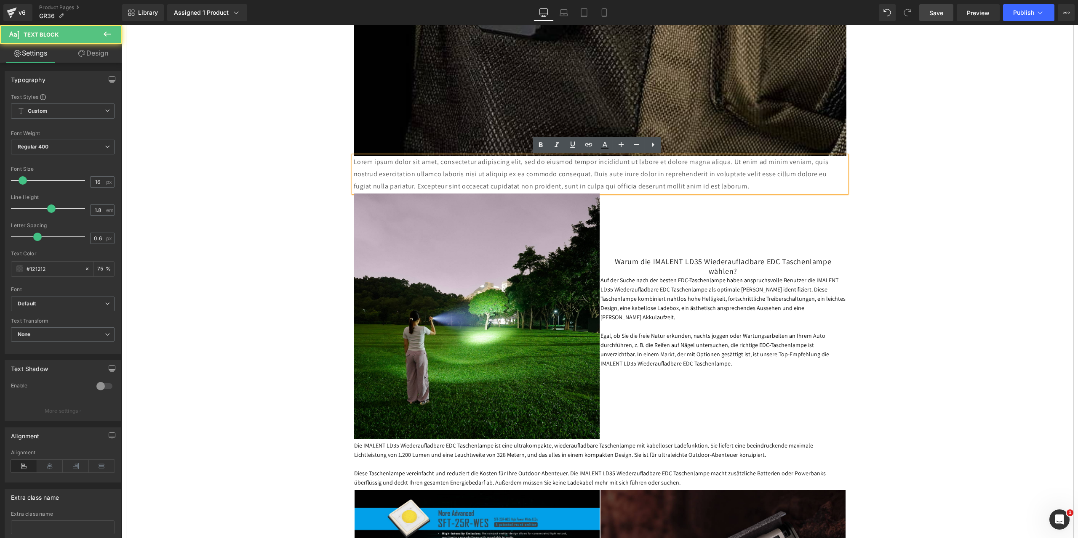
click at [735, 185] on p "Lorem ipsum dolor sit amet, consectetur adipiscing elit, sed do eiusmod tempor …" at bounding box center [600, 174] width 493 height 36
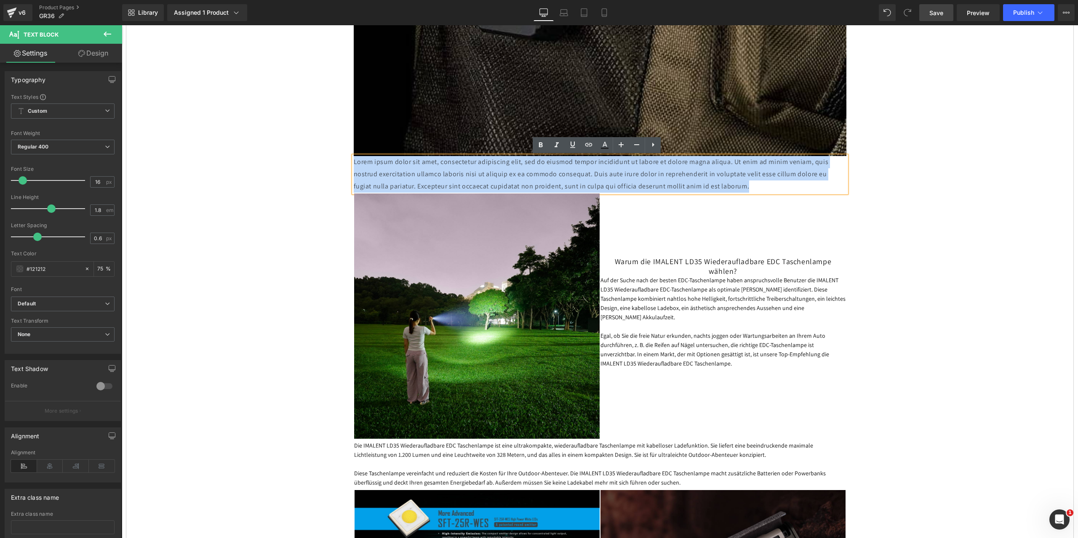
drag, startPoint x: 742, startPoint y: 189, endPoint x: 341, endPoint y: 166, distance: 401.9
click at [341, 166] on div "IMALENT GR36 Neue Peak-Clip-Taschenlampe – so hell wie ein Autoscheinwerfer. He…" at bounding box center [600, 260] width 948 height 2559
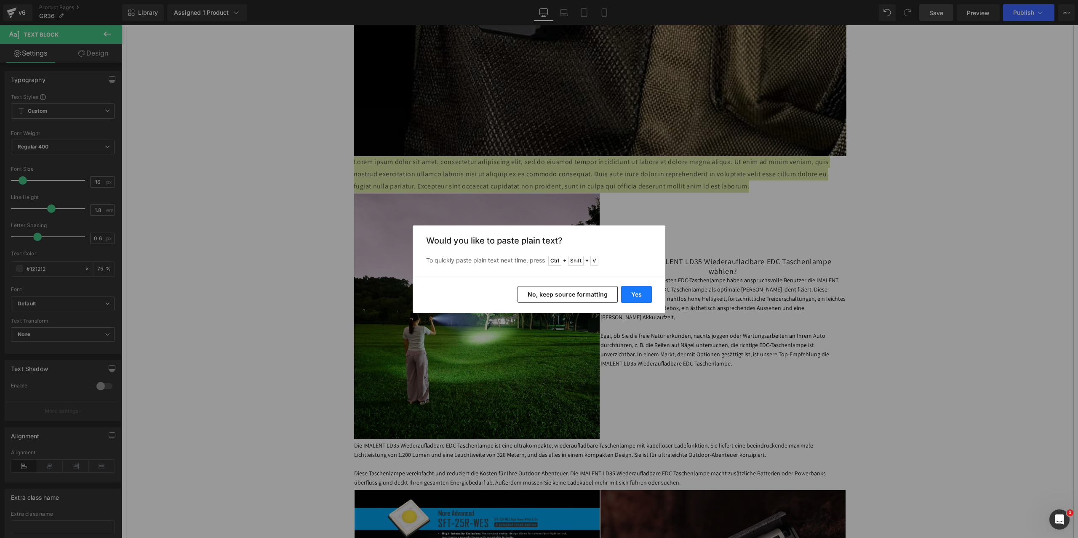
click at [633, 295] on button "Yes" at bounding box center [636, 294] width 31 height 17
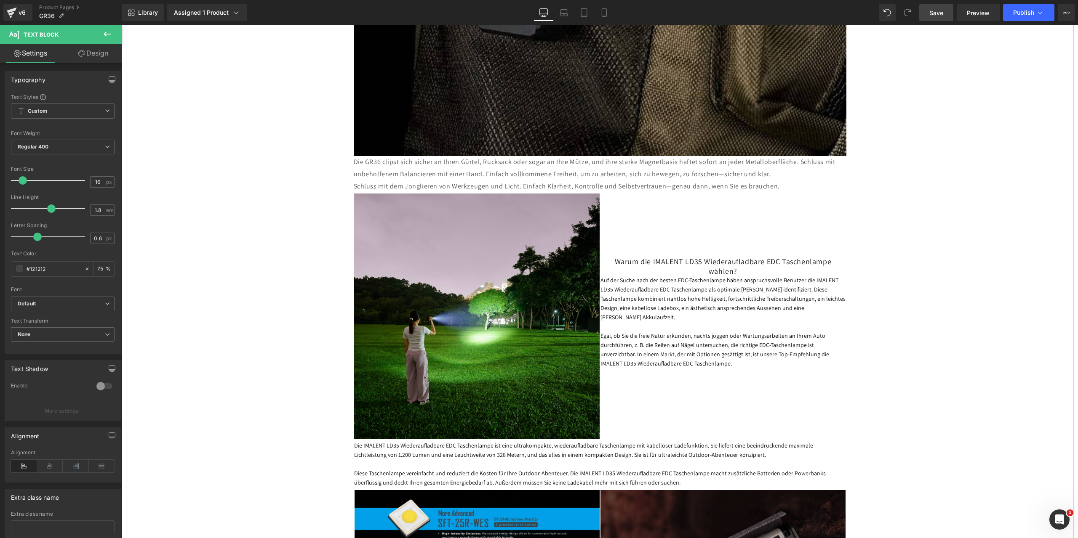
click at [935, 12] on span "Save" at bounding box center [936, 12] width 14 height 9
click at [104, 32] on icon at bounding box center [107, 34] width 10 height 10
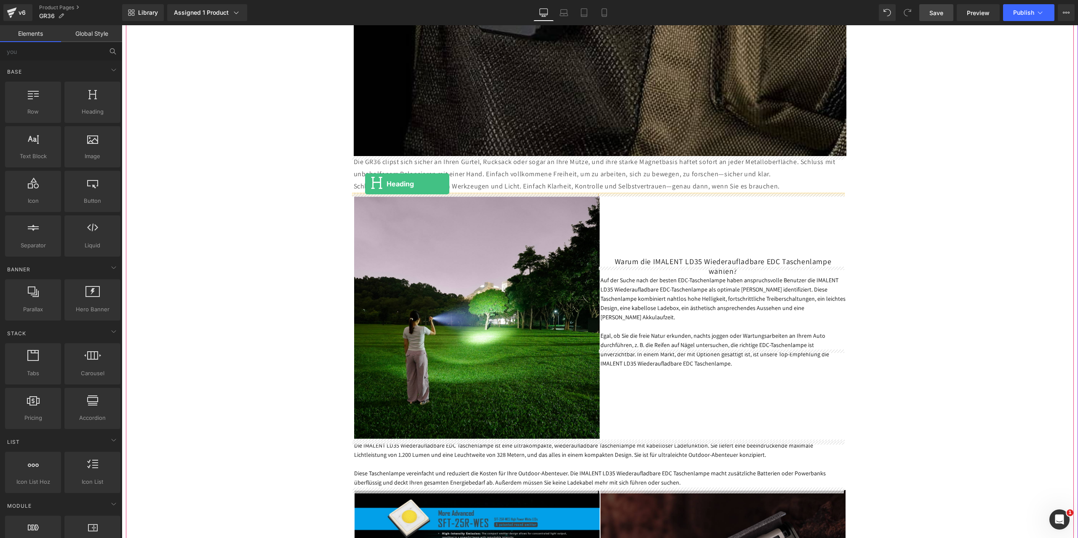
drag, startPoint x: 211, startPoint y: 135, endPoint x: 365, endPoint y: 184, distance: 162.2
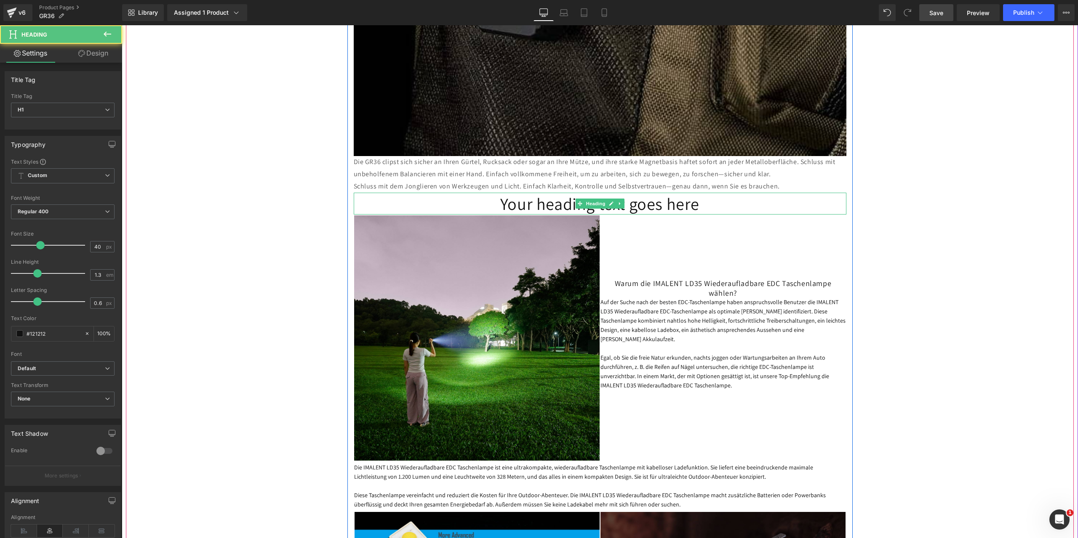
click at [654, 203] on h1 "Your heading text goes here" at bounding box center [600, 204] width 493 height 22
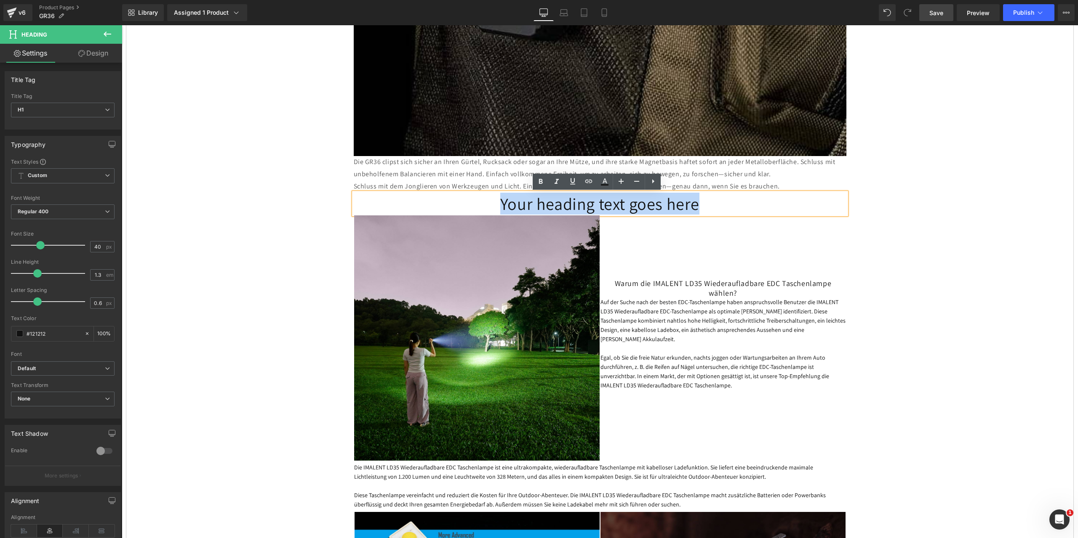
drag, startPoint x: 706, startPoint y: 206, endPoint x: 445, endPoint y: 205, distance: 260.2
click at [445, 205] on h1 "Your heading text goes here" at bounding box center [600, 204] width 493 height 22
paste div
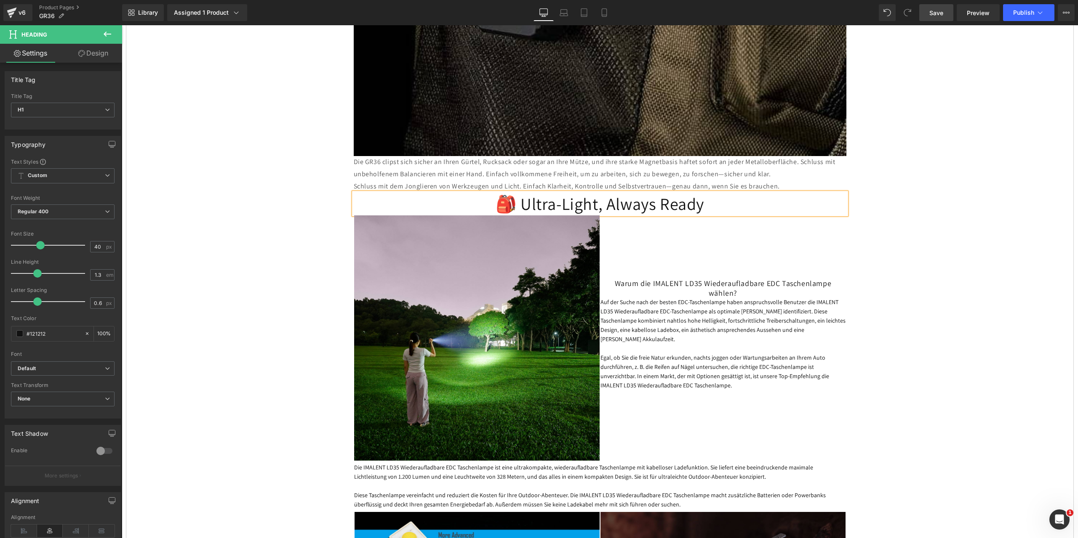
click at [937, 16] on span "Save" at bounding box center [936, 12] width 14 height 9
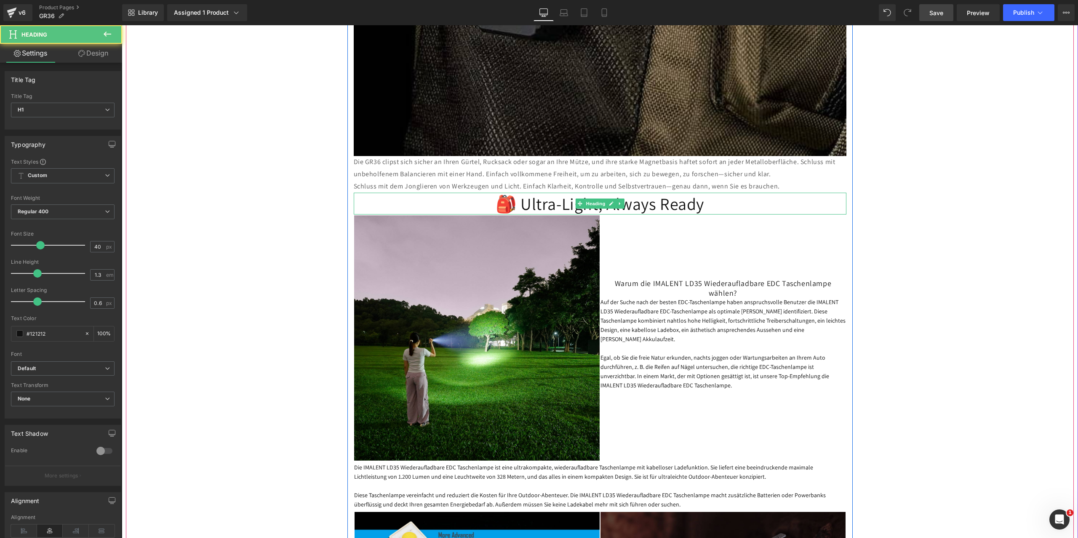
click at [555, 211] on h1 "🎒 Ultra-Light, Always Ready" at bounding box center [600, 204] width 493 height 22
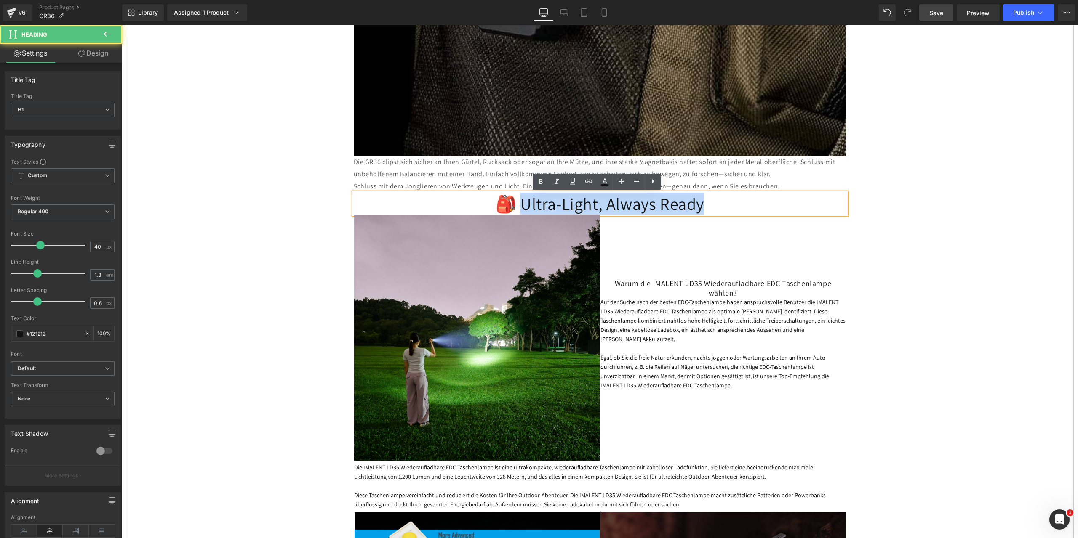
drag, startPoint x: 702, startPoint y: 204, endPoint x: 523, endPoint y: 209, distance: 179.4
click at [523, 209] on h1 "🎒 Ultra-Light, Always Ready" at bounding box center [600, 204] width 493 height 22
paste div
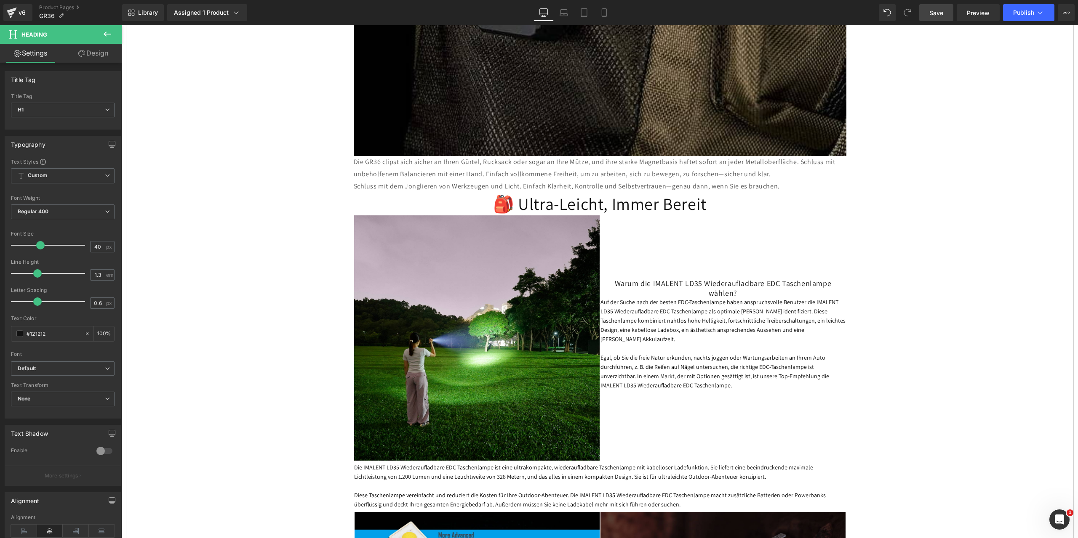
click at [940, 13] on span "Save" at bounding box center [936, 12] width 14 height 9
click at [104, 32] on icon at bounding box center [107, 34] width 10 height 10
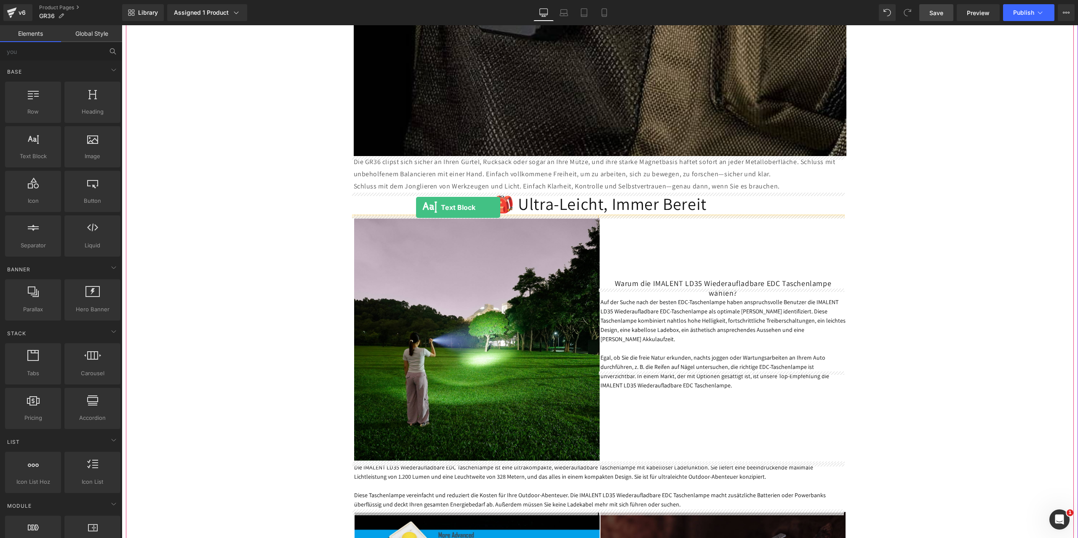
drag, startPoint x: 162, startPoint y: 172, endPoint x: 416, endPoint y: 208, distance: 256.4
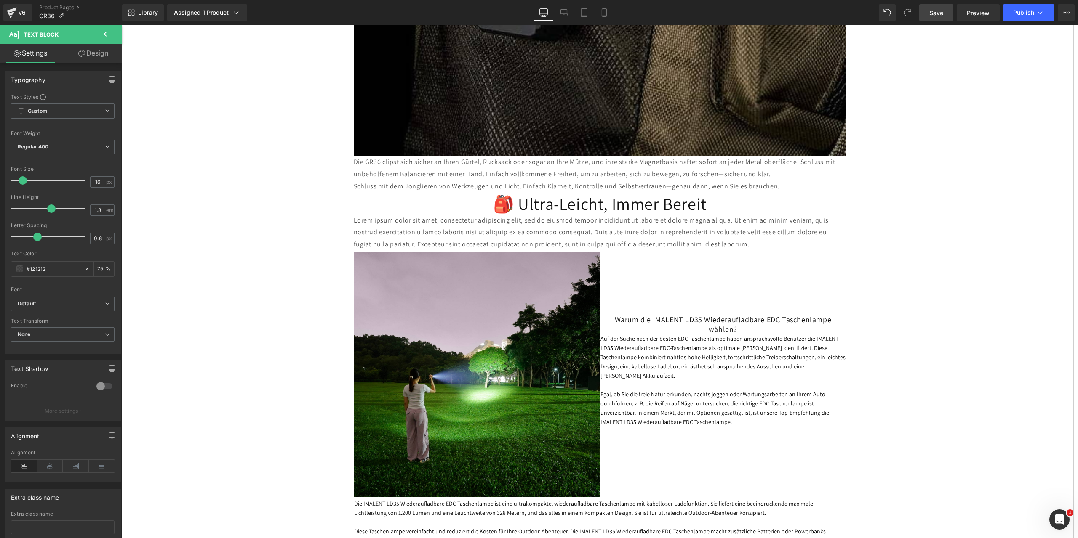
click at [938, 12] on span "Save" at bounding box center [936, 12] width 14 height 9
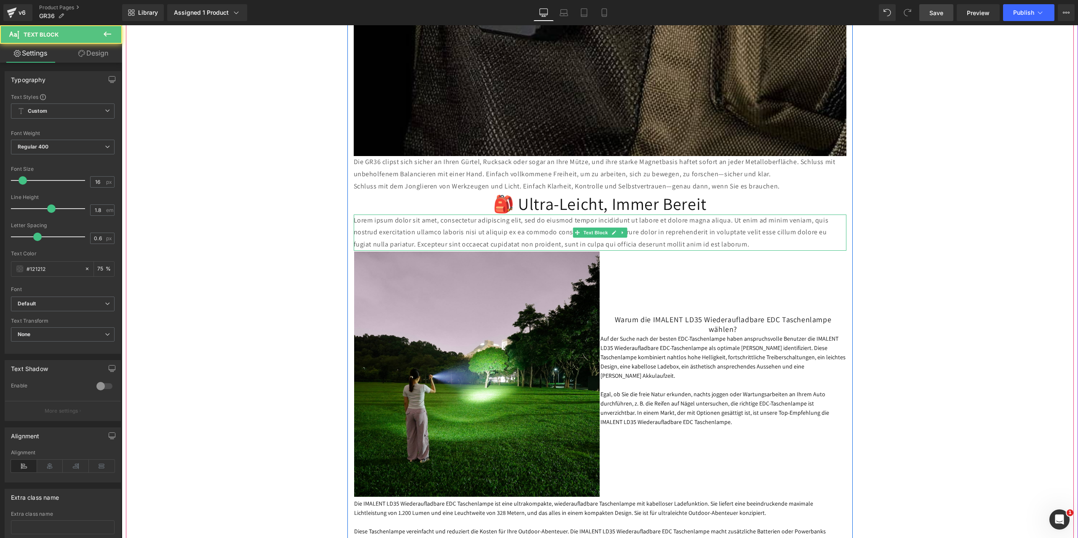
click at [670, 234] on p "Lorem ipsum dolor sit amet, consectetur adipiscing elit, sed do eiusmod tempor …" at bounding box center [600, 233] width 493 height 36
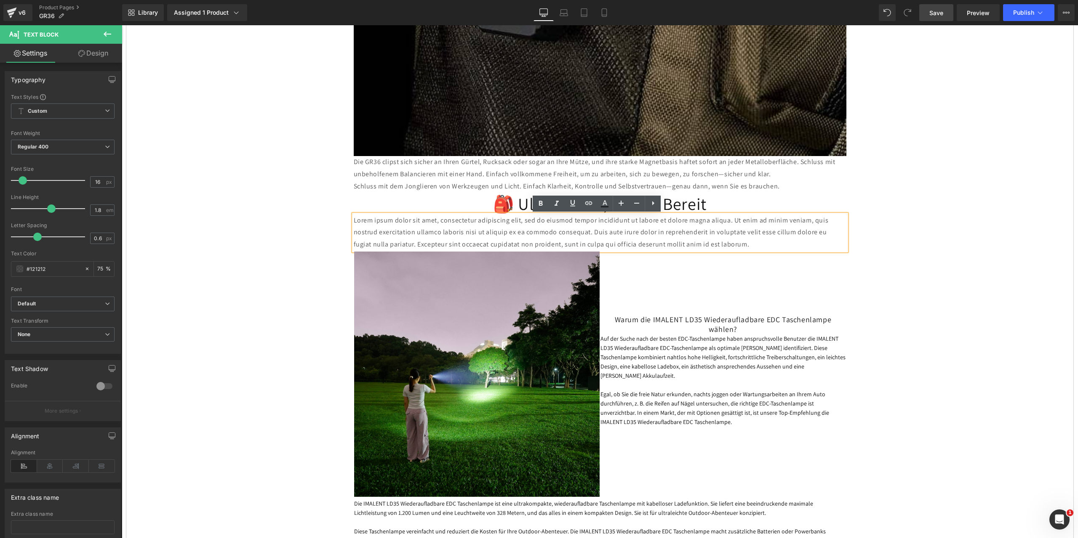
click at [734, 247] on p "Lorem ipsum dolor sit amet, consectetur adipiscing elit, sed do eiusmod tempor …" at bounding box center [600, 233] width 493 height 36
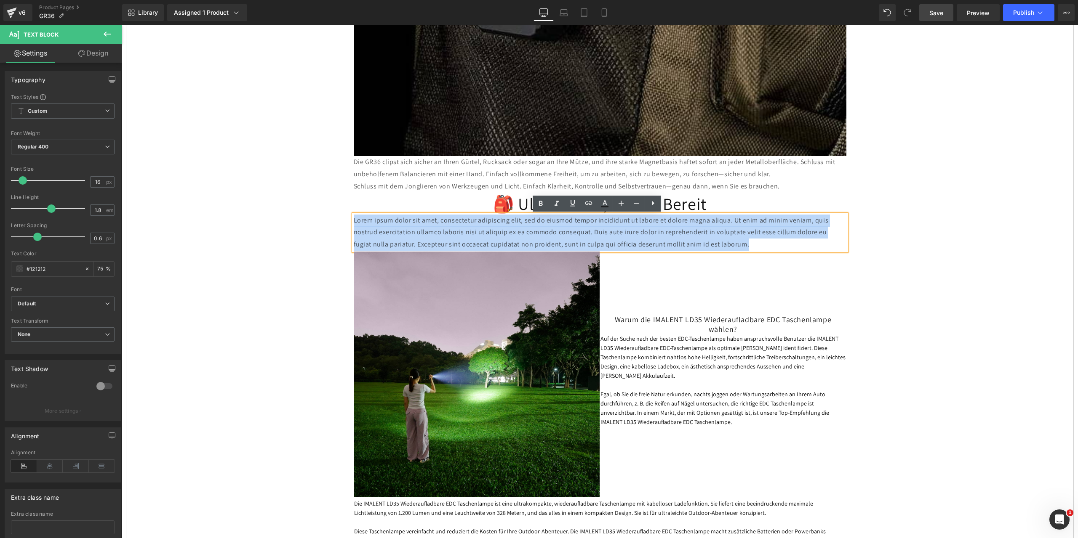
drag, startPoint x: 740, startPoint y: 247, endPoint x: 346, endPoint y: 222, distance: 394.9
click at [347, 222] on div "IMALENT GR36 Neue Peak-Clip-Taschenlampe – so hell wie ein Autoscheinwerfer. He…" at bounding box center [599, 288] width 505 height 2593
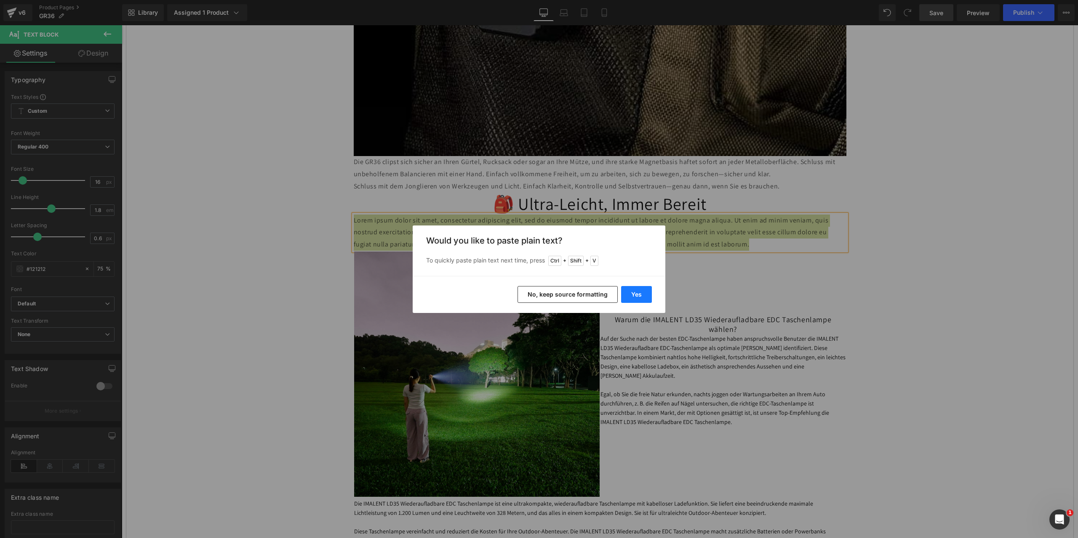
click at [638, 296] on button "Yes" at bounding box center [636, 294] width 31 height 17
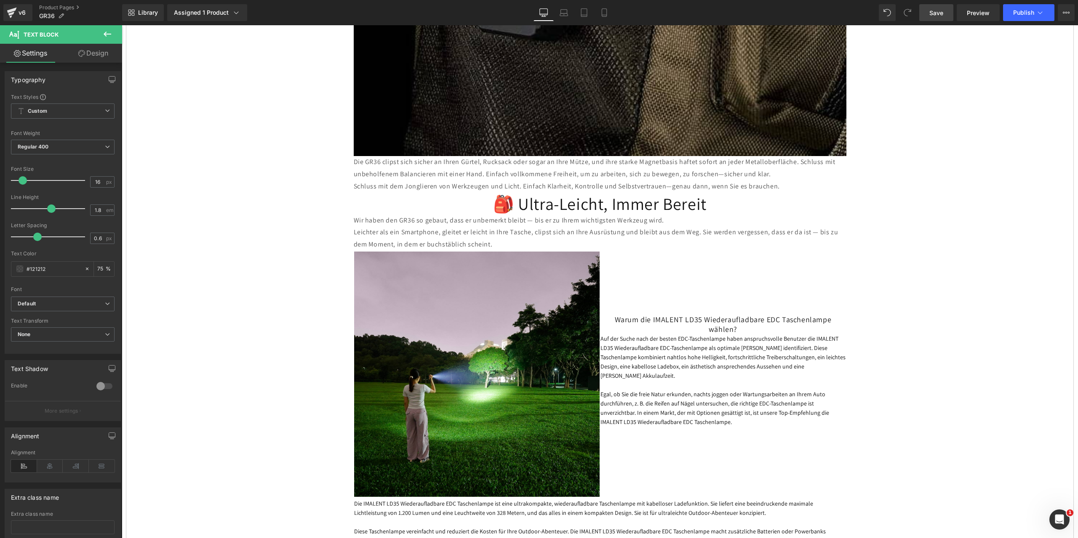
click at [938, 8] on span "Save" at bounding box center [936, 12] width 14 height 9
click at [935, 10] on span "Save" at bounding box center [936, 12] width 14 height 9
